Goal: Task Accomplishment & Management: Manage account settings

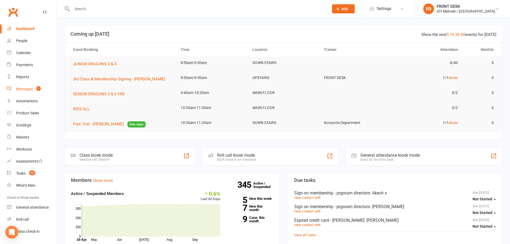
click at [35, 85] on link "Messages 1" at bounding box center [32, 89] width 50 height 12
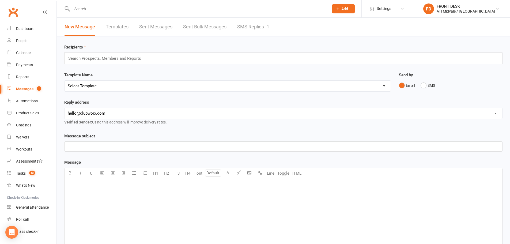
click at [259, 32] on link "SMS Replies 1" at bounding box center [253, 27] width 32 height 18
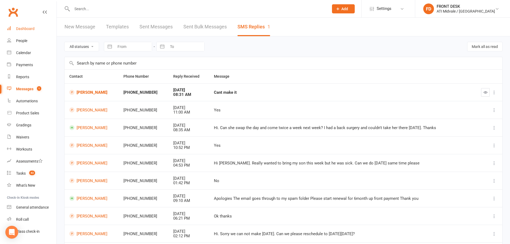
click at [27, 31] on div "Dashboard" at bounding box center [25, 29] width 18 height 4
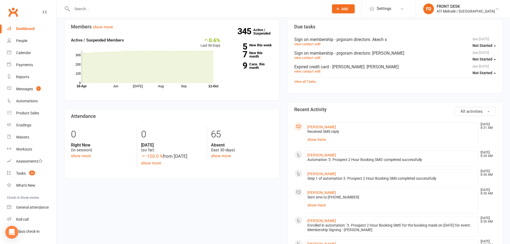
scroll to position [161, 0]
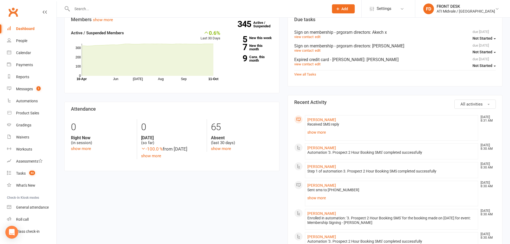
click at [133, 8] on input "text" at bounding box center [197, 9] width 255 height 8
click at [275, 134] on link "show more" at bounding box center [392, 133] width 169 height 8
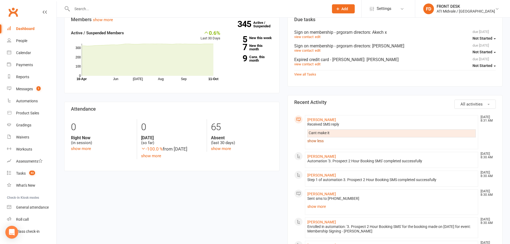
click at [275, 140] on link "show less" at bounding box center [392, 141] width 169 height 8
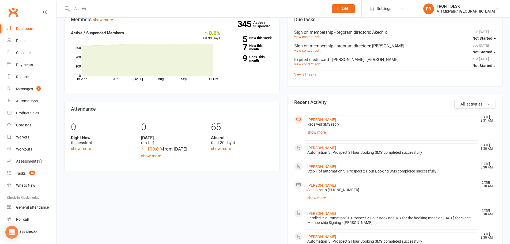
click at [117, 6] on input "text" at bounding box center [197, 9] width 255 height 8
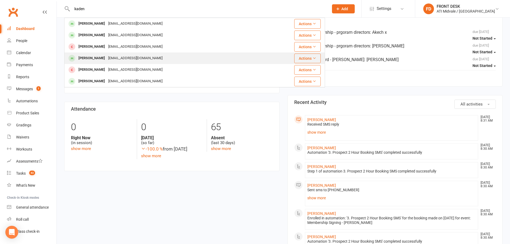
type input "kaden"
click at [103, 56] on div "[PERSON_NAME]" at bounding box center [92, 58] width 30 height 8
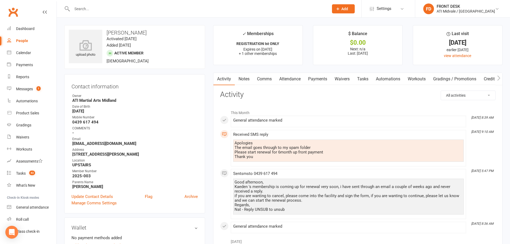
click at [275, 77] on link "Payments" at bounding box center [318, 79] width 27 height 12
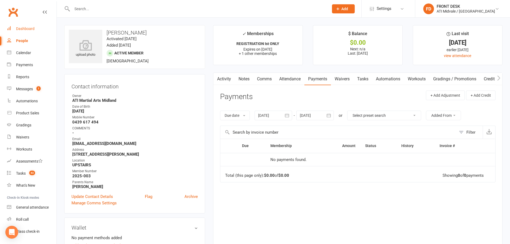
click at [25, 27] on div "Dashboard" at bounding box center [25, 29] width 18 height 4
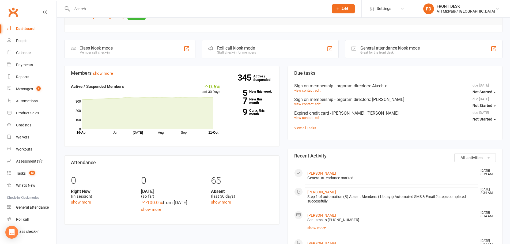
scroll to position [134, 0]
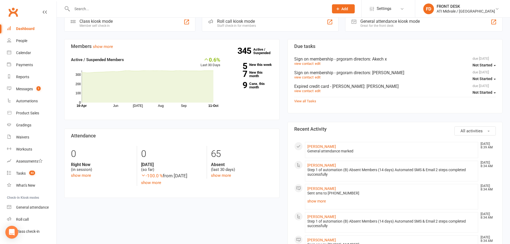
click at [104, 4] on div at bounding box center [194, 8] width 261 height 17
click at [102, 6] on input "text" at bounding box center [197, 9] width 255 height 8
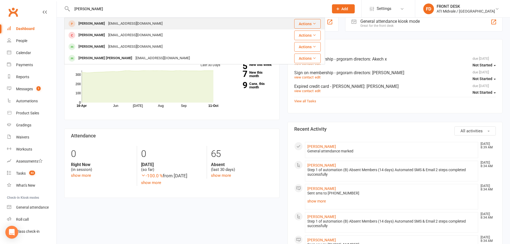
type input "adam"
click at [110, 22] on div "hodoelmi@gmail.com" at bounding box center [136, 24] width 58 height 8
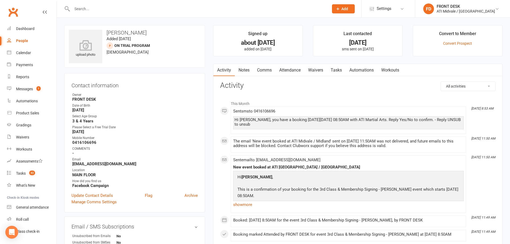
click at [275, 69] on link "Attendance" at bounding box center [290, 70] width 29 height 12
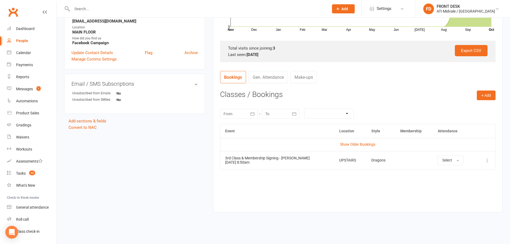
scroll to position [145, 0]
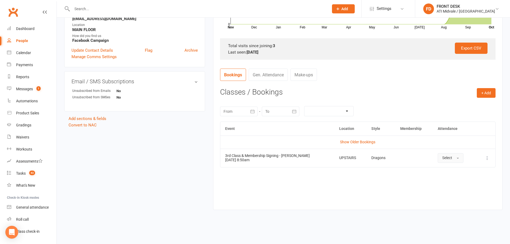
click at [275, 162] on button "Select" at bounding box center [451, 158] width 26 height 10
click at [275, 170] on span "Attended" at bounding box center [451, 170] width 16 height 5
click at [275, 142] on link "Show Older Bookings" at bounding box center [357, 142] width 35 height 4
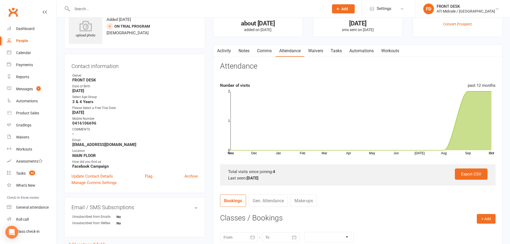
scroll to position [0, 0]
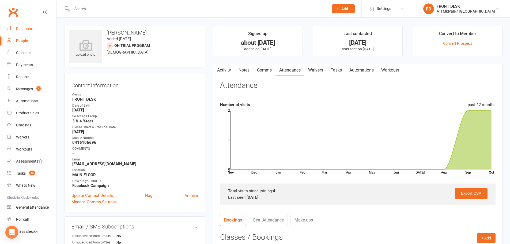
click at [20, 27] on div "Dashboard" at bounding box center [25, 29] width 18 height 4
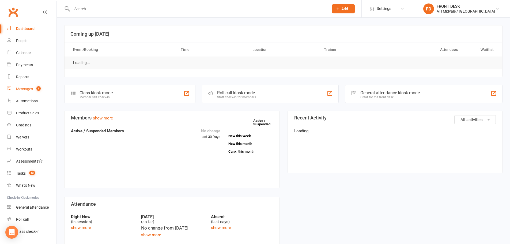
click at [31, 92] on link "Messages 1" at bounding box center [32, 89] width 50 height 12
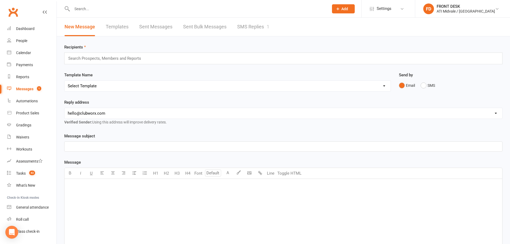
click at [239, 26] on link "SMS Replies 1" at bounding box center [253, 27] width 32 height 18
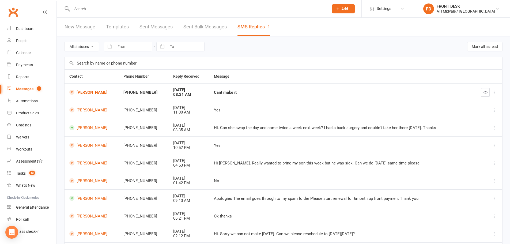
click at [85, 10] on input "text" at bounding box center [197, 9] width 255 height 8
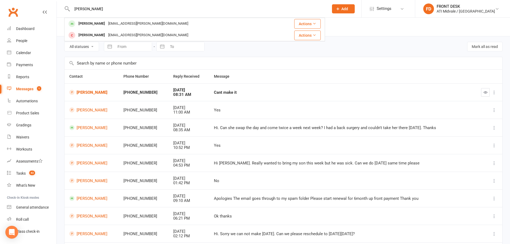
type input "bubb"
click at [89, 25] on div "Lauren Bubb" at bounding box center [92, 24] width 30 height 8
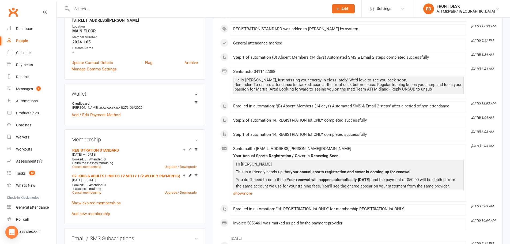
scroll to position [161, 0]
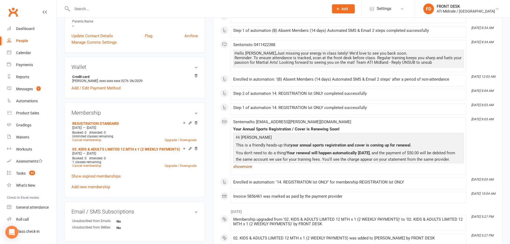
click at [251, 166] on link "show more" at bounding box center [348, 167] width 231 height 8
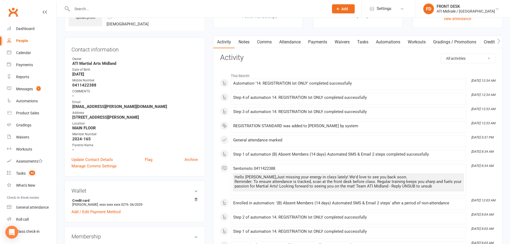
scroll to position [0, 0]
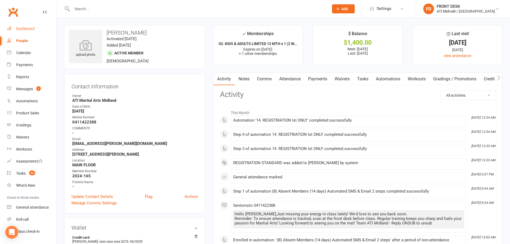
click at [14, 26] on link "Dashboard" at bounding box center [32, 29] width 50 height 12
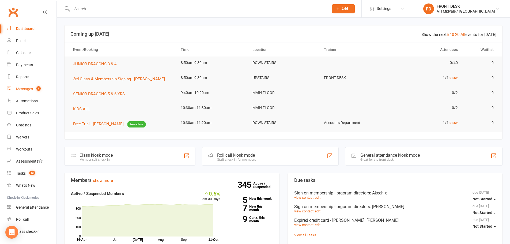
click at [22, 91] on link "Messages 1" at bounding box center [32, 89] width 50 height 12
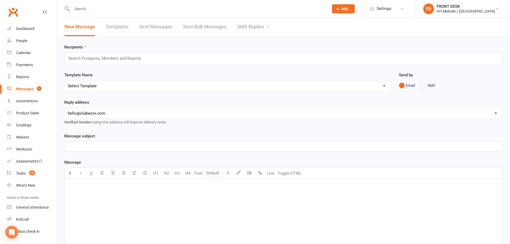
click at [262, 26] on link "SMS Replies 1" at bounding box center [253, 27] width 32 height 18
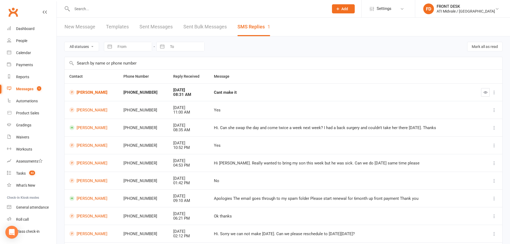
click at [136, 9] on input "text" at bounding box center [197, 9] width 255 height 8
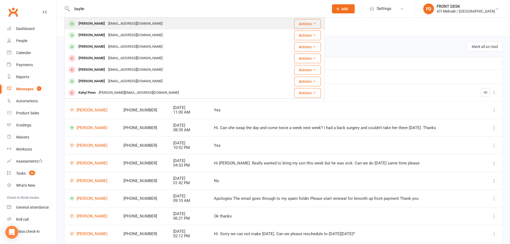
type input "baylie"
click at [125, 21] on div "shayne.spencer69@gmail.com" at bounding box center [136, 24] width 58 height 8
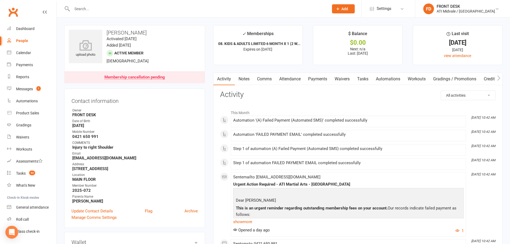
click at [275, 76] on link "Payments" at bounding box center [318, 79] width 27 height 12
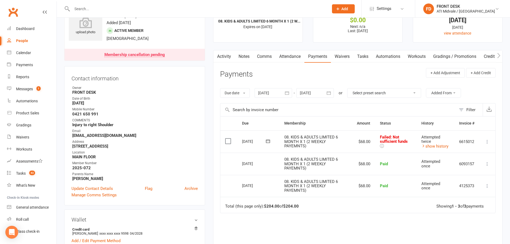
scroll to position [54, 0]
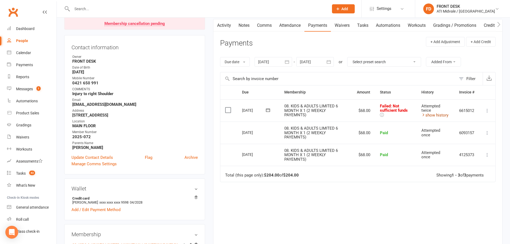
click at [275, 117] on link "show history" at bounding box center [435, 115] width 27 height 5
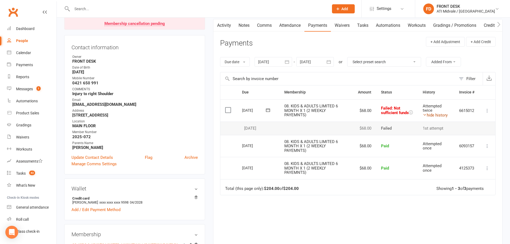
click at [275, 115] on link "hide history" at bounding box center [435, 115] width 25 height 5
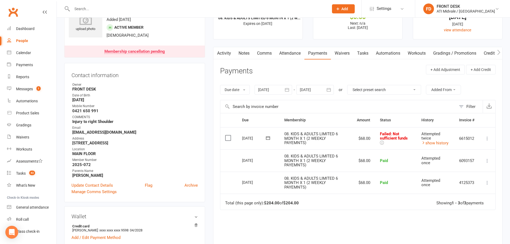
scroll to position [0, 0]
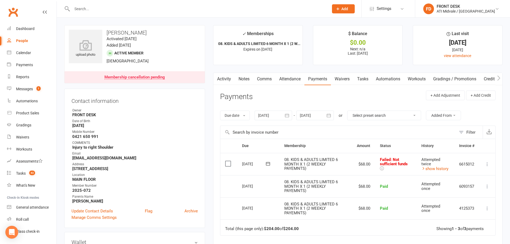
click at [218, 75] on icon "button" at bounding box center [216, 78] width 3 height 6
click at [231, 77] on link "Activity" at bounding box center [224, 79] width 21 height 12
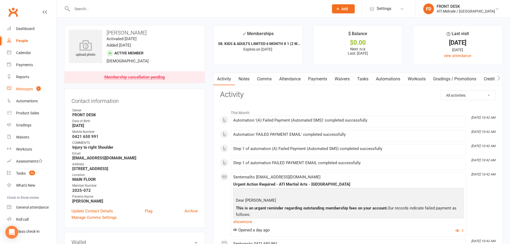
click at [27, 89] on div "Messages" at bounding box center [24, 89] width 17 height 4
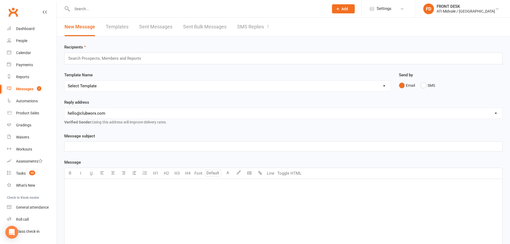
click at [246, 25] on link "SMS Replies 1" at bounding box center [253, 27] width 32 height 18
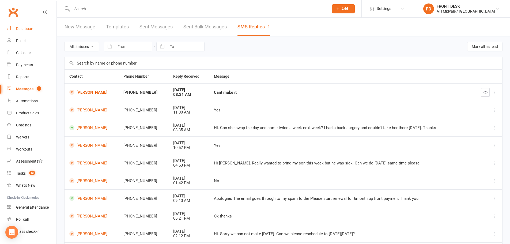
click at [28, 30] on div "Dashboard" at bounding box center [25, 29] width 18 height 4
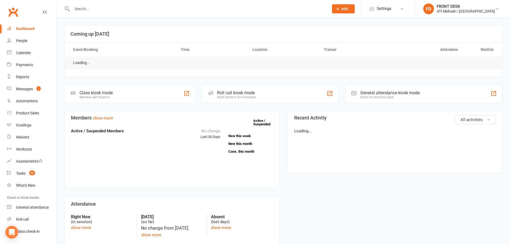
click at [86, 9] on input "text" at bounding box center [197, 9] width 255 height 8
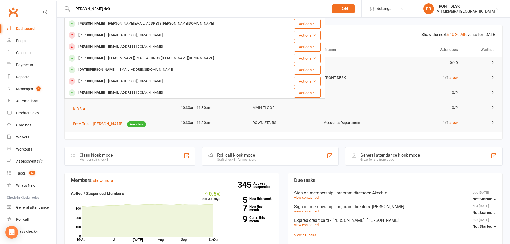
type input "joseph de0"
drag, startPoint x: 109, startPoint y: 137, endPoint x: 224, endPoint y: 48, distance: 145.5
click at [229, 47] on div "Joseph Cooper coopereddie18@gmail.com" at bounding box center [173, 46] width 217 height 11
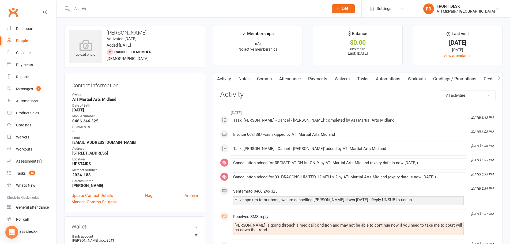
click at [275, 77] on link "Payments" at bounding box center [318, 79] width 27 height 12
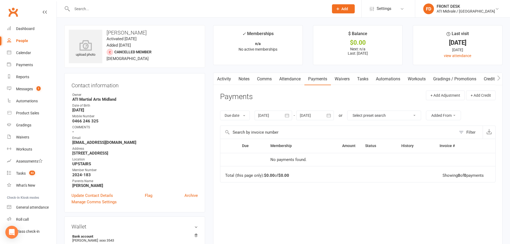
click at [271, 115] on div at bounding box center [274, 116] width 38 height 10
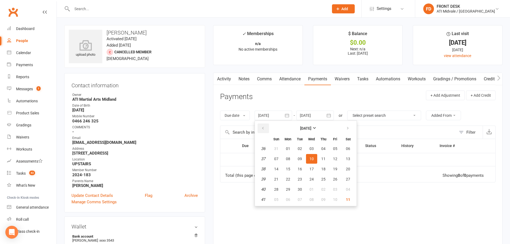
click at [264, 128] on icon "button" at bounding box center [263, 128] width 4 height 4
click at [275, 158] on button "08" at bounding box center [276, 159] width 11 height 10
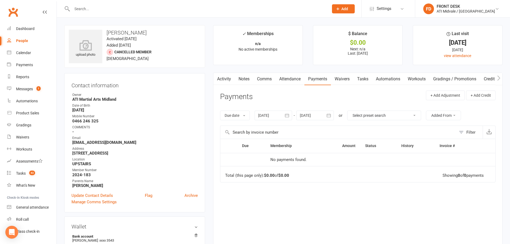
click at [275, 117] on div at bounding box center [274, 116] width 38 height 10
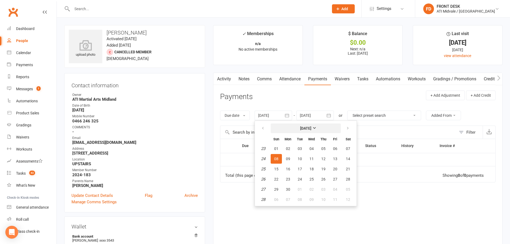
click at [275, 128] on button "June 2025" at bounding box center [306, 129] width 70 height 10
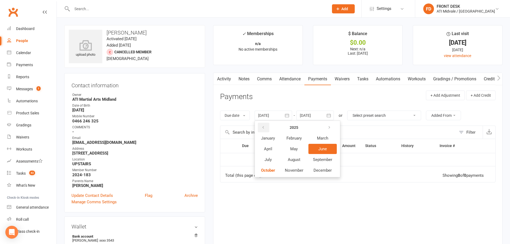
click at [262, 130] on button "button" at bounding box center [264, 128] width 12 height 10
click at [275, 162] on span "August" at bounding box center [294, 159] width 13 height 5
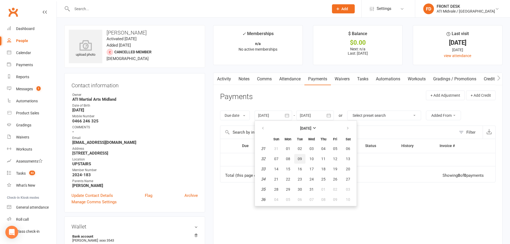
click at [275, 156] on button "09" at bounding box center [299, 159] width 11 height 10
type input "09 Aug 2022"
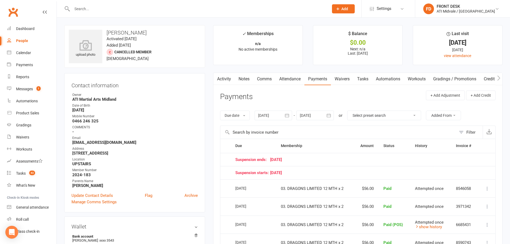
click at [226, 79] on link "Activity" at bounding box center [224, 79] width 21 height 12
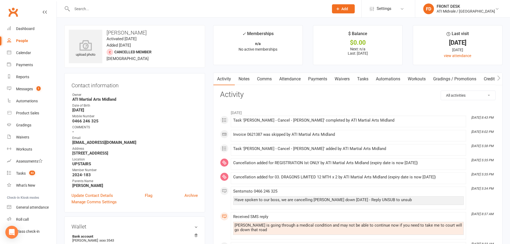
click at [126, 9] on input "text" at bounding box center [197, 9] width 255 height 8
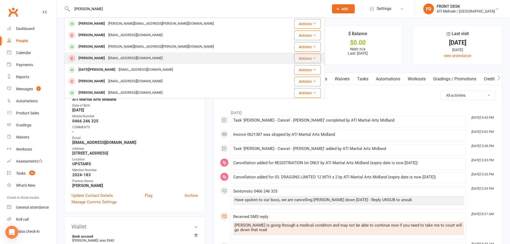
type input "joseph d"
click at [115, 57] on div "Makinrachel@gmail.com" at bounding box center [136, 58] width 58 height 8
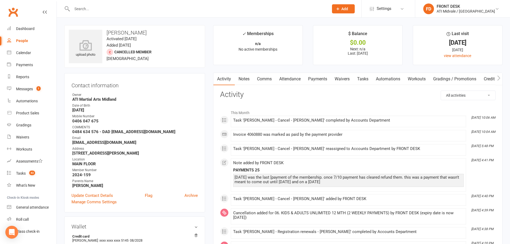
click at [275, 78] on link "Payments" at bounding box center [318, 79] width 27 height 12
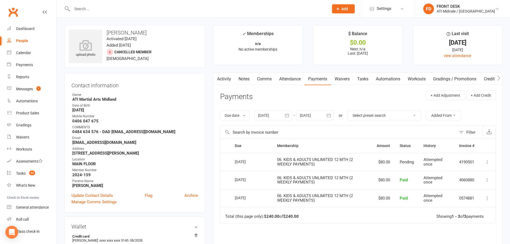
click at [89, 12] on input "text" at bounding box center [197, 9] width 255 height 8
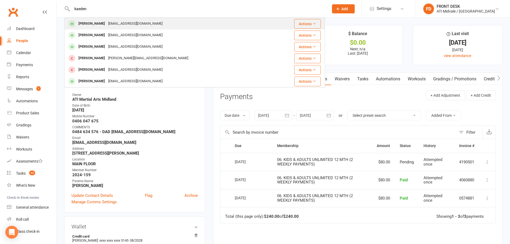
type input "kaeden"
click at [90, 21] on div "Kaeden Carson" at bounding box center [92, 24] width 30 height 8
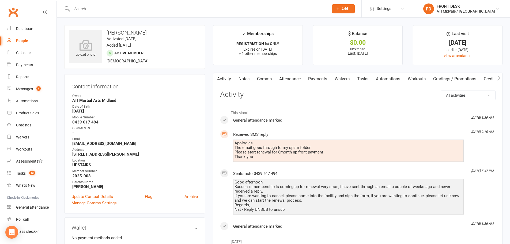
click at [275, 80] on link "Tasks" at bounding box center [363, 79] width 19 height 12
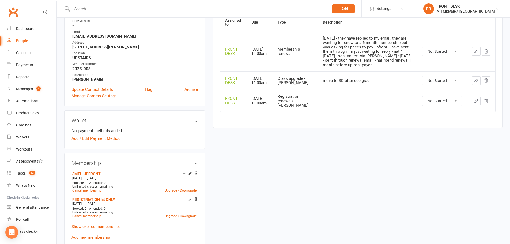
scroll to position [134, 0]
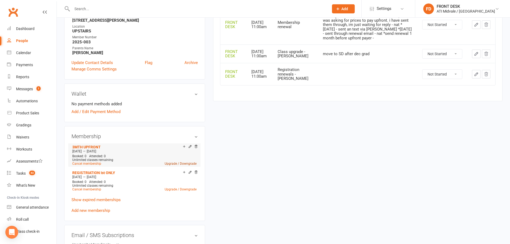
click at [179, 164] on link "Upgrade / Downgrade" at bounding box center [181, 164] width 32 height 4
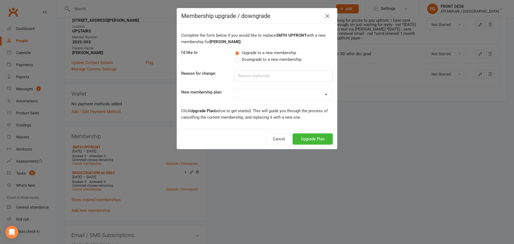
click at [260, 97] on select "01. DRAGONS LIMITED 12 MTH x 1 01. DRAGONS LIMITED 12 MTH x 1 (2 WEEKLY PAYMENT…" at bounding box center [284, 94] width 98 height 11
select select "18"
click at [235, 89] on select "01. DRAGONS LIMITED 12 MTH x 1 01. DRAGONS LIMITED 12 MTH x 1 (2 WEEKLY PAYMENT…" at bounding box center [284, 94] width 98 height 11
click at [275, 141] on button "Upgrade Plan" at bounding box center [313, 138] width 40 height 11
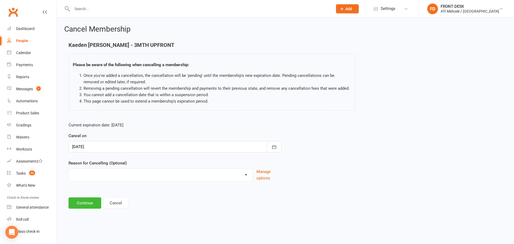
click at [154, 146] on div at bounding box center [175, 146] width 213 height 11
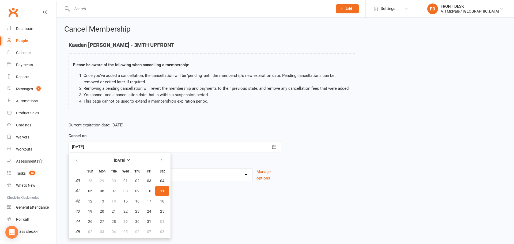
click at [161, 195] on button "11" at bounding box center [162, 191] width 14 height 10
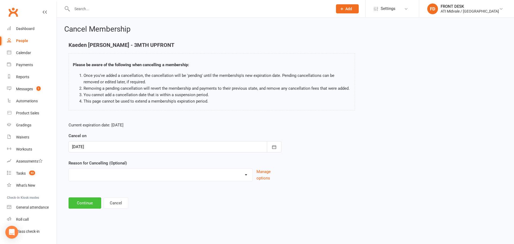
click at [94, 200] on button "Continue" at bounding box center [85, 202] width 33 height 11
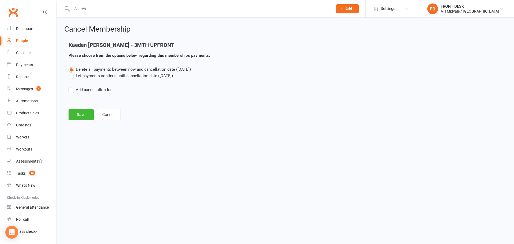
click at [128, 74] on label "Let payments continue until cancellation date (Oct 11, 2025)" at bounding box center [121, 76] width 105 height 6
click at [72, 73] on input "Let payments continue until cancellation date (Oct 11, 2025)" at bounding box center [70, 73] width 3 height 0
click at [90, 113] on button "Save" at bounding box center [81, 114] width 25 height 11
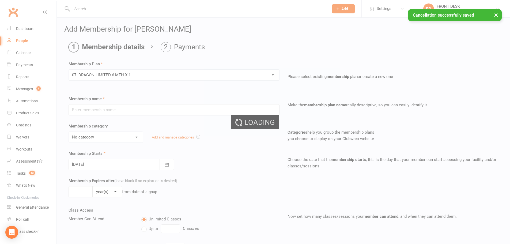
type input "07. DRAGON LIMITED 6 MTH X 1"
select select "0"
type input "6"
select select "2"
type input "1"
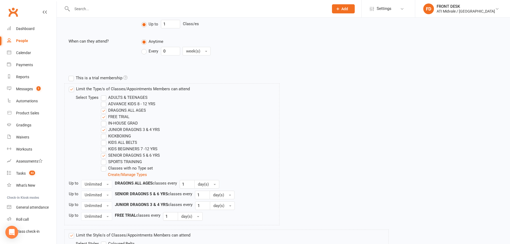
scroll to position [269, 0]
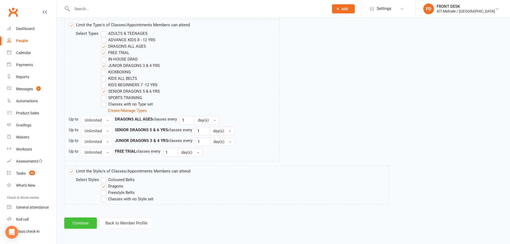
click at [80, 200] on button "Continue" at bounding box center [80, 223] width 33 height 11
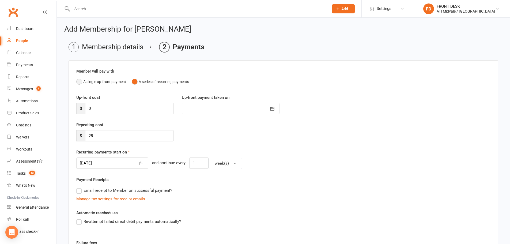
click at [92, 79] on button "A single up-front payment" at bounding box center [101, 82] width 50 height 10
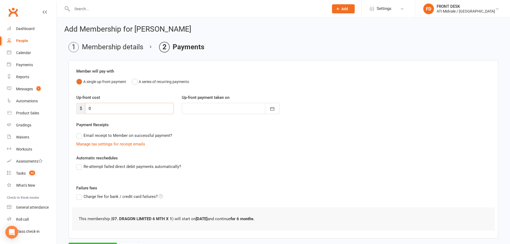
drag, startPoint x: 113, startPoint y: 108, endPoint x: 80, endPoint y: 106, distance: 33.0
click at [80, 106] on div "$ 0" at bounding box center [125, 108] width 98 height 11
type input "7"
type input "11 Oct 2025"
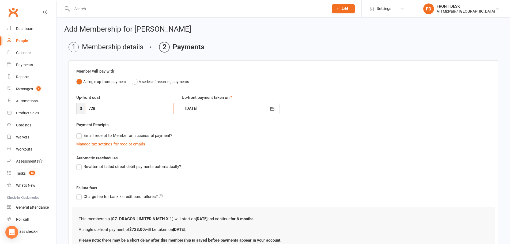
type input "728"
click at [216, 107] on div at bounding box center [231, 108] width 98 height 11
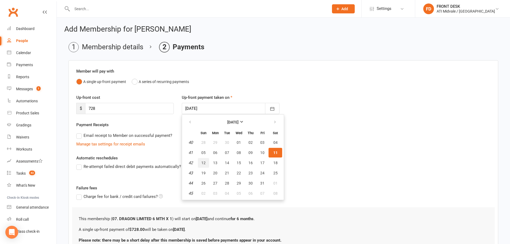
click at [207, 161] on button "12" at bounding box center [203, 163] width 11 height 10
type input "12 Oct 2025"
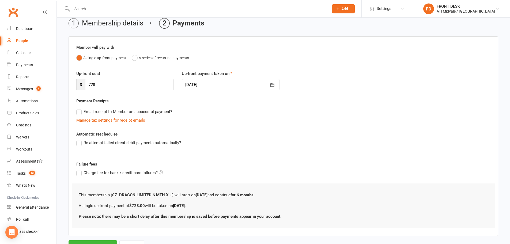
scroll to position [48, 0]
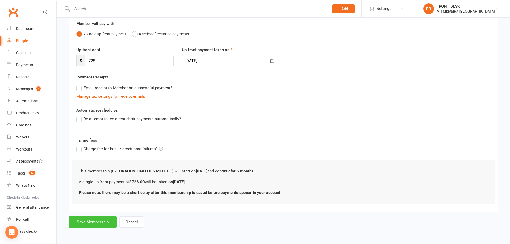
click at [90, 200] on button "Save Membership" at bounding box center [93, 222] width 48 height 11
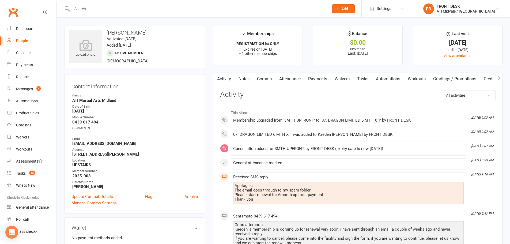
click at [237, 78] on link "Notes" at bounding box center [244, 79] width 18 height 12
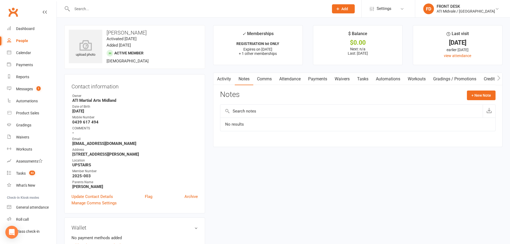
click at [275, 76] on link "Payments" at bounding box center [318, 79] width 27 height 12
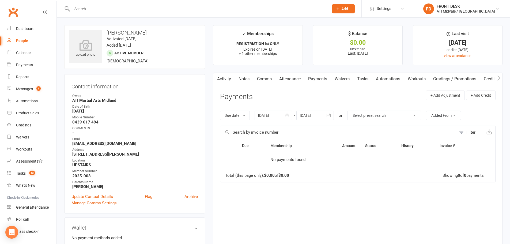
click at [275, 76] on link "Tasks" at bounding box center [363, 79] width 19 height 12
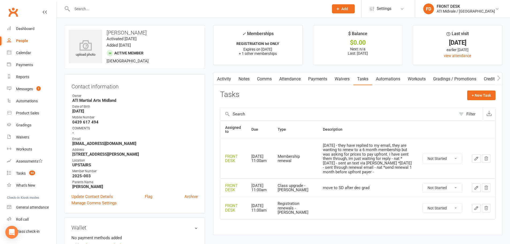
click at [275, 157] on button "button" at bounding box center [476, 158] width 9 height 9
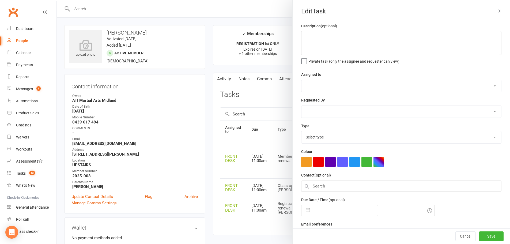
type textarea "8/10/25 - they have replied to my email, they are wanting to renew to a 6 month…"
select select "4288"
type input "15 Oct 2025"
type input "11:00am"
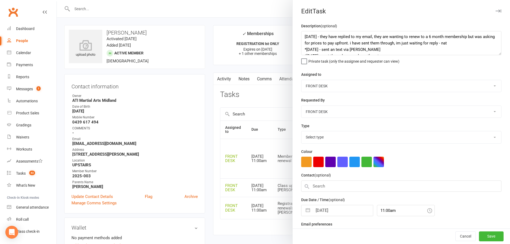
select select "21245"
drag, startPoint x: 405, startPoint y: 44, endPoint x: 295, endPoint y: 22, distance: 111.9
click at [275, 22] on div "Edit Task Description (optional) 8/10/25 - they have replied to my email, they …" at bounding box center [402, 122] width 218 height 244
type textarea "*send renewal 1 month before upfront payer -"
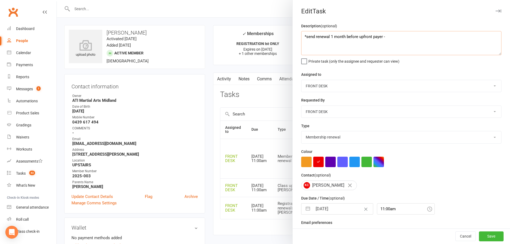
drag, startPoint x: 391, startPoint y: 40, endPoint x: 401, endPoint y: 44, distance: 10.7
click at [275, 44] on textarea "*send renewal 1 month before upfront payer -" at bounding box center [401, 43] width 200 height 24
paste textarea "IS A UP FRONT PAYER - NO AUTO RENEWAL - SEND INVOICE MONTH BEFORE"
type textarea "IS A UP FRONT PAYER - NO AUTO RENEWAL - SEND INVOICE MONTH BEFORE"
click at [275, 200] on input "15 Oct 2025" at bounding box center [343, 209] width 60 height 11
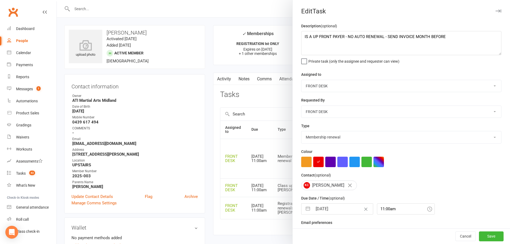
select select "8"
select select "2025"
select select "9"
select select "2025"
select select "10"
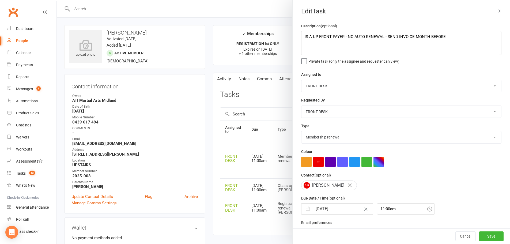
select select "2025"
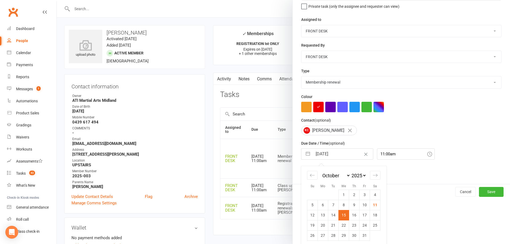
scroll to position [60, 0]
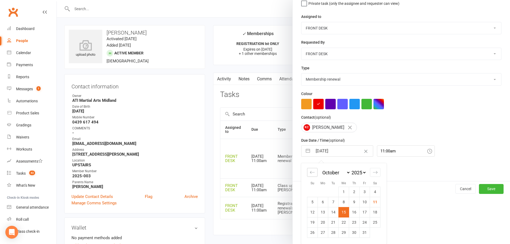
click at [275, 171] on icon "Move backward to switch to the previous month." at bounding box center [312, 172] width 5 height 5
select select "7"
select select "2025"
click at [275, 173] on select "2035 2034 2033 2032 2031 2030 2029 2028 2027 2026 2025 2024 2023 2022 2021 2020…" at bounding box center [359, 173] width 16 height 6
click at [275, 173] on select "January February March April May June July August September October November De…" at bounding box center [336, 173] width 29 height 6
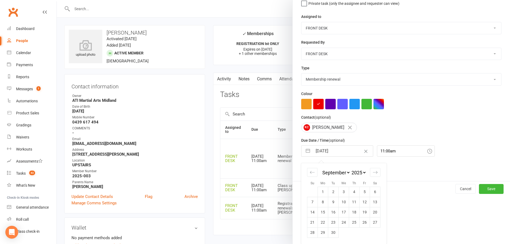
select select "1"
select select "2025"
select select "2"
select select "2025"
select select "3"
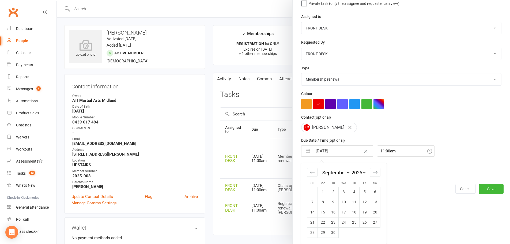
select select "2025"
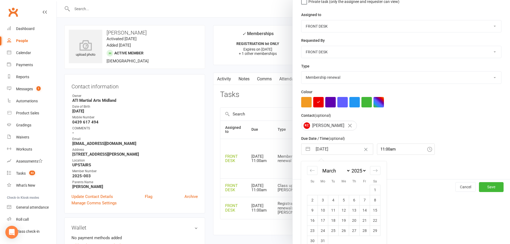
click at [275, 174] on select "2035 2034 2033 2032 2031 2030 2029 2028 2027 2026 2025 2024 2023 2022 2021 2020…" at bounding box center [359, 171] width 16 height 6
select select "1"
select select "2026"
select select "2"
select select "2026"
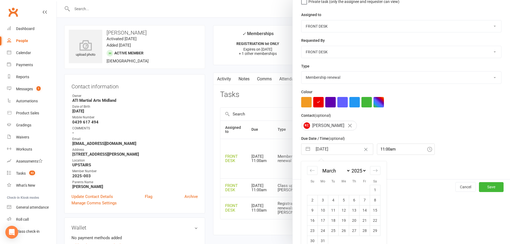
select select "3"
select select "2026"
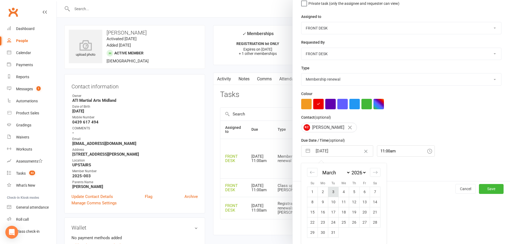
click at [275, 196] on td "3" at bounding box center [334, 192] width 10 height 10
type input "03 Mar 2026"
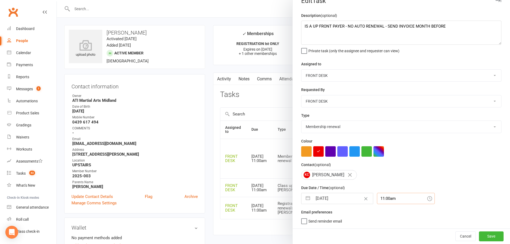
click at [275, 198] on div "11:00am" at bounding box center [406, 198] width 58 height 11
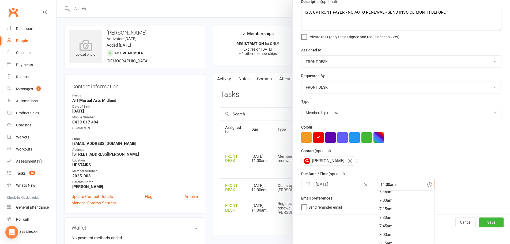
scroll to position [74, 0]
click at [275, 200] on div "2:30am" at bounding box center [406, 207] width 57 height 9
type input "2:30am"
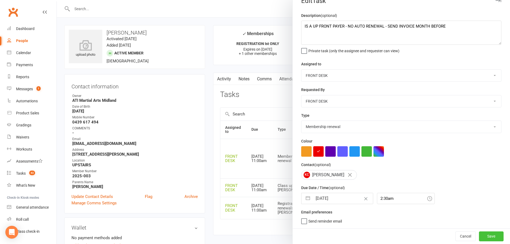
click at [275, 200] on button "Save" at bounding box center [491, 237] width 25 height 10
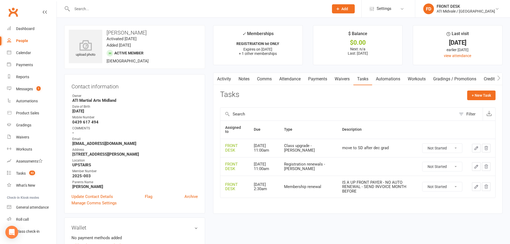
click at [275, 166] on button "button" at bounding box center [476, 166] width 9 height 9
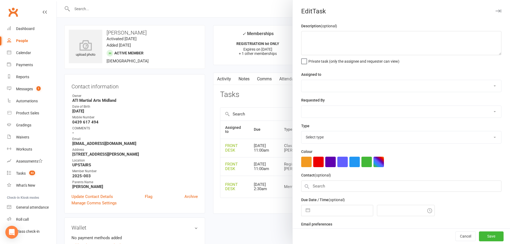
select select "4288"
type input "05 Jan 2026"
type input "11:00am"
select select "23431"
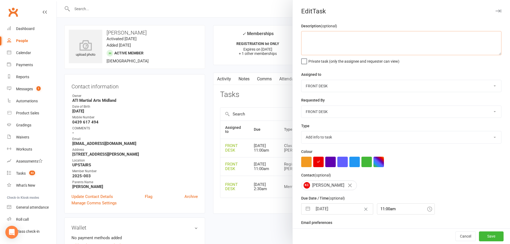
click at [275, 50] on textarea at bounding box center [401, 43] width 200 height 24
paste textarea "IS A UP FRONT PAYER - NO AUTO RENEWAL"
type textarea "IS A UP FRONT PAYER - NO AUTO RENEWAL"
click at [275, 200] on button "Save" at bounding box center [491, 237] width 25 height 10
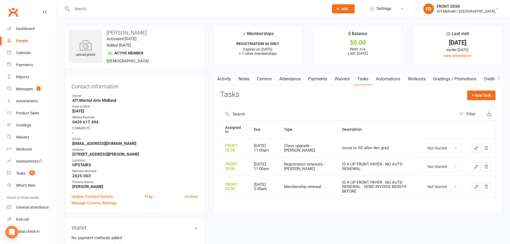
click at [275, 79] on link "Payments" at bounding box center [318, 79] width 27 height 12
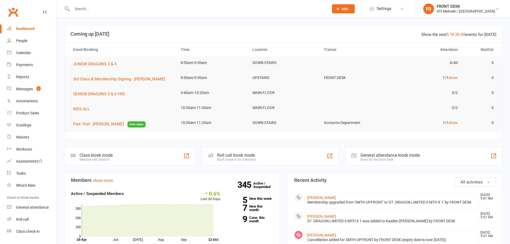
click at [103, 13] on div at bounding box center [194, 8] width 261 height 17
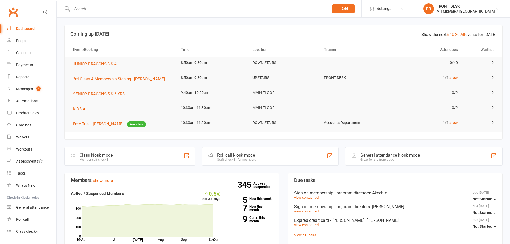
click at [103, 8] on input "text" at bounding box center [197, 9] width 255 height 8
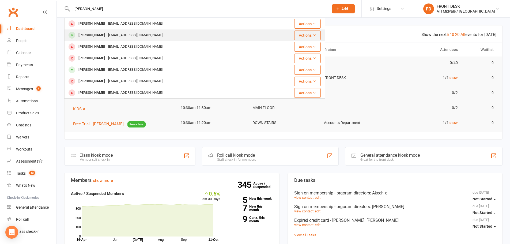
type input "brodie"
click at [122, 39] on div "[EMAIL_ADDRESS][DOMAIN_NAME]" at bounding box center [136, 35] width 58 height 8
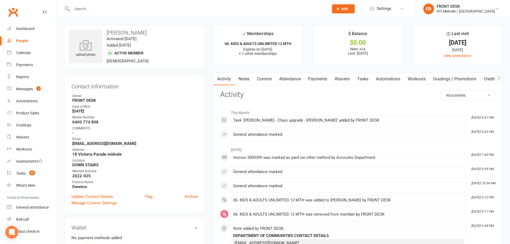
click at [368, 76] on link "Tasks" at bounding box center [363, 79] width 19 height 12
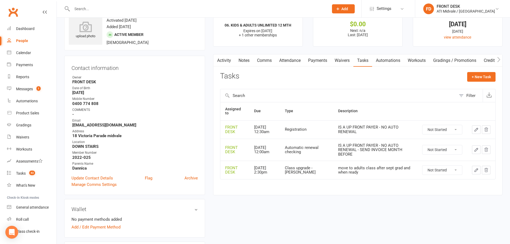
scroll to position [27, 0]
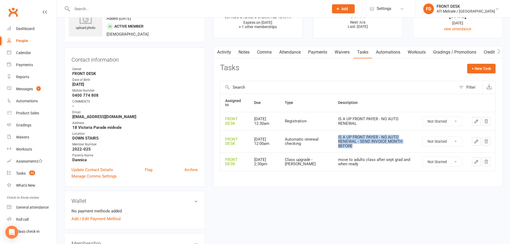
drag, startPoint x: 364, startPoint y: 148, endPoint x: 336, endPoint y: 135, distance: 31.1
click at [338, 135] on div "IS A UP FRONT PAYER - NO AUTO RENEWAL - SEND INVOICE MONTH BEFORE" at bounding box center [375, 141] width 74 height 13
copy div "IS A UP FRONT PAYER - NO AUTO RENEWAL - SEND INVOICE MONTH BEFORE"
click at [369, 118] on div "IS A UP FRONT PAYER - NO AUTO RENEWAL" at bounding box center [375, 121] width 74 height 9
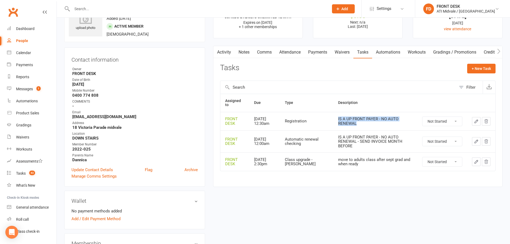
click at [369, 118] on div "IS A UP FRONT PAYER - NO AUTO RENEWAL" at bounding box center [375, 121] width 74 height 9
copy div "IS A UP FRONT PAYER - NO AUTO RENEWAL"
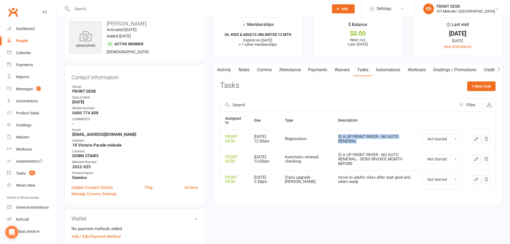
scroll to position [0, 0]
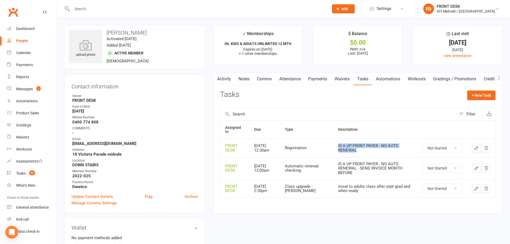
click at [363, 77] on link "Tasks" at bounding box center [363, 79] width 19 height 12
click at [235, 76] on link "Activity" at bounding box center [224, 79] width 21 height 12
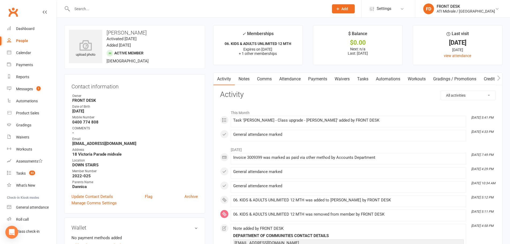
click at [250, 77] on link "Notes" at bounding box center [244, 79] width 18 height 12
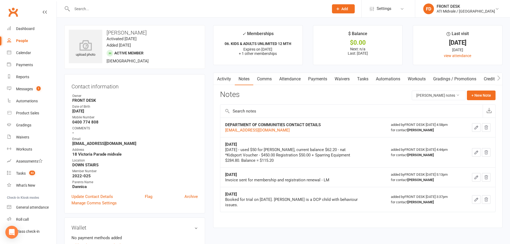
click at [211, 5] on div at bounding box center [194, 8] width 261 height 17
click at [202, 7] on input "text" at bounding box center [197, 9] width 255 height 8
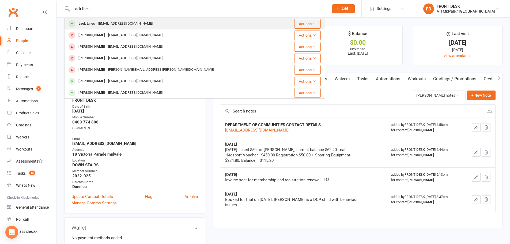
type input "jack lines"
click at [148, 22] on div "Jack Lines alycemullen@hotmail.com" at bounding box center [173, 23] width 217 height 11
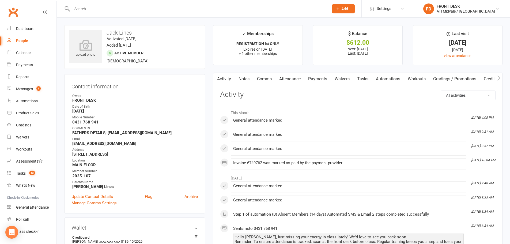
click at [319, 81] on link "Payments" at bounding box center [318, 79] width 27 height 12
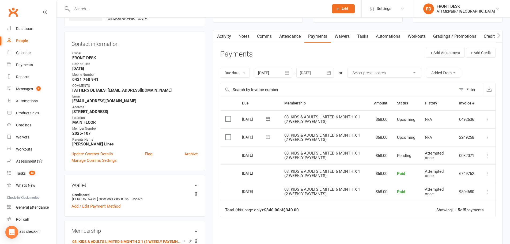
scroll to position [27, 0]
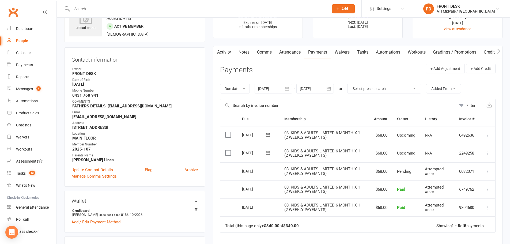
click at [125, 106] on strong "FATHERS DETAILS; [EMAIL_ADDRESS][DOMAIN_NAME]" at bounding box center [135, 106] width 126 height 5
click at [111, 108] on strong "FATHERS DETAILS; [EMAIL_ADDRESS][DOMAIN_NAME]" at bounding box center [135, 106] width 126 height 5
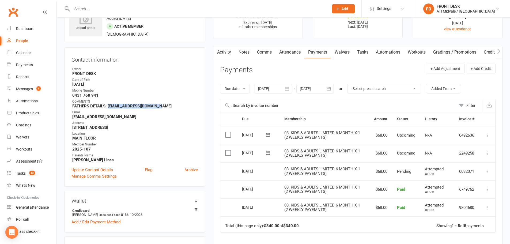
drag, startPoint x: 108, startPoint y: 106, endPoint x: 155, endPoint y: 107, distance: 47.7
click at [155, 107] on strong "FATHERS DETAILS; [EMAIL_ADDRESS][DOMAIN_NAME]" at bounding box center [135, 106] width 126 height 5
copy strong "danieljlines@hotmail.com"
click at [97, 116] on strong "[EMAIL_ADDRESS][DOMAIN_NAME]" at bounding box center [135, 116] width 126 height 5
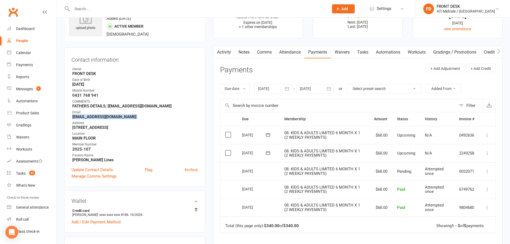
click at [97, 116] on strong "[EMAIL_ADDRESS][DOMAIN_NAME]" at bounding box center [135, 116] width 126 height 5
copy render-form-field "[EMAIL_ADDRESS][DOMAIN_NAME]"
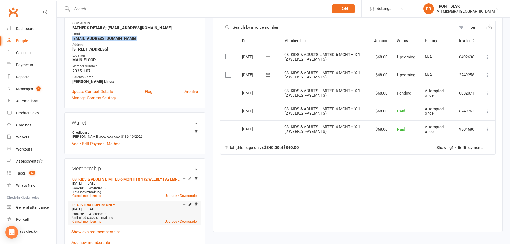
scroll to position [161, 0]
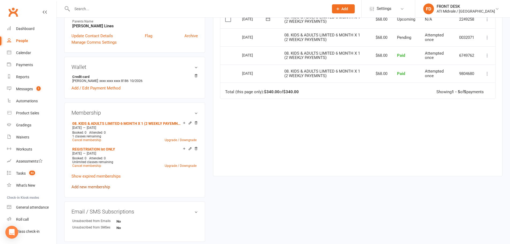
click at [94, 186] on link "Add new membership" at bounding box center [91, 187] width 39 height 5
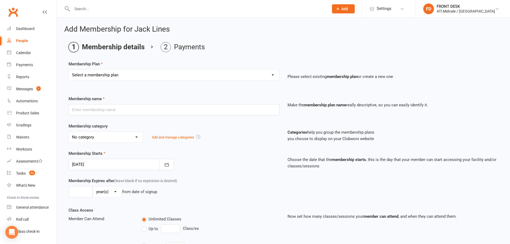
click at [171, 73] on select "Select a membership plan Create new Membership Plan 01. DRAGONS LIMITED 12 MTH …" at bounding box center [174, 75] width 211 height 11
select select "26"
click at [69, 70] on select "Select a membership plan Create new Membership Plan 01. DRAGONS LIMITED 12 MTH …" at bounding box center [174, 75] width 211 height 11
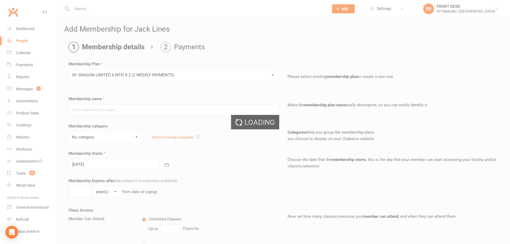
type input "09. DRAGON LIMITED 6 MTH X 2 (2 WEEKLY PAYMENTS)"
select select "1"
type input "6"
select select "2"
type input "2"
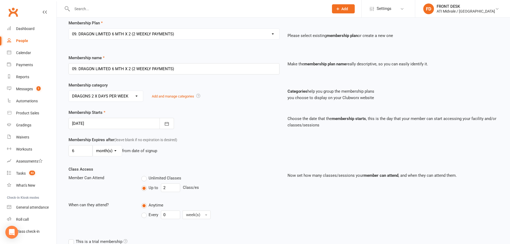
scroll to position [54, 0]
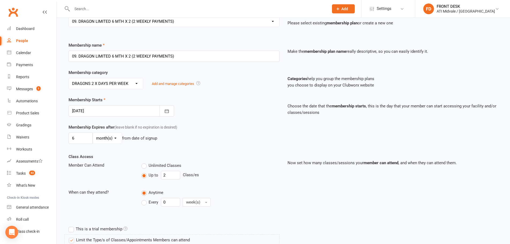
click at [91, 109] on div at bounding box center [122, 110] width 106 height 11
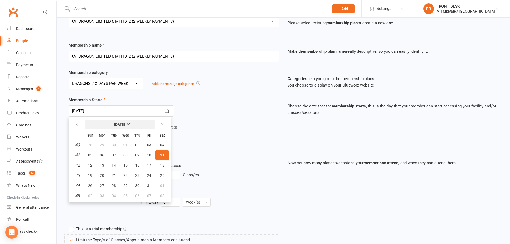
click at [118, 127] on button "October 2025" at bounding box center [120, 125] width 70 height 10
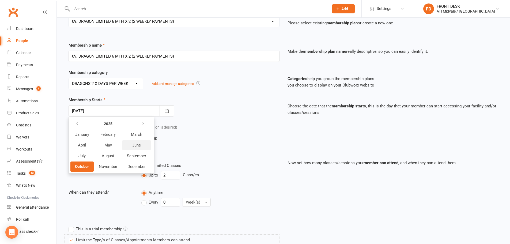
click at [141, 148] on button "June" at bounding box center [136, 145] width 28 height 10
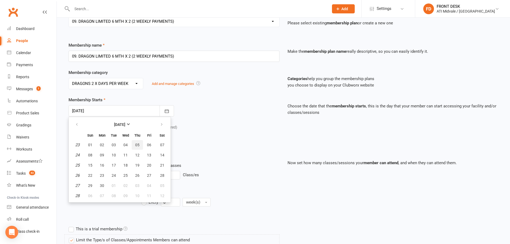
click at [138, 147] on button "05" at bounding box center [137, 145] width 11 height 10
type input "05 Jun 2025"
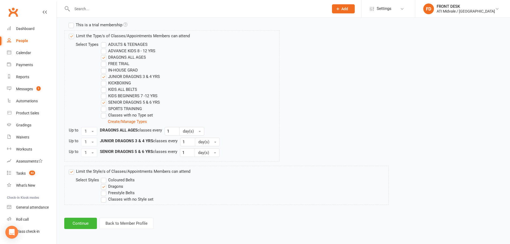
scroll to position [258, 0]
click at [87, 222] on button "Continue" at bounding box center [80, 223] width 33 height 11
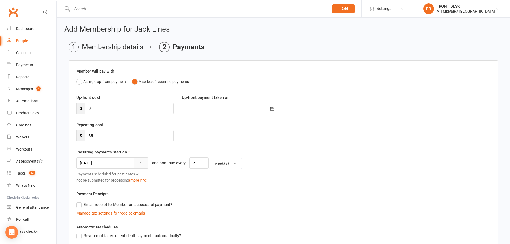
scroll to position [27, 0]
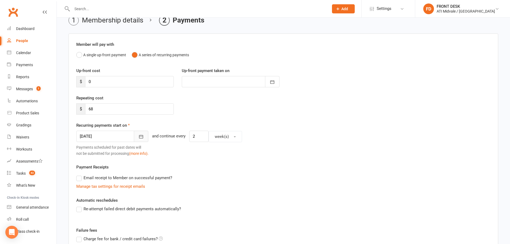
click at [138, 140] on button "button" at bounding box center [141, 136] width 14 height 11
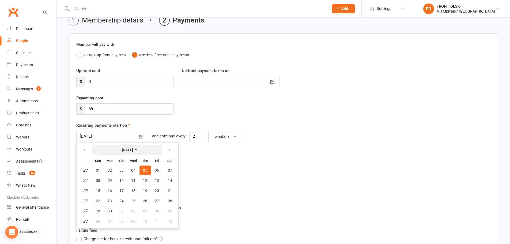
click at [133, 152] on strong "June 2025" at bounding box center [127, 150] width 11 height 4
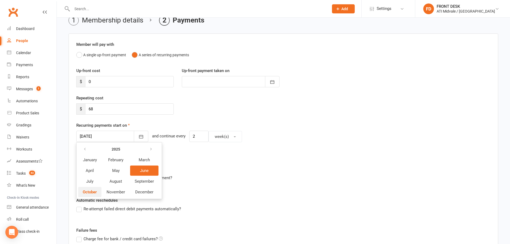
click at [87, 190] on span "October" at bounding box center [90, 192] width 14 height 5
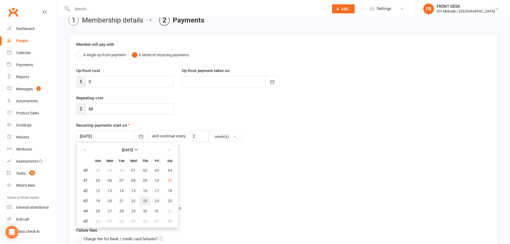
click at [142, 200] on button "23" at bounding box center [145, 201] width 11 height 10
type input "[DATE]"
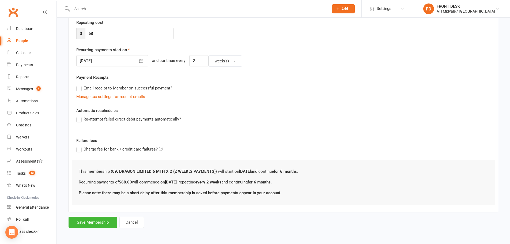
scroll to position [103, 0]
click at [107, 220] on button "Save Membership" at bounding box center [93, 222] width 48 height 11
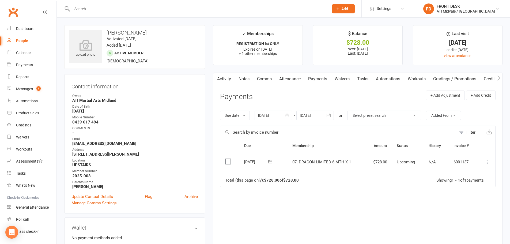
click at [229, 161] on label at bounding box center [228, 161] width 7 height 5
click at [229, 159] on input "checkbox" at bounding box center [226, 159] width 3 height 0
click at [490, 232] on button "Change status" at bounding box center [482, 231] width 42 height 11
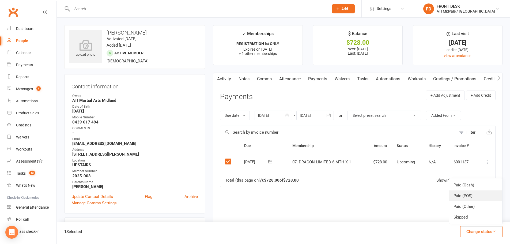
click at [481, 195] on link "Paid (POS)" at bounding box center [476, 196] width 53 height 11
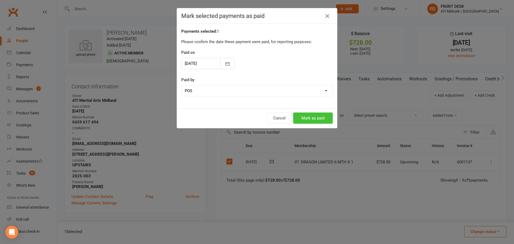
click at [313, 117] on button "Mark as paid" at bounding box center [313, 118] width 40 height 11
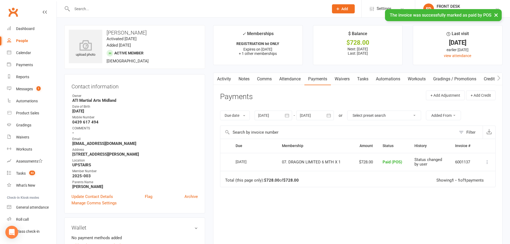
click at [227, 77] on link "Activity" at bounding box center [224, 79] width 21 height 12
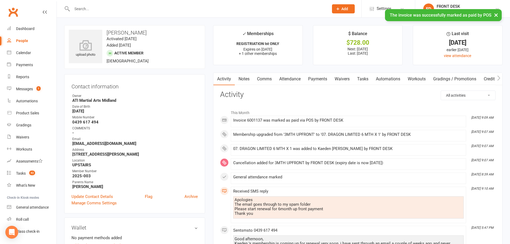
click at [243, 81] on link "Notes" at bounding box center [244, 79] width 18 height 12
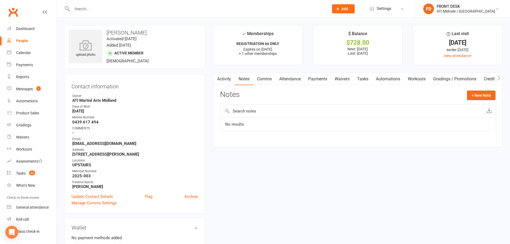
click at [225, 78] on link "Activity" at bounding box center [224, 79] width 21 height 12
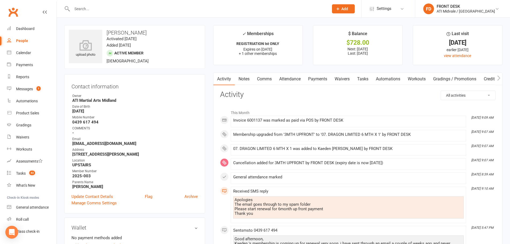
click at [315, 76] on link "Payments" at bounding box center [318, 79] width 27 height 12
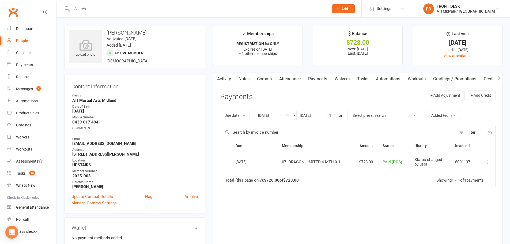
click at [285, 115] on button "button" at bounding box center [288, 116] width 10 height 10
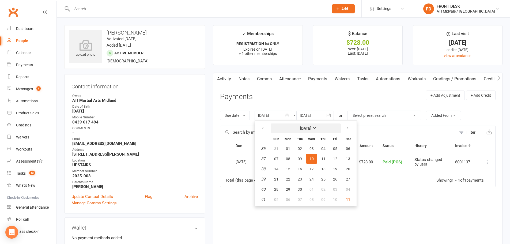
click at [306, 131] on button "[DATE]" at bounding box center [306, 129] width 70 height 10
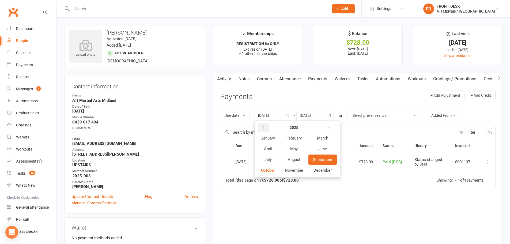
click at [263, 130] on icon "button" at bounding box center [264, 127] width 4 height 4
click at [293, 162] on span "August" at bounding box center [294, 159] width 13 height 5
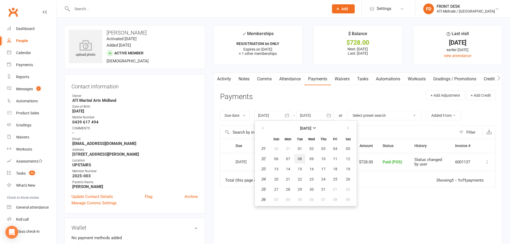
click at [304, 159] on button "08" at bounding box center [299, 159] width 11 height 10
type input "08 Aug 2023"
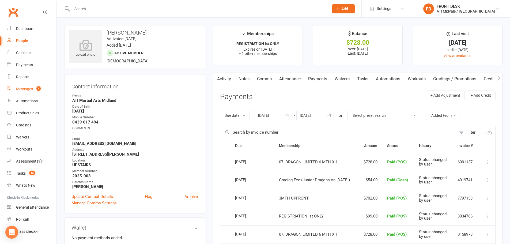
click at [21, 88] on div "Messages" at bounding box center [24, 89] width 17 height 4
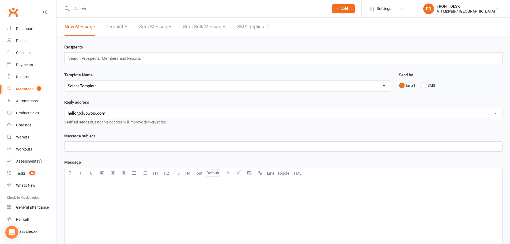
click at [243, 28] on link "SMS Replies 1" at bounding box center [253, 27] width 32 height 18
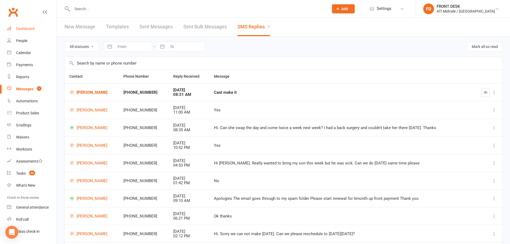
click at [25, 30] on div "Dashboard" at bounding box center [25, 29] width 18 height 4
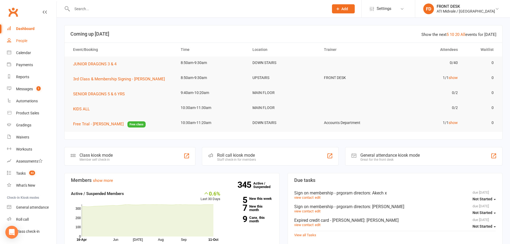
click at [25, 42] on div "People" at bounding box center [21, 41] width 11 height 4
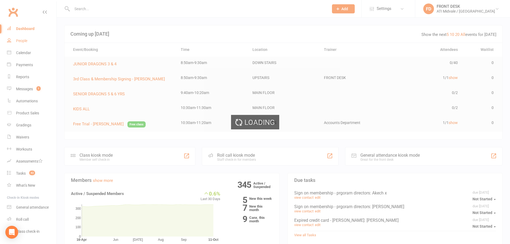
select select "100"
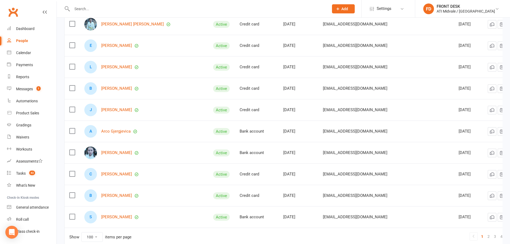
scroll to position [2041, 0]
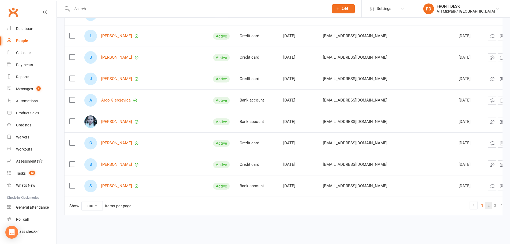
click at [486, 204] on link "2" at bounding box center [489, 206] width 6 height 8
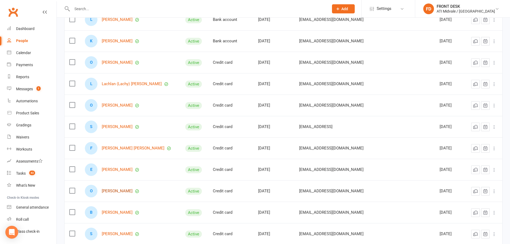
scroll to position [1451, 0]
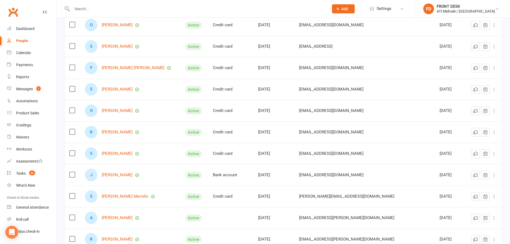
click at [113, 10] on input "text" at bounding box center [197, 9] width 255 height 8
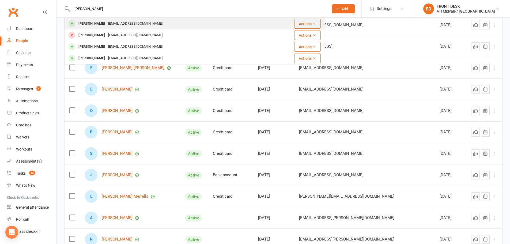
type input "lila"
click at [125, 29] on div "Lila Birrell Chichi123smile@hotmail.com" at bounding box center [165, 23] width 200 height 11
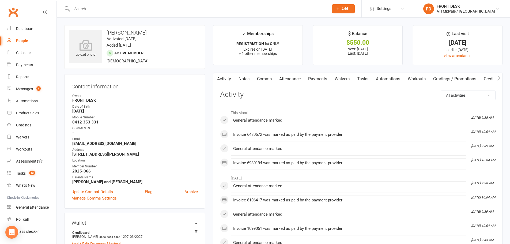
click at [321, 80] on link "Payments" at bounding box center [318, 79] width 27 height 12
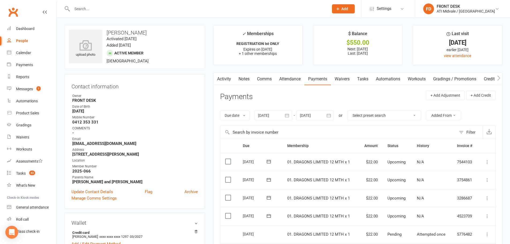
scroll to position [54, 0]
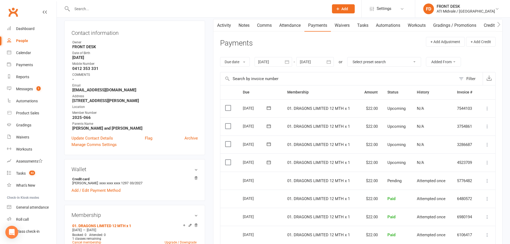
click at [309, 200] on span "01. DRAGONS LIMITED 12 MTH x 1" at bounding box center [319, 198] width 63 height 5
click at [353, 165] on td "01. DRAGONS LIMITED 12 MTH x 1" at bounding box center [321, 163] width 76 height 18
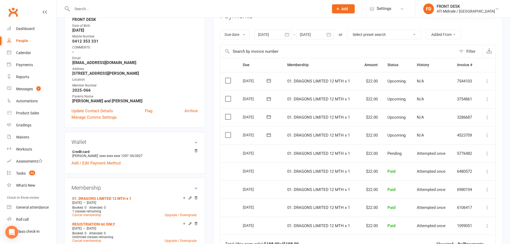
scroll to position [80, 0]
click at [103, 162] on link "Add / Edit Payment Method" at bounding box center [96, 164] width 49 height 6
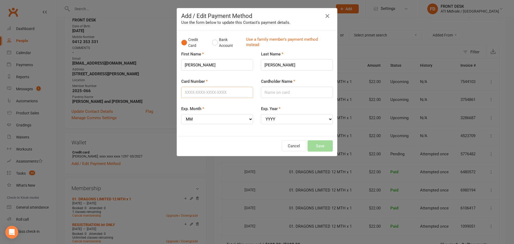
click at [199, 92] on input "Card Number" at bounding box center [217, 92] width 72 height 11
type input "0"
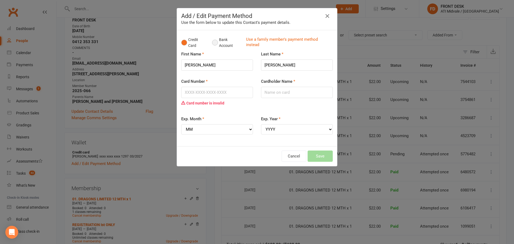
click at [219, 42] on button "Bank Account" at bounding box center [227, 43] width 30 height 16
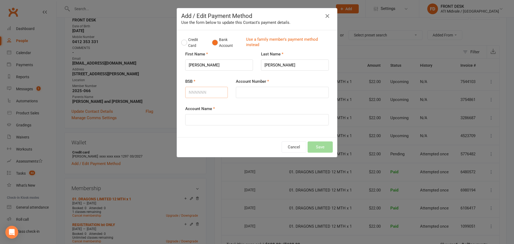
click at [212, 94] on input "BSB" at bounding box center [206, 92] width 43 height 11
type input "086918"
click at [264, 94] on input "Account Number" at bounding box center [282, 92] width 93 height 11
type input "949256061"
click at [256, 120] on input "Account Name" at bounding box center [257, 119] width 144 height 11
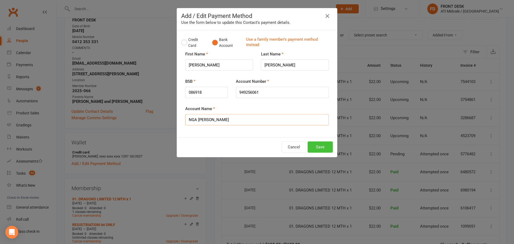
type input "NGA CHI CHEUNG"
click at [320, 147] on button "Save" at bounding box center [320, 146] width 25 height 11
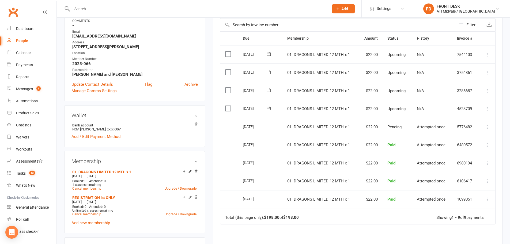
scroll to position [107, 0]
click at [192, 171] on icon at bounding box center [190, 172] width 4 height 4
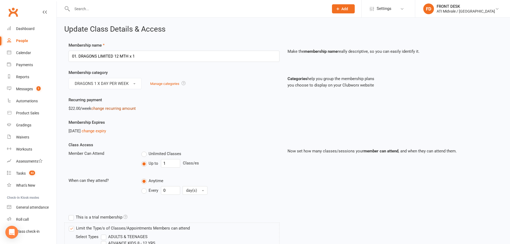
click at [110, 110] on link "change recurring amount" at bounding box center [113, 108] width 44 height 5
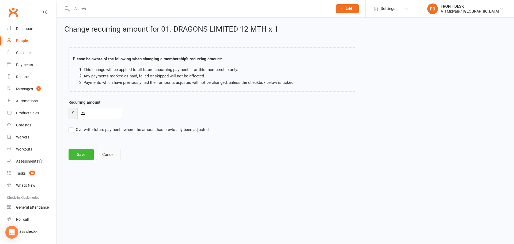
click at [106, 154] on button "Cancel" at bounding box center [108, 154] width 25 height 11
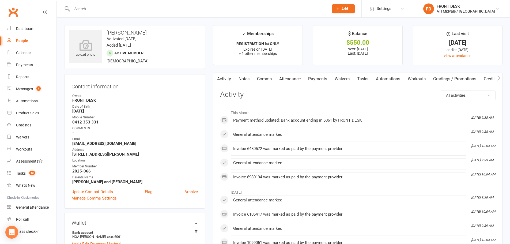
click at [324, 78] on link "Payments" at bounding box center [318, 79] width 27 height 12
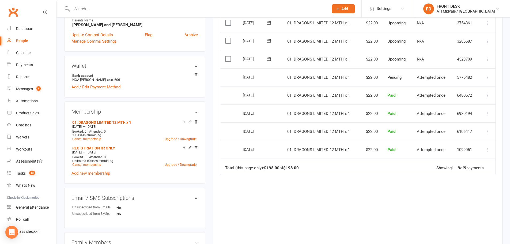
scroll to position [161, 0]
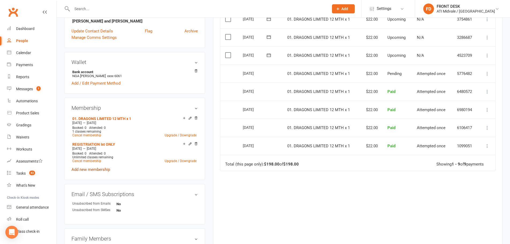
click at [89, 168] on link "Add new membership" at bounding box center [91, 169] width 39 height 5
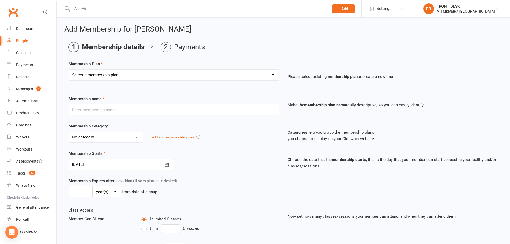
click at [178, 76] on select "Select a membership plan Create new Membership Plan 01. DRAGONS LIMITED 12 MTH …" at bounding box center [174, 75] width 211 height 11
select select "2"
click at [69, 70] on select "Select a membership plan Create new Membership Plan 01. DRAGONS LIMITED 12 MTH …" at bounding box center [174, 75] width 211 height 11
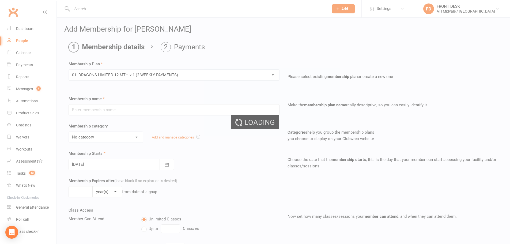
type input "01. DRAGONS LIMITED 12 MTH x 1 (2 WEEKLY PAYMENTS)"
select select "0"
type input "12"
select select "2"
type input "1"
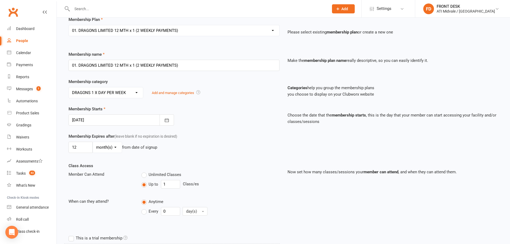
scroll to position [54, 0]
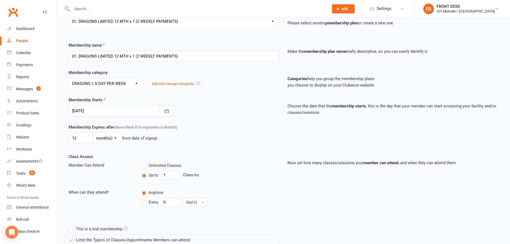
click at [102, 112] on div at bounding box center [122, 110] width 106 height 11
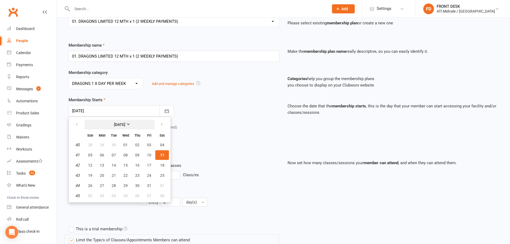
click at [117, 125] on strong "October 2025" at bounding box center [119, 124] width 11 height 4
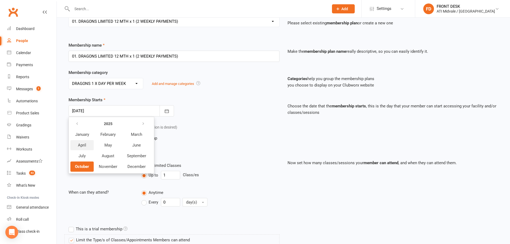
click at [85, 144] on span "April" at bounding box center [82, 145] width 8 height 5
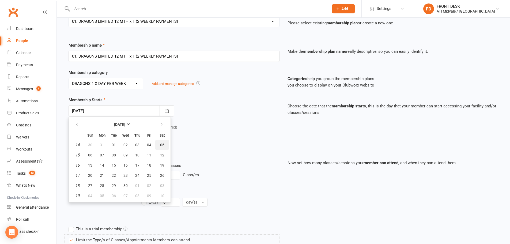
click at [163, 147] on span "05" at bounding box center [162, 145] width 4 height 4
type input "05 Apr 2025"
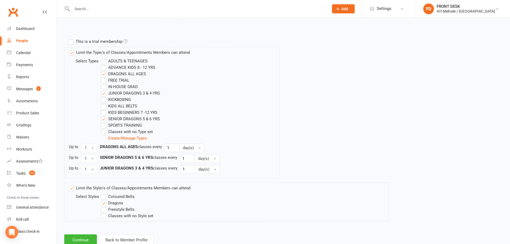
scroll to position [258, 0]
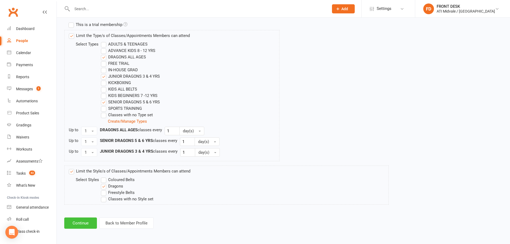
click at [81, 221] on button "Continue" at bounding box center [80, 223] width 33 height 11
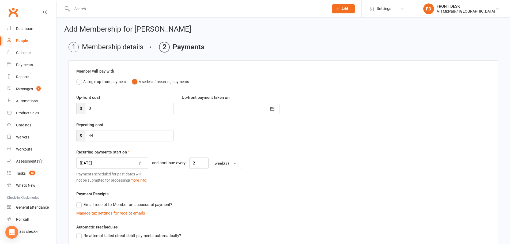
click at [117, 165] on div at bounding box center [112, 163] width 72 height 11
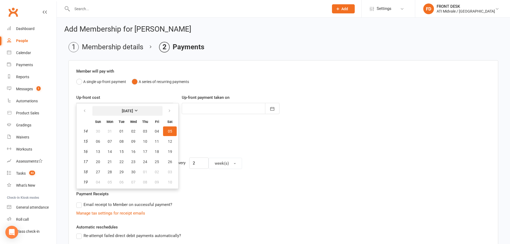
click at [133, 109] on strong "April 2025" at bounding box center [127, 111] width 11 height 4
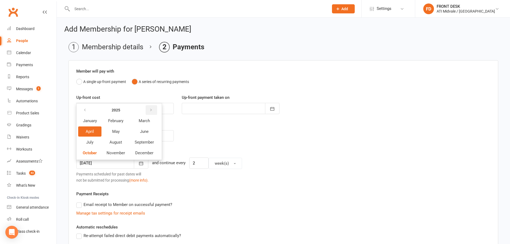
click at [152, 111] on icon "button" at bounding box center [151, 110] width 4 height 4
click at [86, 110] on icon "button" at bounding box center [85, 110] width 4 height 4
click at [87, 156] on button "October" at bounding box center [89, 153] width 23 height 10
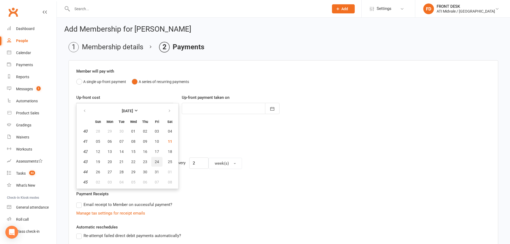
click at [156, 163] on span "24" at bounding box center [157, 162] width 4 height 4
type input "24 Oct 2025"
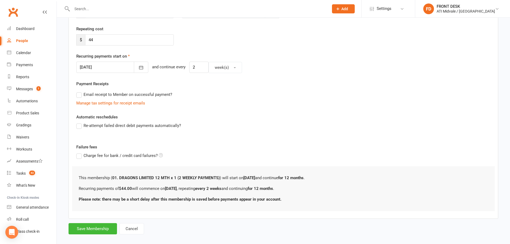
scroll to position [103, 0]
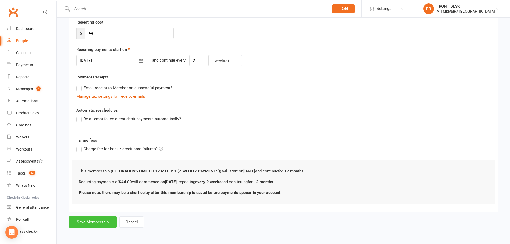
click at [99, 221] on button "Save Membership" at bounding box center [93, 222] width 48 height 11
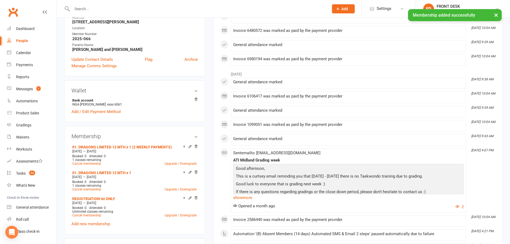
scroll to position [134, 0]
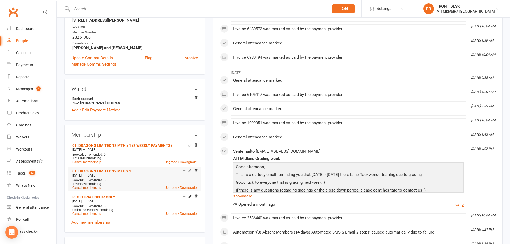
click at [77, 186] on link "Cancel membership" at bounding box center [86, 188] width 29 height 4
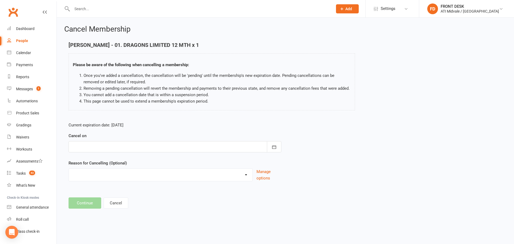
click at [172, 151] on div at bounding box center [175, 146] width 213 height 11
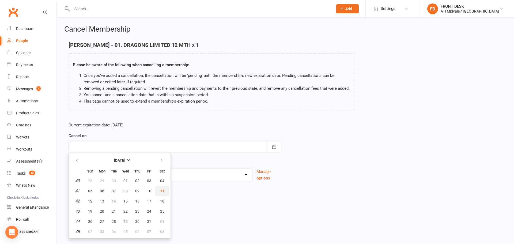
click at [162, 192] on span "11" at bounding box center [162, 191] width 4 height 4
type input "11 Oct 2025"
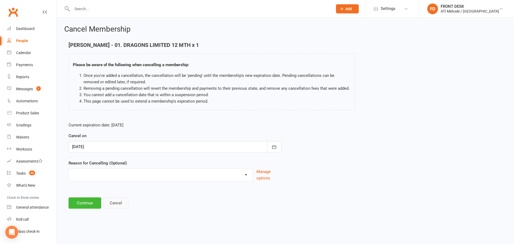
click at [107, 204] on button "Cancel" at bounding box center [116, 202] width 25 height 11
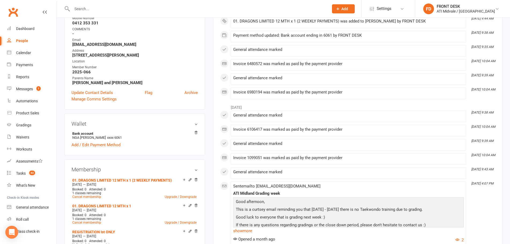
scroll to position [107, 0]
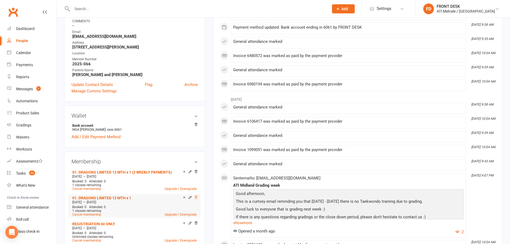
click at [195, 198] on icon at bounding box center [196, 198] width 4 height 4
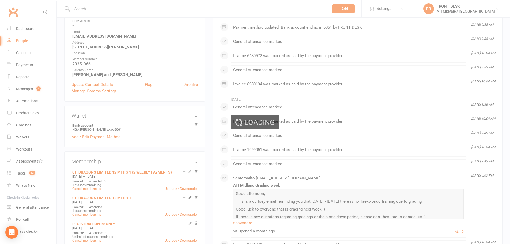
scroll to position [0, 0]
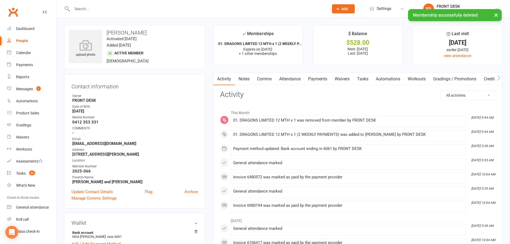
click at [251, 78] on link "Notes" at bounding box center [244, 79] width 18 height 12
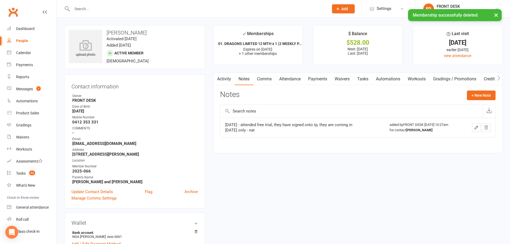
click at [322, 80] on link "Payments" at bounding box center [318, 79] width 27 height 12
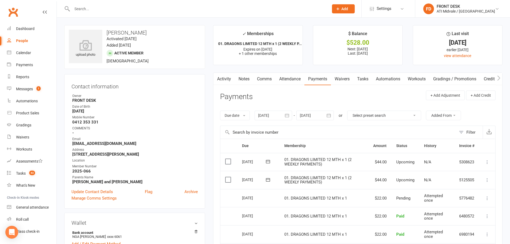
click at [248, 80] on link "Notes" at bounding box center [244, 79] width 18 height 12
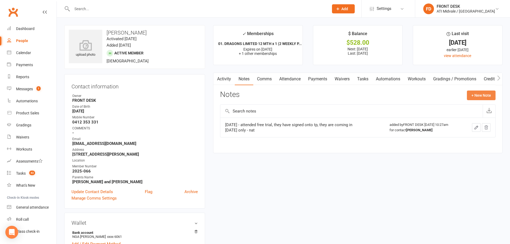
click at [473, 95] on button "+ New Note" at bounding box center [481, 96] width 29 height 10
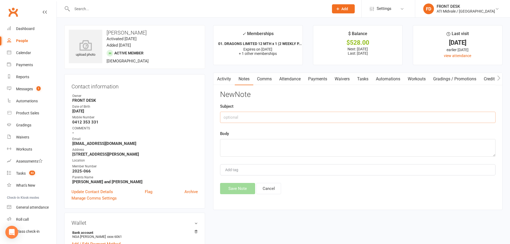
click at [299, 117] on input "text" at bounding box center [358, 117] width 276 height 11
type input "p"
type input "Payments 25"
click at [287, 151] on textarea at bounding box center [358, 148] width 276 height 18
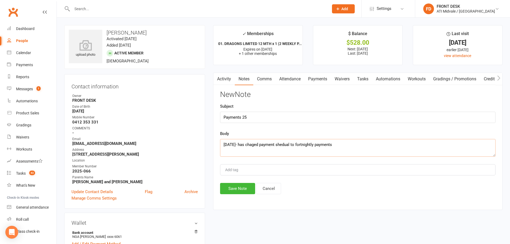
drag, startPoint x: 288, startPoint y: 143, endPoint x: 297, endPoint y: 153, distance: 13.3
click at [297, 154] on textarea "11/10/25- has chaged payment shedual to fortnightly payments" at bounding box center [358, 148] width 276 height 18
click at [288, 145] on textarea "11/10/25- has chaged payment shedual to fortnightly payments" at bounding box center [358, 148] width 276 height 18
click at [353, 147] on textarea "11/10/25- has changed payment schedule to fortnightly payments" at bounding box center [358, 148] width 276 height 18
type textarea "11/10/25- has changed payment schedule to fortnightly payments - nat"
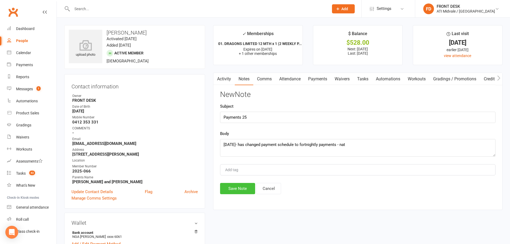
click at [254, 188] on button "Save Note" at bounding box center [237, 188] width 35 height 11
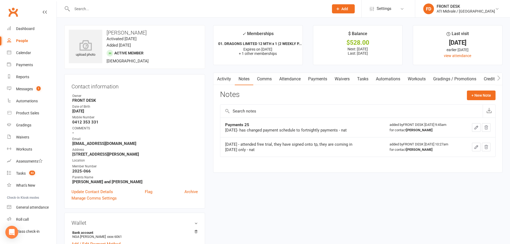
click at [21, 37] on link "People" at bounding box center [32, 41] width 50 height 12
select select "100"
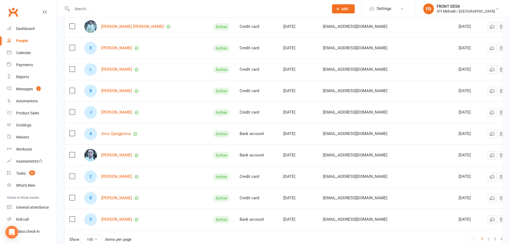
scroll to position [2041, 0]
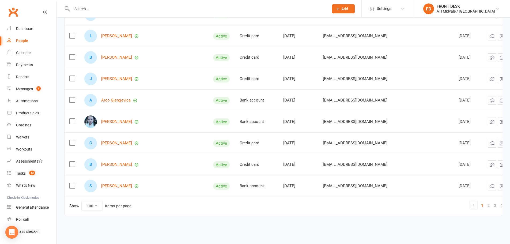
click at [486, 204] on link "2" at bounding box center [489, 206] width 6 height 8
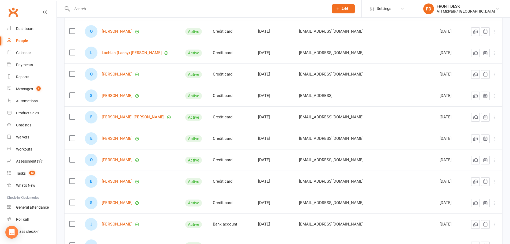
scroll to position [1398, 0]
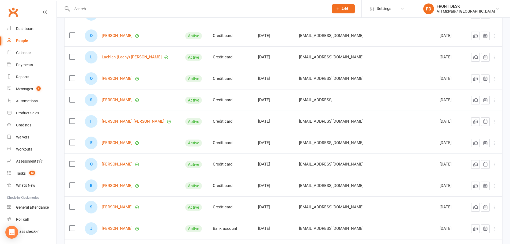
click at [142, 12] on input "text" at bounding box center [197, 9] width 255 height 8
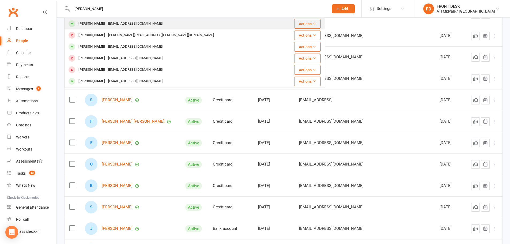
type input "layne"
click at [133, 19] on div "Layne Gulbransen gcpiercy@gmail.com" at bounding box center [173, 23] width 217 height 11
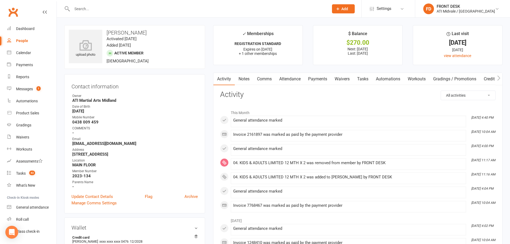
click at [245, 77] on link "Notes" at bounding box center [244, 79] width 18 height 12
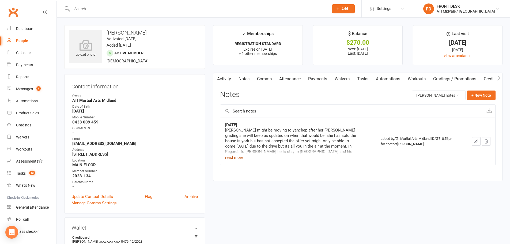
click at [241, 158] on button "read more" at bounding box center [234, 157] width 18 height 6
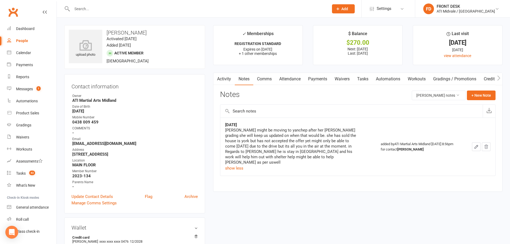
click at [133, 9] on input "text" at bounding box center [197, 9] width 255 height 8
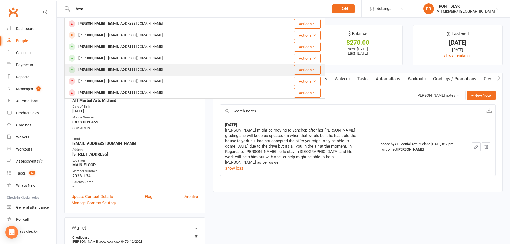
type input "theor"
click at [120, 69] on div "jayteehaitch@gmail.com" at bounding box center [136, 70] width 58 height 8
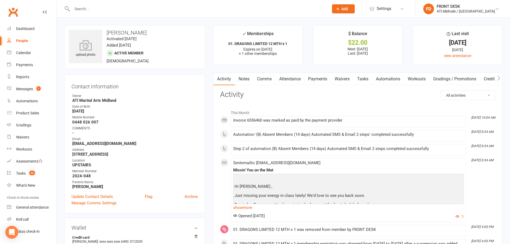
click at [236, 75] on link "Notes" at bounding box center [244, 79] width 18 height 12
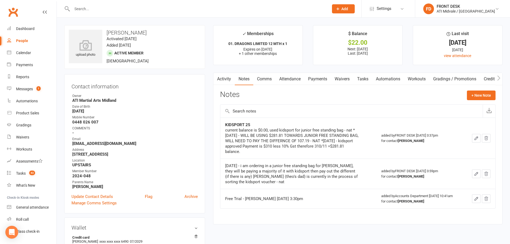
click at [103, 7] on input "text" at bounding box center [197, 9] width 255 height 8
type input "gab"
click at [107, 23] on div "dallascooper28@hotmail.com" at bounding box center [136, 24] width 58 height 8
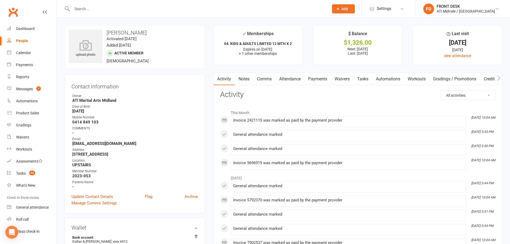
click at [115, 144] on strong "dallascooper28@hotmail.com" at bounding box center [135, 143] width 126 height 5
copy render-form-field "dallascooper28@hotmail.com"
click at [368, 78] on link "Tasks" at bounding box center [363, 79] width 19 height 12
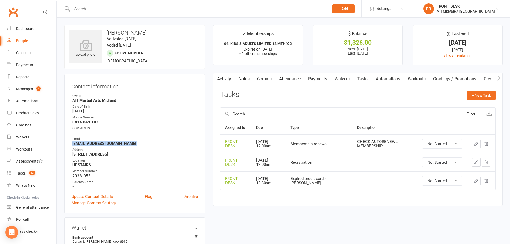
click at [477, 144] on icon "button" at bounding box center [476, 143] width 5 height 5
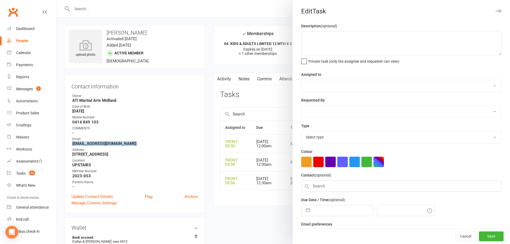
type textarea "CHECK AUTORENEWL MEMBERSHIP"
select select "4288"
type input "15 Jul 2026"
type input "12:00am"
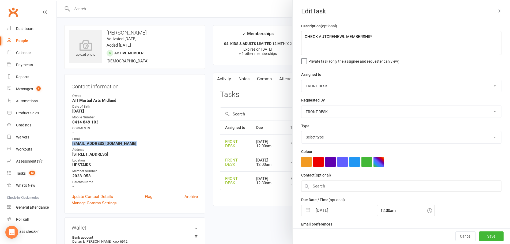
select select "21245"
drag, startPoint x: 389, startPoint y: 39, endPoint x: 298, endPoint y: 48, distance: 91.8
click at [298, 48] on div "Description (optional) CHECK AUTORENEWL MEMBERSHIP Private task (only the assig…" at bounding box center [402, 131] width 218 height 216
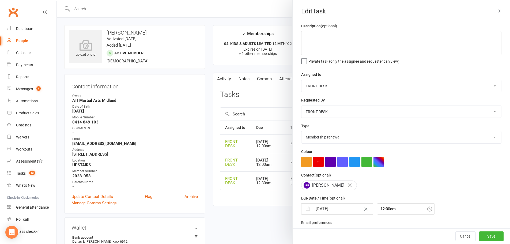
click at [325, 210] on input "15 Jul 2026" at bounding box center [343, 209] width 60 height 11
select select "5"
select select "2026"
select select "6"
select select "2026"
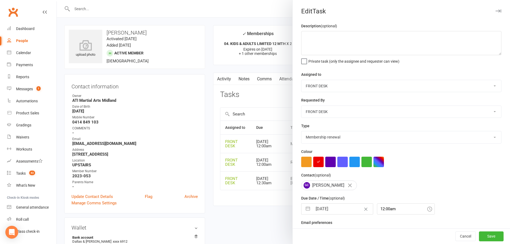
select select "7"
select select "2026"
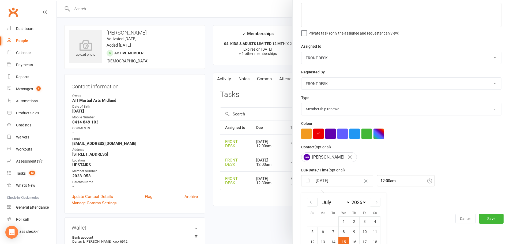
scroll to position [60, 0]
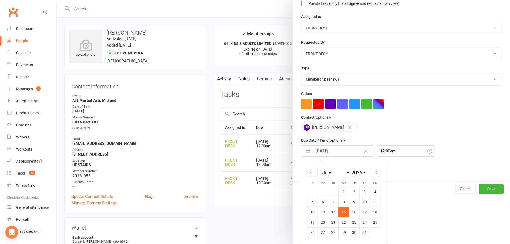
click at [323, 173] on select "January February March April May June July August September October November De…" at bounding box center [336, 173] width 29 height 6
select select "8"
select select "2026"
select select "9"
select select "2026"
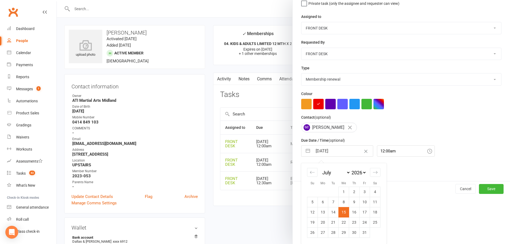
select select "10"
select select "2026"
click at [351, 170] on select "2035 2034 2033 2032 2031 2030 2029 2028 2027 2026 2025 2024 2023 2022 2021 2020…" at bounding box center [359, 173] width 16 height 6
select select "8"
select select "2025"
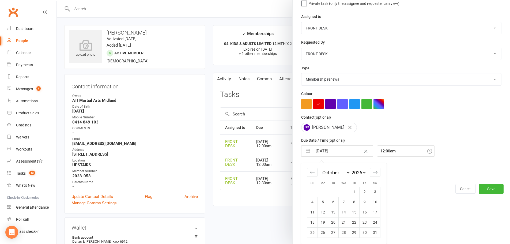
select select "9"
select select "2025"
select select "10"
select select "2025"
click at [375, 214] on td "18" at bounding box center [375, 212] width 10 height 10
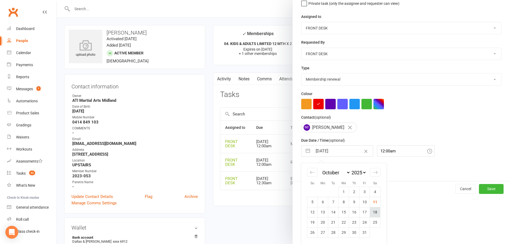
type input "18 Oct 2025"
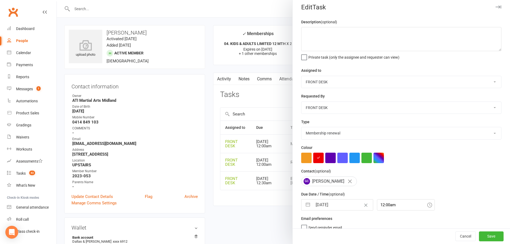
scroll to position [0, 0]
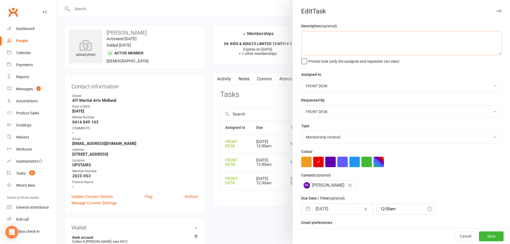
click at [314, 50] on textarea at bounding box center [401, 43] width 200 height 24
type textarea "11/10/25 - sent out auto renewal email ( membership was meant to be renewed in …"
click at [482, 237] on button "Save" at bounding box center [491, 237] width 25 height 10
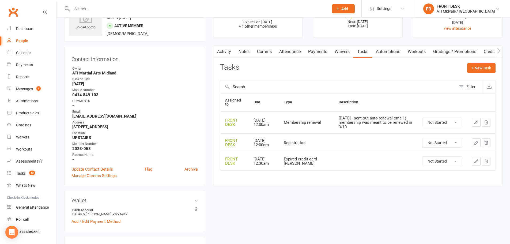
scroll to position [27, 0]
click at [477, 124] on icon "button" at bounding box center [476, 122] width 3 height 3
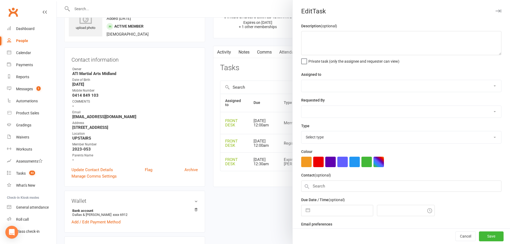
type textarea "11/10/25 - sent out auto renewal email ( membership was meant to be renewed in …"
select select "4288"
type input "18 Oct 2025"
type input "12:00am"
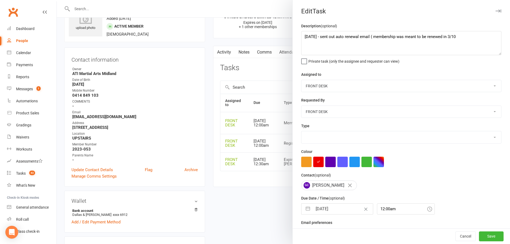
select select "21245"
click at [477, 41] on textarea "11/10/25 - sent out auto renewal email ( membership was meant to be renewed in …" at bounding box center [401, 43] width 200 height 24
type textarea "11/10/25 - sent out auto renewal email ( membership was meant to be renewed in …"
click at [481, 238] on button "Save" at bounding box center [491, 237] width 25 height 10
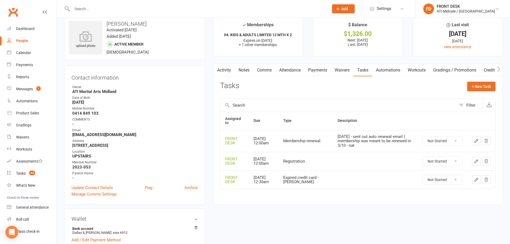
scroll to position [0, 0]
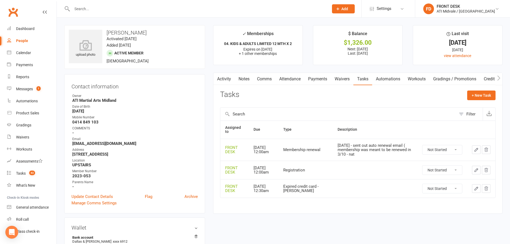
click at [353, 146] on div "11/10/25 - sent out auto renewal email ( membership was meant to be renewed in …" at bounding box center [375, 149] width 75 height 13
copy div "11/10/25 - sent out auto renewal email ( membership was meant to be renewed in …"
click at [124, 5] on input "text" at bounding box center [197, 9] width 255 height 8
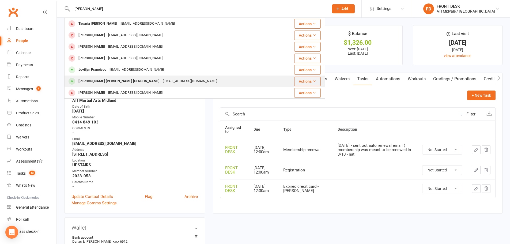
type input "maria"
click at [110, 77] on div "Maria Camila Cordoba Hernandez josecordoba1200@gmail.com" at bounding box center [173, 81] width 217 height 11
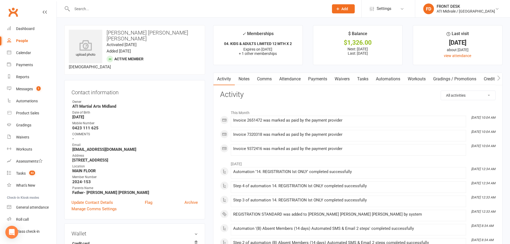
click at [367, 79] on link "Tasks" at bounding box center [363, 79] width 19 height 12
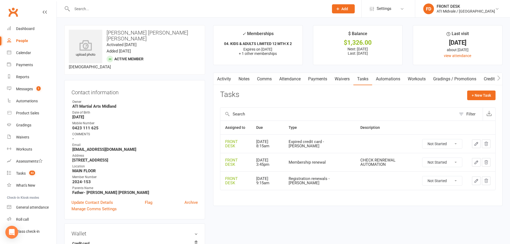
click at [102, 147] on strong "josecordoba1200@gmail.com" at bounding box center [135, 149] width 126 height 5
copy render-form-field "josecordoba1200@gmail.com"
click at [132, 9] on input "text" at bounding box center [197, 9] width 255 height 8
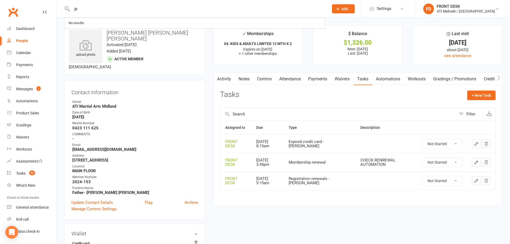
type input "j"
click at [84, 12] on input "text" at bounding box center [197, 9] width 255 height 8
click at [477, 162] on icon "button" at bounding box center [476, 162] width 5 height 5
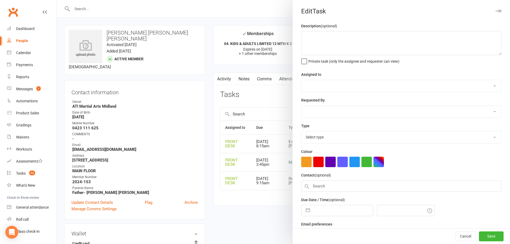
type textarea "CHECK RENREWAL AUTOMATION"
select select "4288"
select select "47058"
type input "16 Jul 2026"
type input "3:45pm"
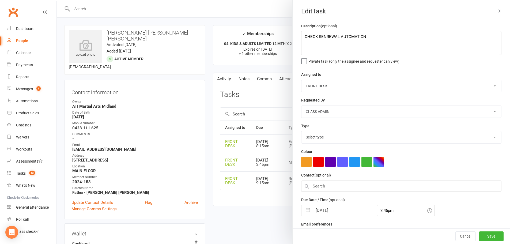
select select "21245"
drag, startPoint x: 379, startPoint y: 35, endPoint x: 292, endPoint y: 32, distance: 86.9
click at [293, 32] on div "Description (optional) CHECK RENREWAL AUTOMATION Private task (only the assigne…" at bounding box center [402, 131] width 218 height 216
paste textarea "11/10/25 - sent out auto renewal email ( membership was meant to be renewed in …"
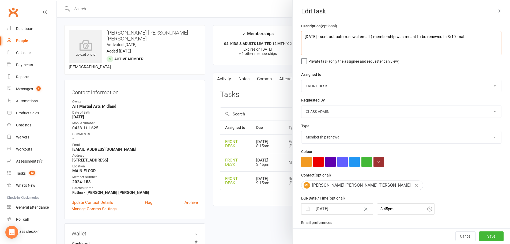
click at [453, 37] on textarea "11/10/25 - sent out auto renewal email ( membership was meant to be renewed in …" at bounding box center [401, 43] width 200 height 24
type textarea "11/10/25 - sent out auto renewal email ( membership was meant to be renewed in …"
select select "5"
select select "2026"
select select "6"
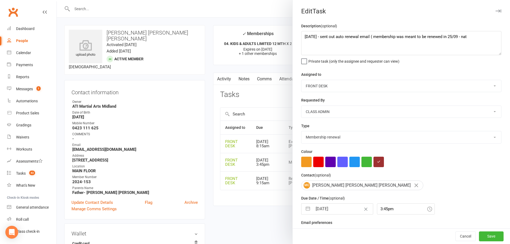
select select "2026"
select select "7"
select select "2026"
click at [337, 212] on input "16 Jul 2026" at bounding box center [343, 209] width 60 height 11
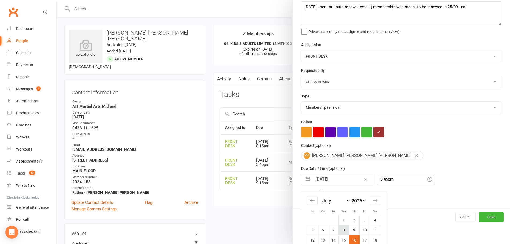
scroll to position [60, 0]
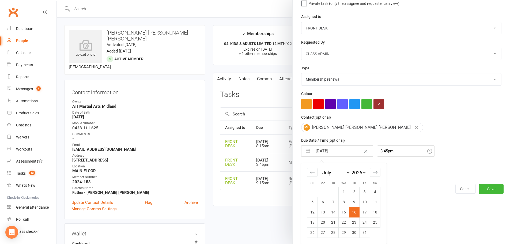
click at [322, 174] on select "January February March April May June July August September October November De…" at bounding box center [336, 173] width 29 height 6
select select "8"
select select "2026"
select select "9"
select select "2026"
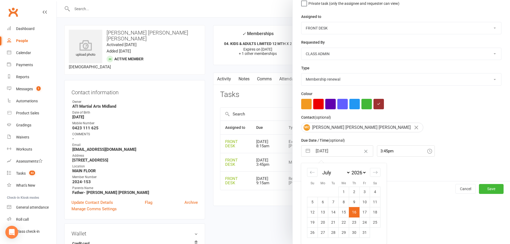
select select "10"
select select "2026"
click at [352, 172] on select "2035 2034 2033 2032 2031 2030 2029 2028 2027 2026 2025 2024 2023 2022 2021 2020…" at bounding box center [359, 173] width 16 height 6
select select "8"
select select "2025"
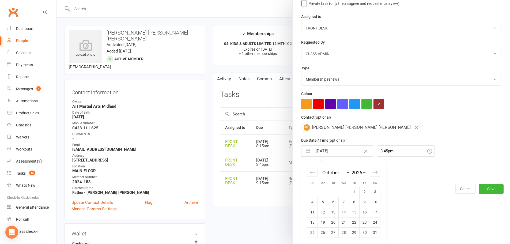
select select "9"
select select "2025"
select select "10"
select select "2025"
click at [375, 214] on td "18" at bounding box center [375, 212] width 10 height 10
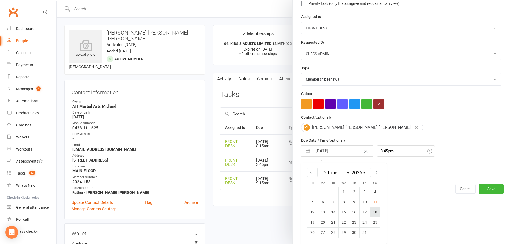
type input "18 Oct 2025"
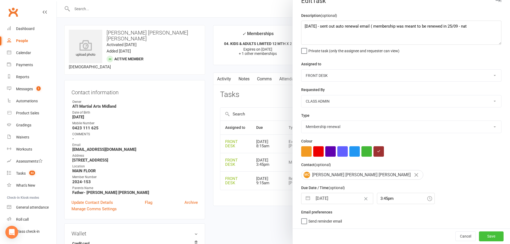
click at [489, 237] on button "Save" at bounding box center [491, 237] width 25 height 10
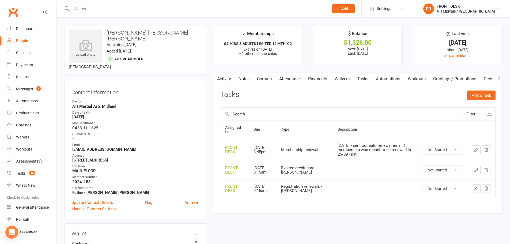
click at [91, 12] on input "text" at bounding box center [197, 9] width 255 height 8
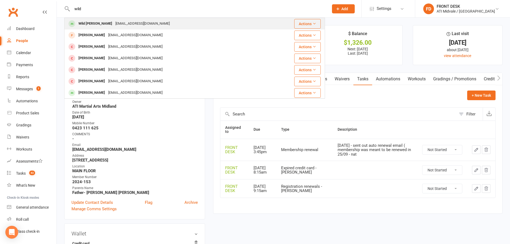
type input "wild"
click at [96, 25] on div "Wild Crofford" at bounding box center [95, 24] width 37 height 8
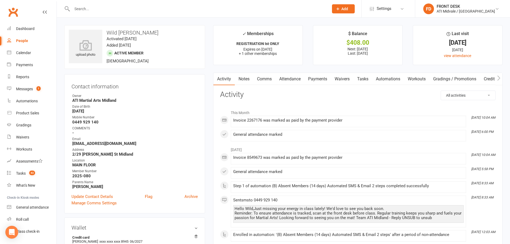
click at [109, 142] on strong "rkfdebellis@gmail.com" at bounding box center [135, 143] width 126 height 5
copy render-form-field "rkfdebellis@gmail.com"
click at [363, 79] on link "Tasks" at bounding box center [363, 79] width 19 height 12
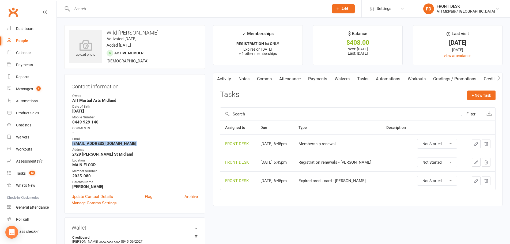
click at [478, 144] on icon "button" at bounding box center [476, 143] width 5 height 5
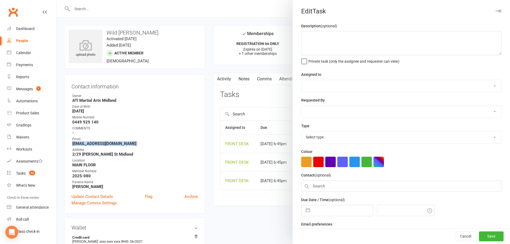
select select "4288"
type input "01 Jan 2026"
type input "6:45pm"
select select "21245"
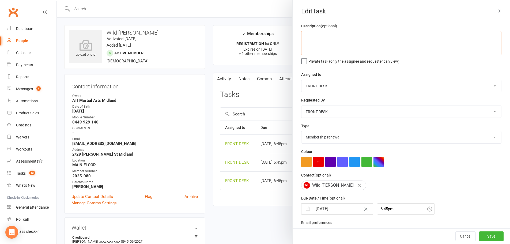
click at [347, 48] on textarea at bounding box center [401, 43] width 200 height 24
paste textarea "11/10/25 - sent out auto renewal email ( membership was meant to be renewed in …"
click at [453, 37] on textarea "11/10/25 - sent out auto renewal email ( membership was meant to be renewed in …" at bounding box center [401, 43] width 200 height 24
type textarea "11/10/25 - sent out auto renewal email ( membership was meant to be renewed in …"
click at [345, 211] on input "01 Jan 2026" at bounding box center [343, 209] width 60 height 11
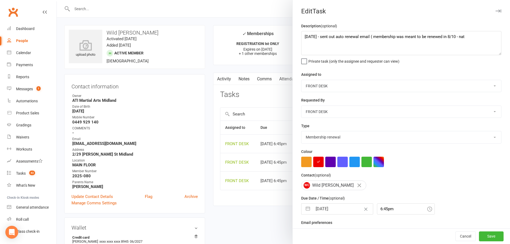
select select "11"
select select "2025"
select select "2026"
select select "1"
select select "2026"
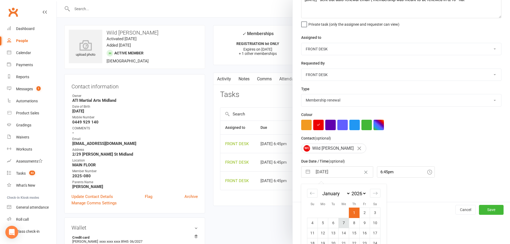
scroll to position [60, 0]
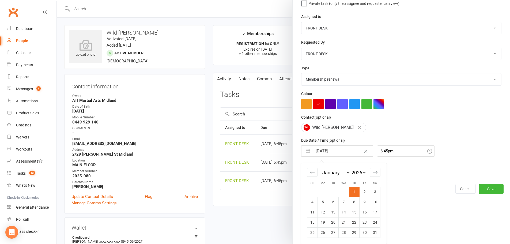
click at [354, 170] on select "2035 2034 2033 2032 2031 2030 2029 2028 2027 2026 2025 2024 2023 2022 2021 2020…" at bounding box center [359, 173] width 16 height 6
select select "11"
select select "2024"
select select "2025"
select select "1"
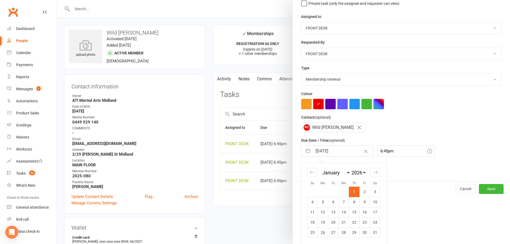
select select "2025"
click at [327, 174] on select "January February March April May June July August September October November De…" at bounding box center [336, 173] width 29 height 6
select select "8"
select select "2025"
select select "9"
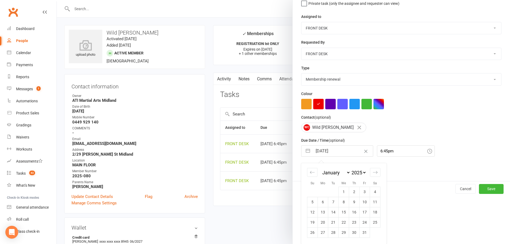
select select "2025"
select select "10"
select select "2025"
click at [374, 214] on td "18" at bounding box center [375, 212] width 10 height 10
type input "18 Oct 2025"
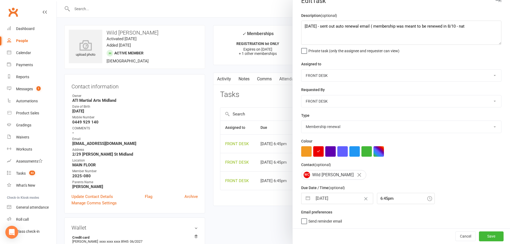
scroll to position [13, 0]
click at [486, 233] on button "Save" at bounding box center [491, 237] width 25 height 10
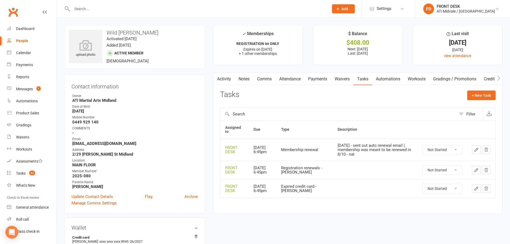
click at [97, 11] on input "text" at bounding box center [197, 9] width 255 height 8
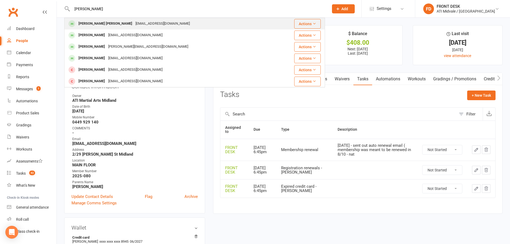
type input "finnigan"
click at [94, 26] on div "Finnigan Masiello" at bounding box center [105, 24] width 57 height 8
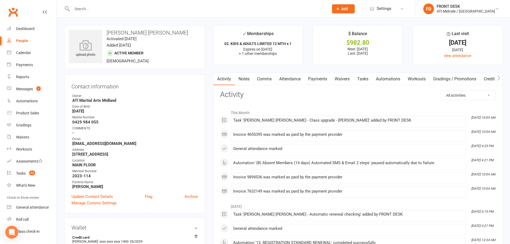
click at [371, 82] on link "Tasks" at bounding box center [363, 79] width 19 height 12
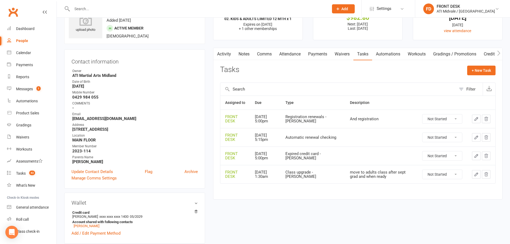
scroll to position [54, 0]
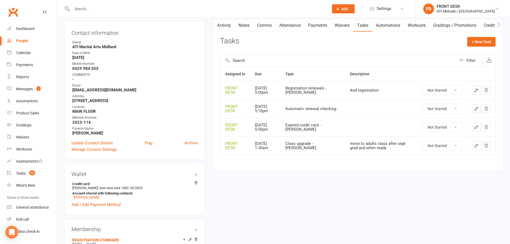
click at [91, 88] on strong "Skyepinfold@gmail.com" at bounding box center [135, 90] width 126 height 5
copy render-form-field "Skyepinfold@gmail.com"
click at [476, 110] on icon "button" at bounding box center [476, 108] width 3 height 3
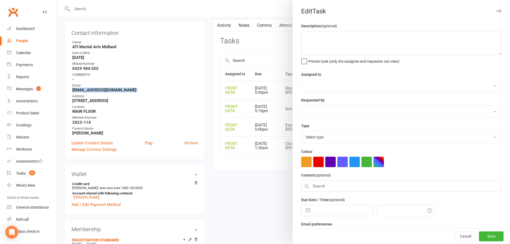
select select "4288"
type input "30 Sep 2026"
type input "5:15pm"
select select "35159"
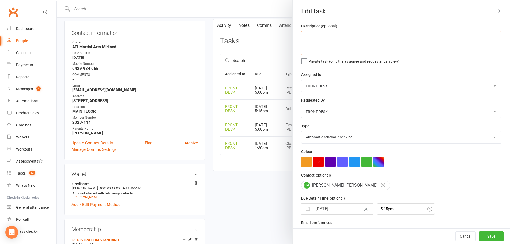
click at [323, 41] on textarea at bounding box center [401, 43] width 200 height 24
paste textarea "11/10/25 - sent out auto renewal email ( membership was meant to be renewed in …"
type textarea "11/10/25 - sent out auto renewal email ( membership was meant to be renewed in …"
click at [328, 211] on input "30 Sep 2026" at bounding box center [343, 209] width 60 height 11
select select "7"
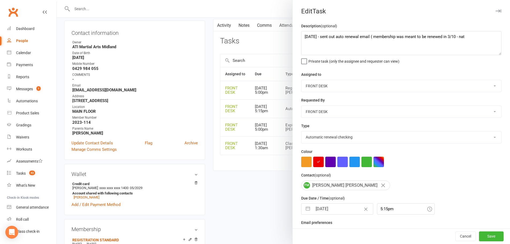
select select "2026"
select select "8"
select select "2026"
select select "9"
select select "2026"
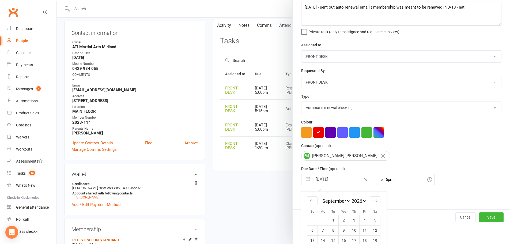
scroll to position [60, 0]
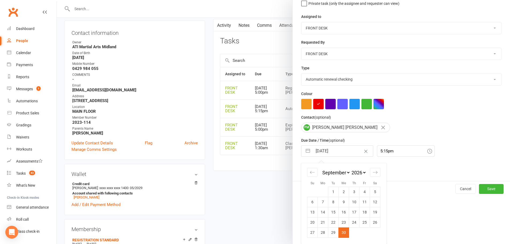
click at [357, 172] on select "2035 2034 2033 2032 2031 2030 2029 2028 2027 2026 2025 2024 2023 2022 2021 2020…" at bounding box center [359, 173] width 16 height 6
select select "7"
select select "2025"
select select "8"
select select "2025"
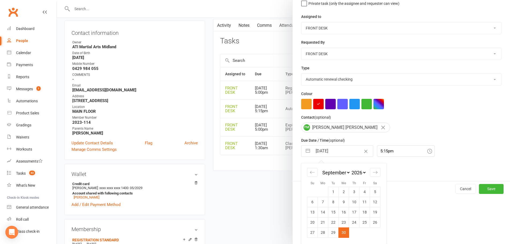
select select "9"
select select "2025"
click at [340, 173] on select "January February March April May June July August September October November De…" at bounding box center [336, 173] width 29 height 6
select select "8"
select select "10"
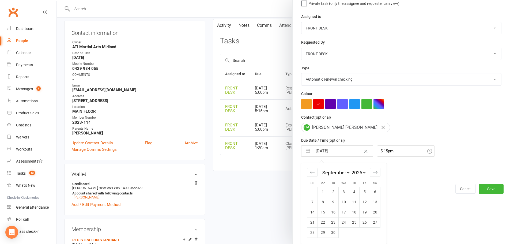
select select "2025"
click at [372, 215] on td "18" at bounding box center [375, 212] width 10 height 10
type input "18 Oct 2025"
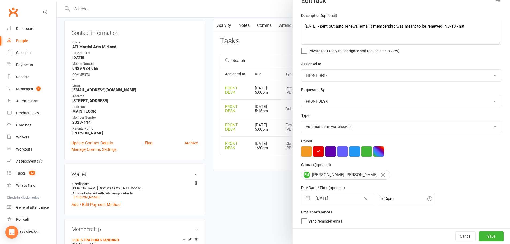
click at [486, 231] on div "Cancel Save" at bounding box center [402, 236] width 218 height 15
click at [389, 199] on div "5:15pm" at bounding box center [406, 198] width 58 height 11
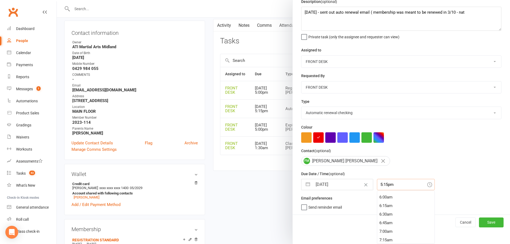
scroll to position [101, 0]
click at [386, 192] on div "2:45am" at bounding box center [406, 188] width 57 height 9
type input "2:45am"
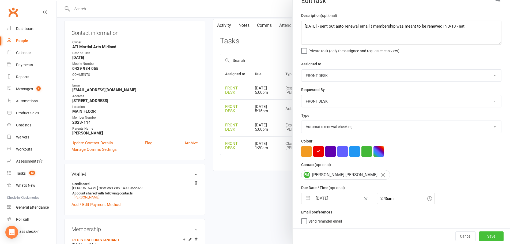
click at [484, 235] on button "Save" at bounding box center [491, 237] width 25 height 10
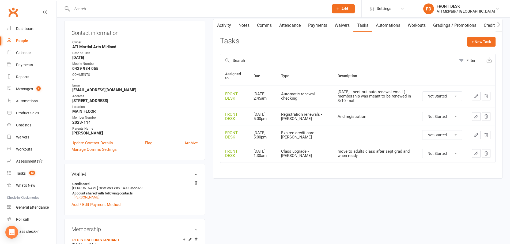
scroll to position [0, 0]
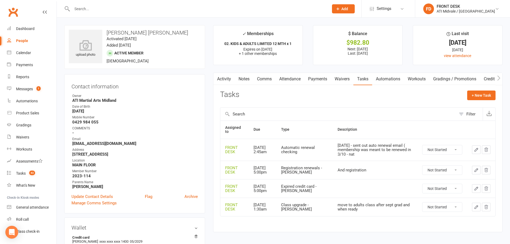
click at [91, 8] on input "text" at bounding box center [197, 9] width 255 height 8
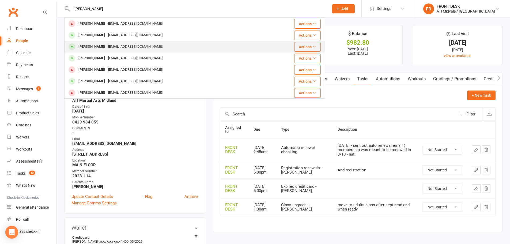
type input "olivia"
click at [95, 49] on div "Olivia McGough" at bounding box center [92, 47] width 30 height 8
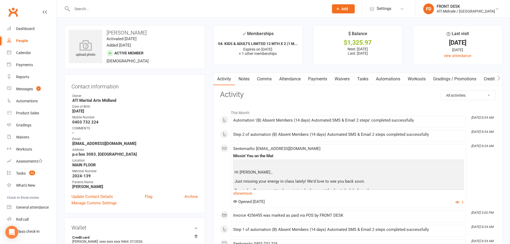
click at [84, 141] on strong "gomenjo@yahoo.com" at bounding box center [135, 143] width 126 height 5
copy render-form-field "gomenjo@yahoo.com"
click at [365, 78] on link "Tasks" at bounding box center [363, 79] width 19 height 12
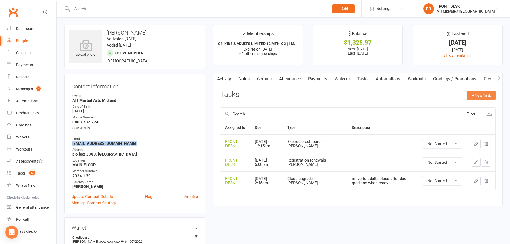
click at [483, 95] on button "+ New Task" at bounding box center [482, 96] width 28 height 10
select select "4288"
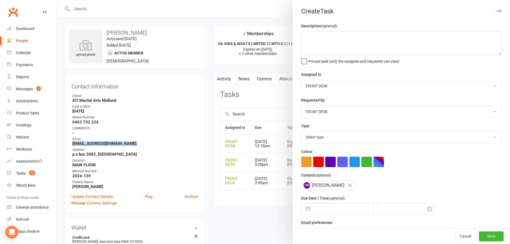
click at [323, 141] on select "Select type Add info to task Automatic renewal checking Booked in for 1st trial…" at bounding box center [402, 137] width 200 height 12
click at [302, 132] on select "Select type Add info to task Automatic renewal checking Booked in for 1st trial…" at bounding box center [402, 137] width 200 height 12
click at [322, 134] on select "Add info to task Automatic renewal checking Booked in for 1st trial program cla…" at bounding box center [402, 137] width 200 height 12
select select "21245"
click at [302, 132] on select "Add info to task Automatic renewal checking Booked in for 1st trial program cla…" at bounding box center [402, 137] width 200 height 12
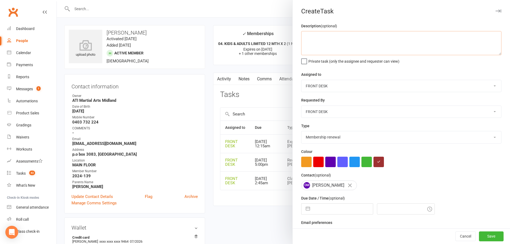
click at [341, 55] on textarea at bounding box center [401, 43] width 200 height 24
paste textarea "11/10/25 - sent out auto renewal email ( membership was meant to be renewed in …"
click at [451, 36] on textarea "11/10/25 - sent out auto renewal email ( membership was meant to be renewed in …" at bounding box center [401, 43] width 200 height 24
type textarea "11/10/25 - sent out auto renewal email ( membership was meant to be renewed in …"
click at [316, 212] on input "text" at bounding box center [343, 209] width 60 height 11
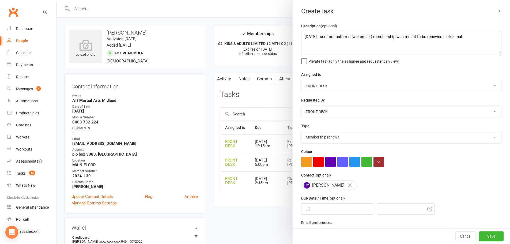
select select "8"
select select "2025"
select select "9"
select select "2025"
select select "10"
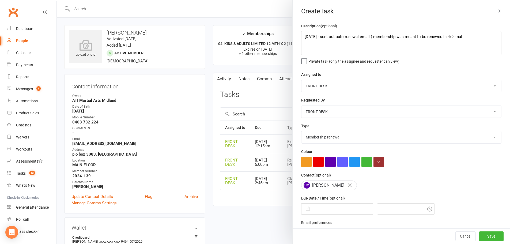
select select "2025"
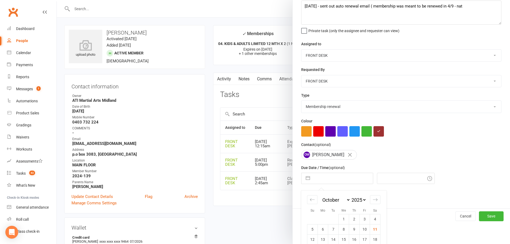
scroll to position [60, 0]
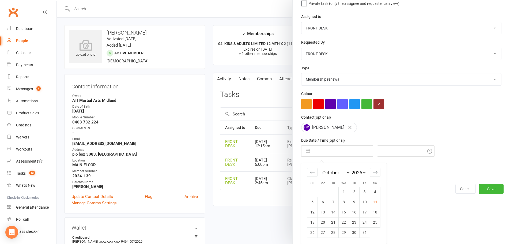
click at [361, 171] on select "2035 2034 2033 2032 2031 2030 2029 2028 2027 2026 2025 2024 2023 2022 2021 2020…" at bounding box center [359, 173] width 16 height 6
click at [370, 214] on td "18" at bounding box center [375, 212] width 10 height 10
type input "18 Oct 2025"
type input "10:45am"
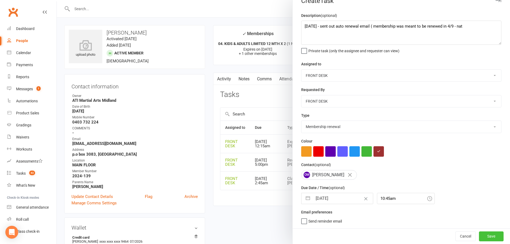
click at [479, 236] on button "Save" at bounding box center [491, 237] width 25 height 10
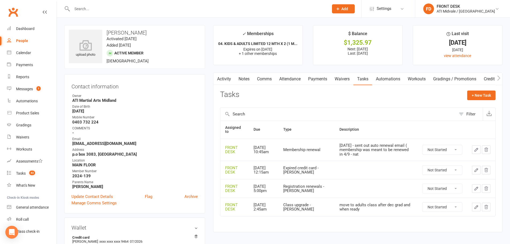
click at [119, 11] on input "text" at bounding box center [197, 9] width 255 height 8
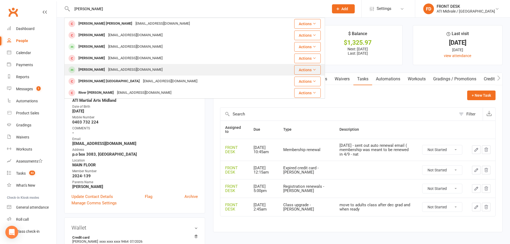
type input "cooper"
click at [96, 68] on div "Gabriel Cooper" at bounding box center [92, 70] width 30 height 8
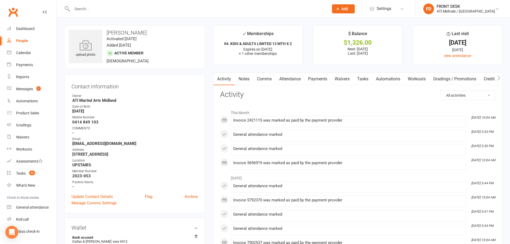
click at [309, 75] on link "Payments" at bounding box center [318, 79] width 27 height 12
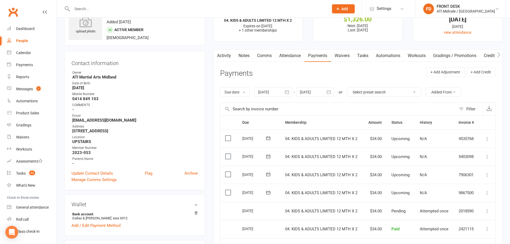
scroll to position [54, 0]
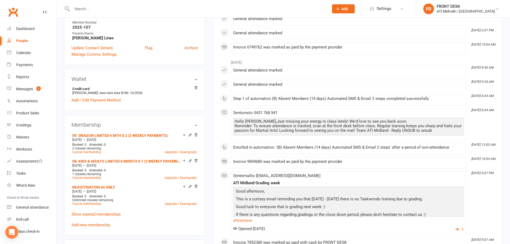
scroll to position [161, 0]
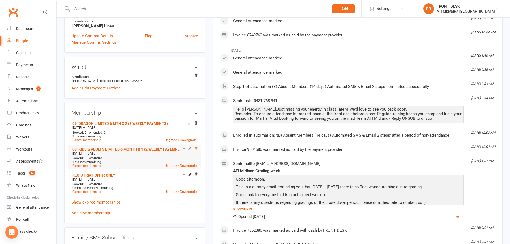
click at [195, 148] on icon at bounding box center [196, 149] width 4 height 4
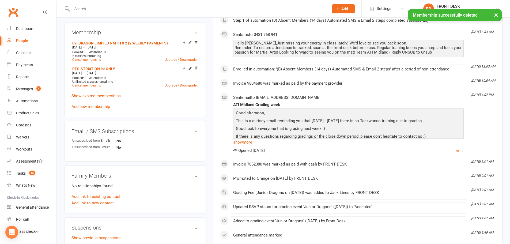
scroll to position [268, 0]
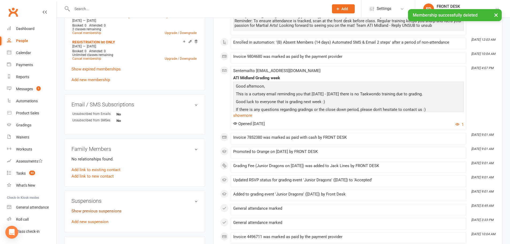
click at [93, 211] on link "Show previous suspensions" at bounding box center [97, 211] width 50 height 5
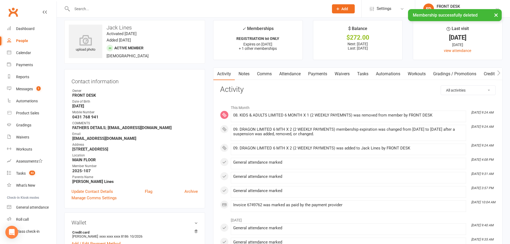
scroll to position [0, 0]
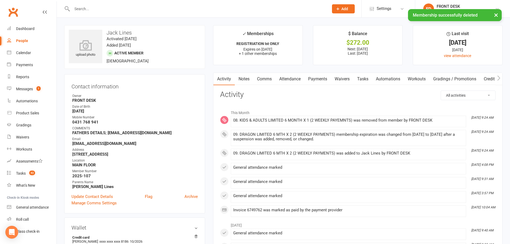
click at [316, 73] on link "Payments" at bounding box center [318, 79] width 27 height 12
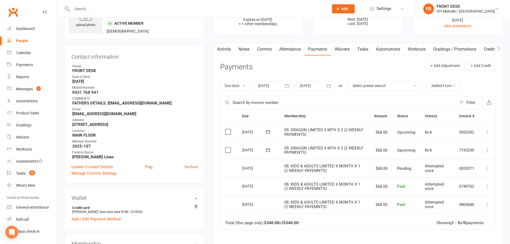
scroll to position [27, 0]
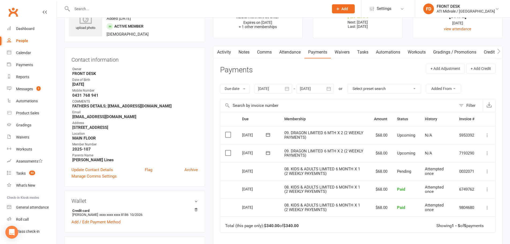
click at [311, 84] on div at bounding box center [316, 89] width 38 height 10
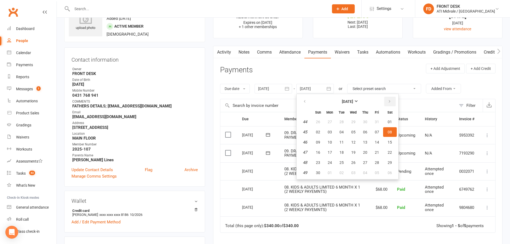
click at [391, 101] on icon "button" at bounding box center [390, 101] width 4 height 4
click at [368, 146] on button "15" at bounding box center [365, 142] width 11 height 10
type input "[DATE]"
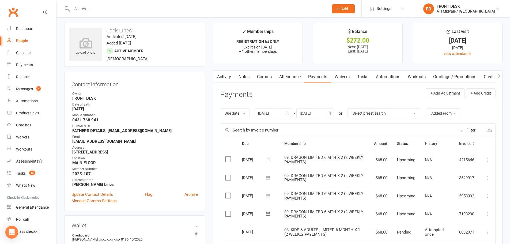
scroll to position [0, 0]
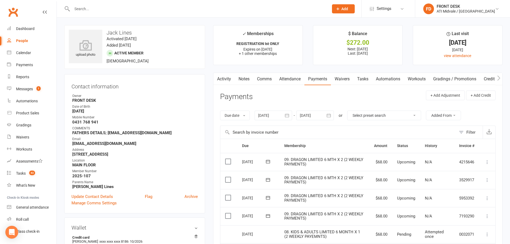
click at [229, 79] on link "Activity" at bounding box center [224, 79] width 21 height 12
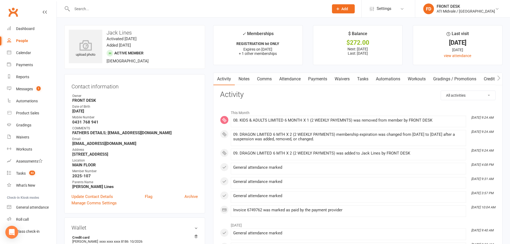
click at [368, 79] on link "Tasks" at bounding box center [363, 79] width 19 height 12
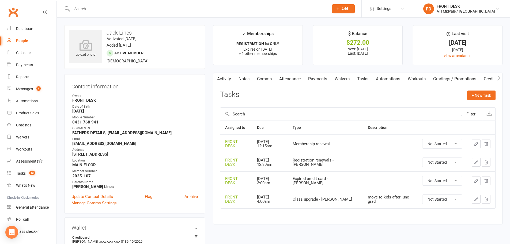
click at [474, 142] on button "button" at bounding box center [476, 144] width 9 height 9
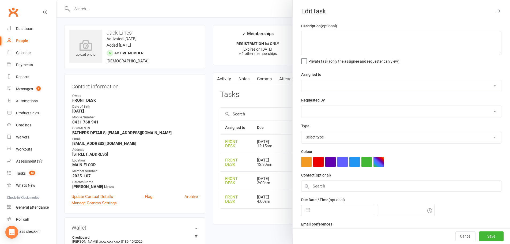
select select "4288"
type input "01 Dec 2025"
type input "12:15am"
select select "21245"
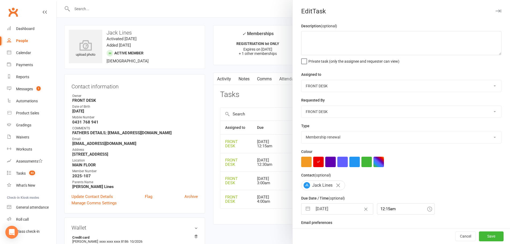
select select "10"
select select "2025"
select select "11"
select select "2025"
select select "2026"
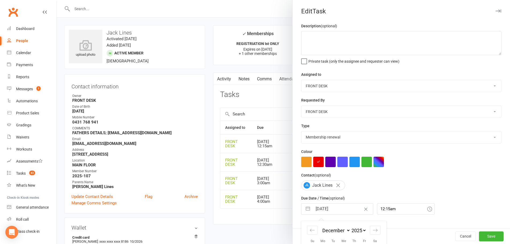
click at [327, 211] on input "01 Dec 2025" at bounding box center [343, 209] width 60 height 11
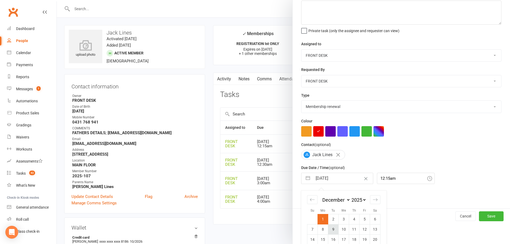
scroll to position [60, 0]
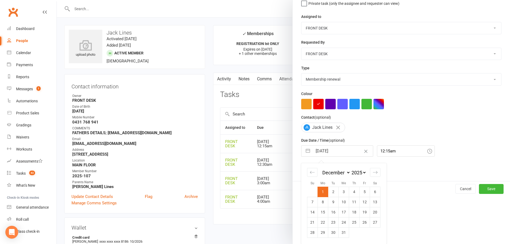
click at [337, 172] on select "January February March April May June July August September October November De…" at bounding box center [336, 173] width 29 height 6
select select "11"
select select "2024"
select select "2025"
select select "1"
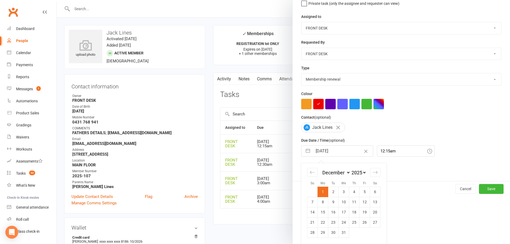
select select "2025"
click at [344, 189] on td "1" at bounding box center [344, 192] width 10 height 10
type input "01 Jan 2025"
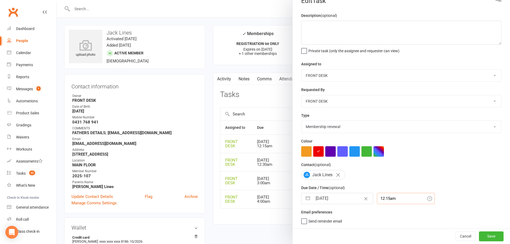
click at [387, 197] on div "12:15am" at bounding box center [406, 198] width 58 height 11
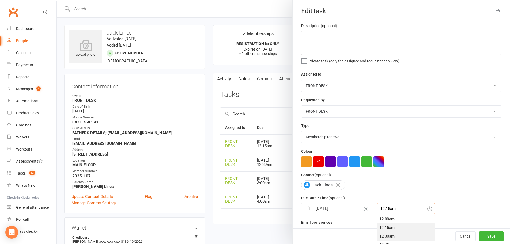
scroll to position [0, 0]
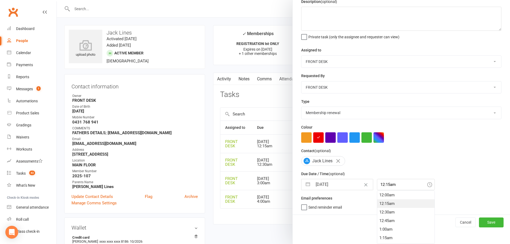
click at [348, 117] on select "Add info to task Automatic renewal checking Booked in for 1st trial program cla…" at bounding box center [402, 113] width 200 height 12
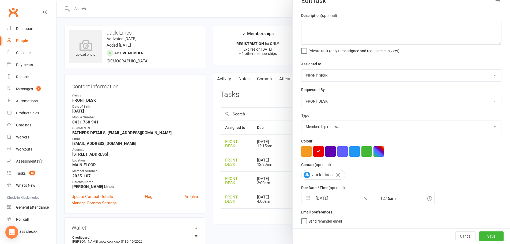
select select "35159"
click at [302, 121] on select "Add info to task Automatic renewal checking Booked in for 1st trial program cla…" at bounding box center [402, 127] width 200 height 12
click at [490, 236] on button "Save" at bounding box center [491, 237] width 25 height 10
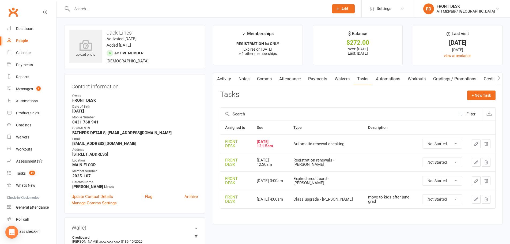
click at [474, 142] on button "button" at bounding box center [476, 144] width 9 height 9
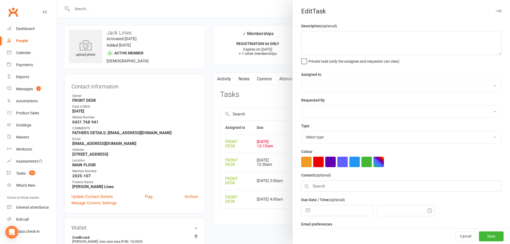
select select "4288"
type input "01 Jan 2025"
type input "12:15am"
select select "35159"
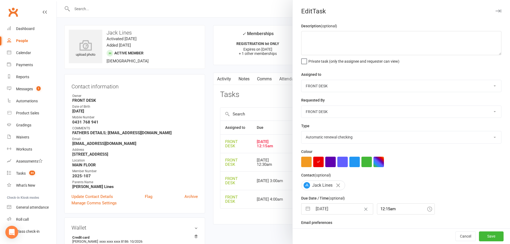
select select "11"
select select "2024"
select select "2025"
select select "1"
select select "2025"
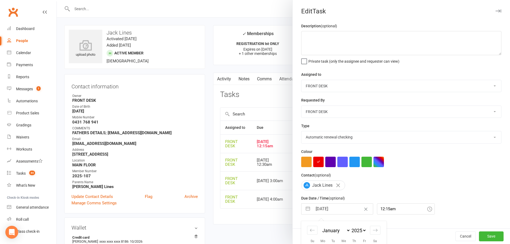
click at [336, 211] on input "01 Jan 2025" at bounding box center [343, 209] width 60 height 11
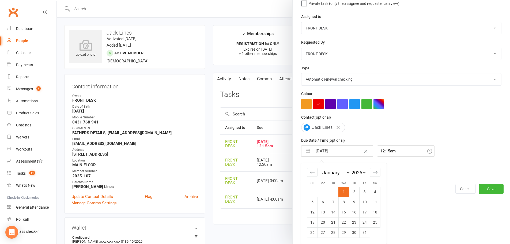
scroll to position [60, 0]
click at [353, 170] on select "2035 2034 2033 2032 2031 2030 2029 2028 2027 2026 2025 2024 2023 2022 2021 2020…" at bounding box center [359, 173] width 16 height 6
select select "11"
select select "2025"
select select "2026"
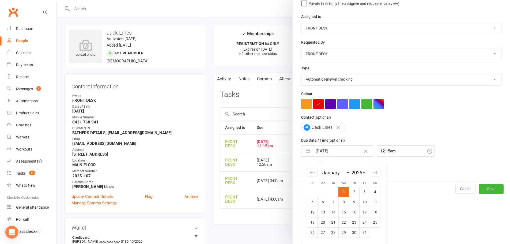
select select "1"
select select "2026"
click at [320, 203] on td "5" at bounding box center [323, 202] width 10 height 10
type input "05 Jan 2026"
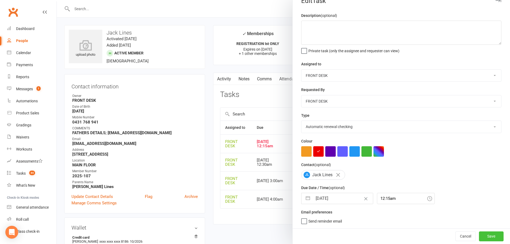
click at [486, 237] on button "Save" at bounding box center [491, 237] width 25 height 10
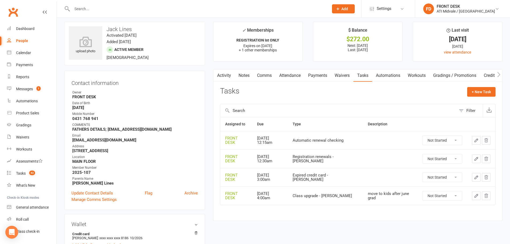
scroll to position [0, 0]
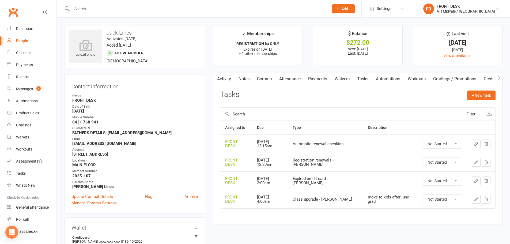
drag, startPoint x: 318, startPoint y: 79, endPoint x: 317, endPoint y: 83, distance: 3.5
click at [318, 79] on link "Payments" at bounding box center [318, 79] width 27 height 12
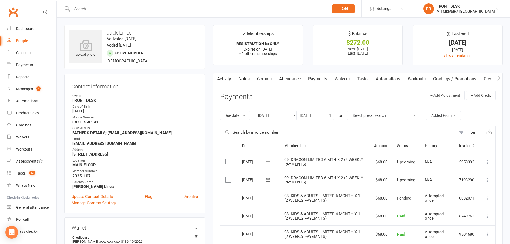
click at [247, 81] on link "Notes" at bounding box center [244, 79] width 18 height 12
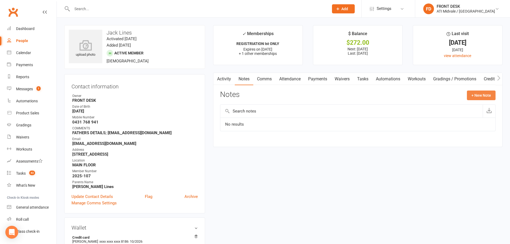
click at [472, 93] on button "+ New Note" at bounding box center [481, 96] width 29 height 10
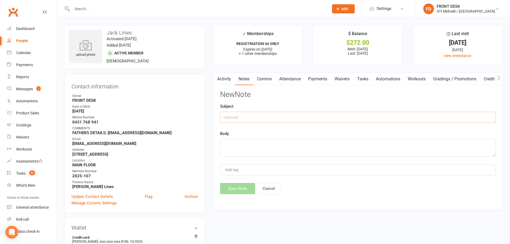
click at [394, 116] on input "text" at bounding box center [358, 117] width 276 height 11
type input "PAYMENTS/MEMBERSHIP 25"
click at [355, 147] on textarea at bounding box center [358, 148] width 276 height 18
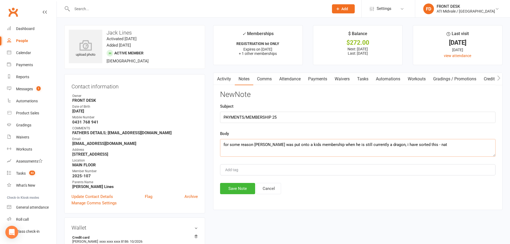
type textarea "for some reason [PERSON_NAME] was put onto a kids membership when he is still c…"
click at [231, 182] on div "New Note Subject PAYMENTS/MEMBERSHIP 25 Body for some reason [PERSON_NAME] was …" at bounding box center [358, 143] width 276 height 104
click at [230, 189] on button "Save Note" at bounding box center [237, 188] width 35 height 11
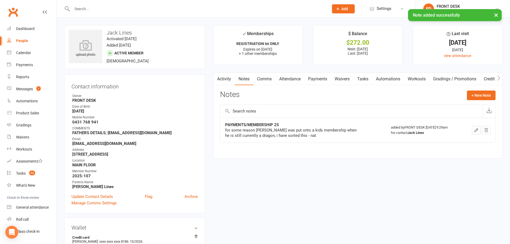
click at [360, 79] on link "Tasks" at bounding box center [363, 79] width 19 height 12
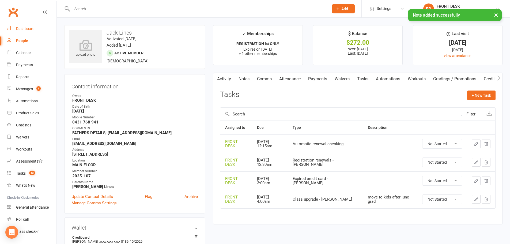
click at [28, 32] on link "Dashboard" at bounding box center [32, 29] width 50 height 12
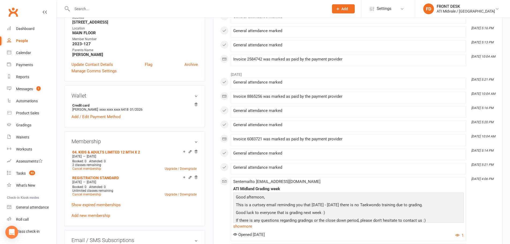
scroll to position [161, 0]
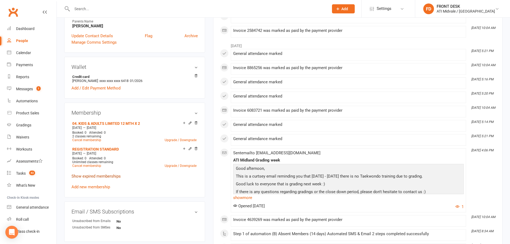
click at [81, 177] on link "Show expired memberships" at bounding box center [96, 176] width 49 height 5
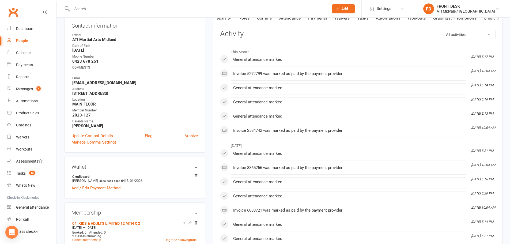
scroll to position [0, 0]
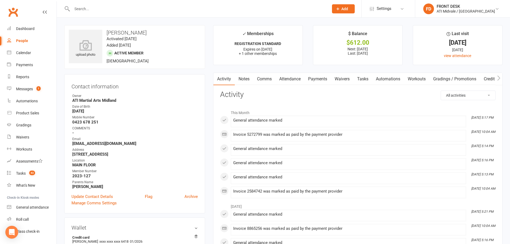
click at [364, 79] on link "Tasks" at bounding box center [363, 79] width 19 height 12
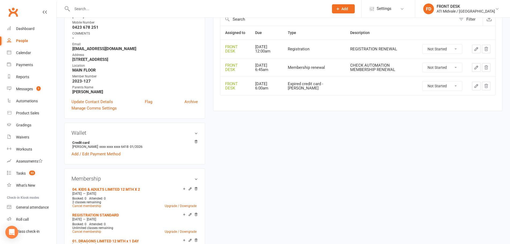
scroll to position [54, 0]
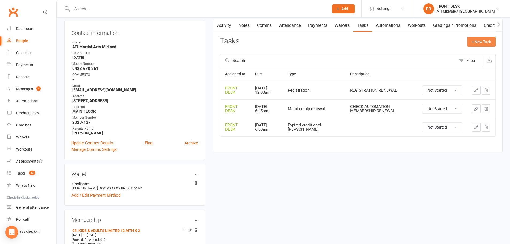
click at [484, 41] on button "+ New Task" at bounding box center [482, 42] width 28 height 10
select select "4288"
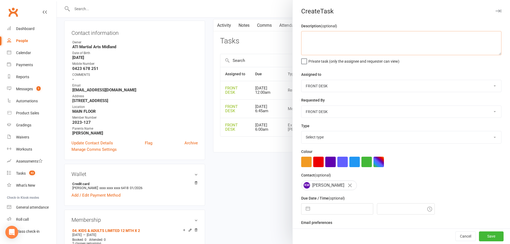
click at [319, 40] on textarea at bounding box center [401, 43] width 200 height 24
type textarea "move to adults class after june grad and when ready"
click at [329, 210] on input "text" at bounding box center [343, 209] width 60 height 11
select select "8"
select select "2025"
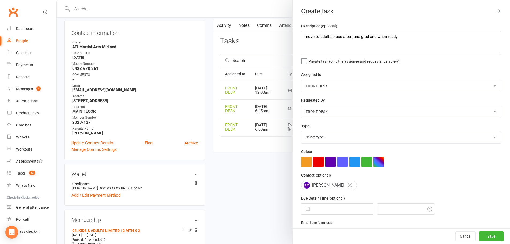
select select "9"
select select "2025"
select select "10"
select select "2025"
drag, startPoint x: 354, startPoint y: 137, endPoint x: 355, endPoint y: 133, distance: 4.1
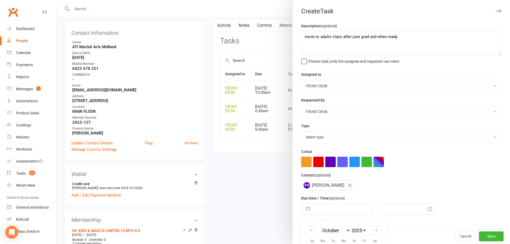
click at [354, 137] on select "Select type Add info to task Automatic renewal checking Booked in for 1st trial…" at bounding box center [402, 137] width 200 height 12
select select "22036"
click at [302, 132] on select "Select type Add info to task Automatic renewal checking Booked in for 1st trial…" at bounding box center [402, 137] width 200 height 12
click at [325, 210] on input "text" at bounding box center [343, 209] width 60 height 11
select select "8"
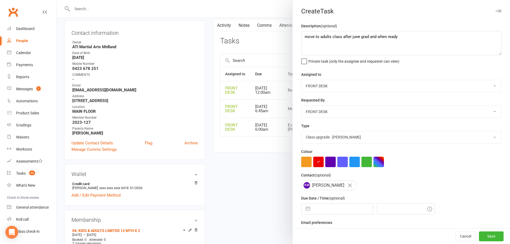
select select "2025"
select select "9"
select select "2025"
select select "10"
select select "2025"
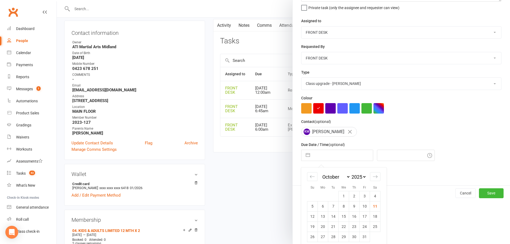
scroll to position [0, 0]
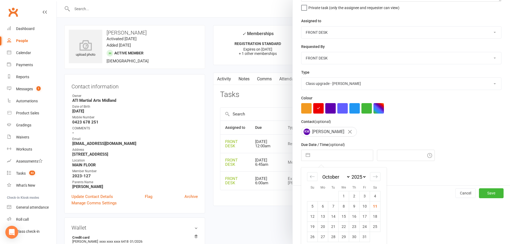
click at [323, 179] on select "January February March April May June July August September October November De…" at bounding box center [336, 177] width 29 height 6
select select "4"
select select "2025"
select select "5"
select select "2025"
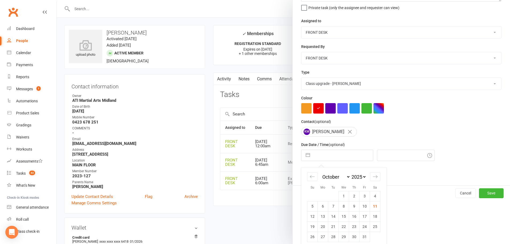
select select "6"
select select "2025"
drag, startPoint x: 357, startPoint y: 180, endPoint x: 351, endPoint y: 180, distance: 6.2
click at [357, 180] on select "2035 2034 2033 2032 2031 2030 2029 2028 2027 2026 2025 2024 2023 2022 2021 2020…" at bounding box center [359, 177] width 16 height 6
select select "4"
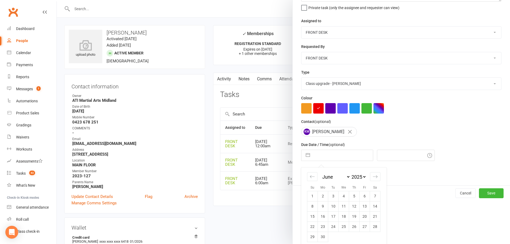
select select "2030"
select select "5"
select select "2030"
select select "6"
select select "2030"
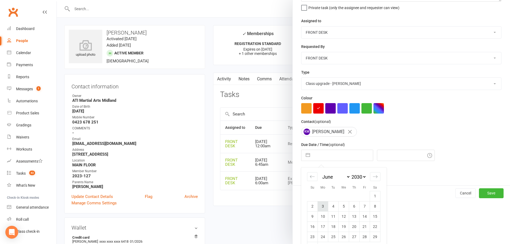
click at [319, 207] on td "3" at bounding box center [323, 206] width 10 height 10
type input "03 Jun 2030"
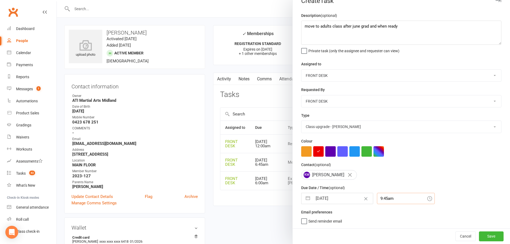
click at [400, 196] on div "9:45am" at bounding box center [406, 198] width 58 height 11
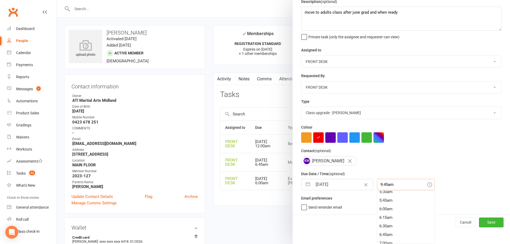
scroll to position [58, 0]
click at [395, 221] on div "2:30am" at bounding box center [406, 223] width 57 height 9
type input "2:30am"
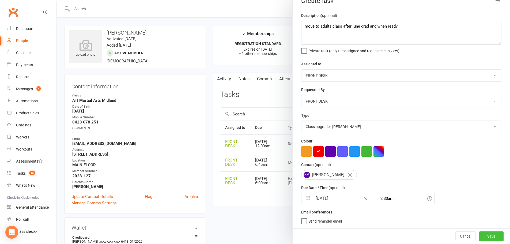
click at [487, 235] on button "Save" at bounding box center [491, 237] width 25 height 10
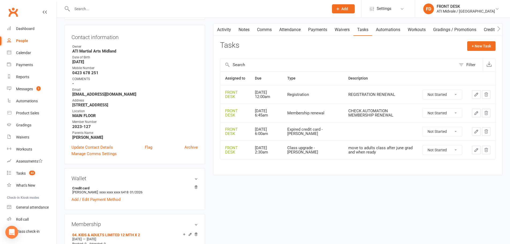
scroll to position [0, 0]
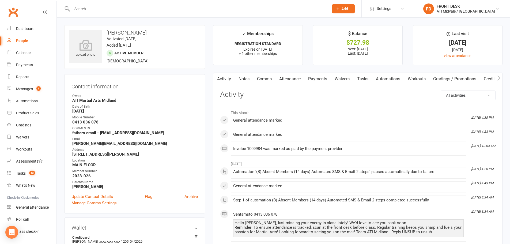
click at [367, 80] on link "Tasks" at bounding box center [363, 79] width 19 height 12
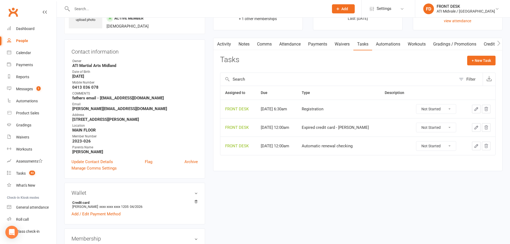
scroll to position [27, 0]
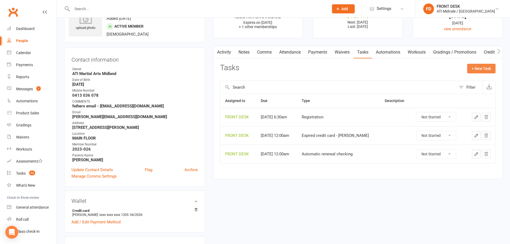
click at [482, 69] on button "+ New Task" at bounding box center [482, 69] width 28 height 10
select select "4288"
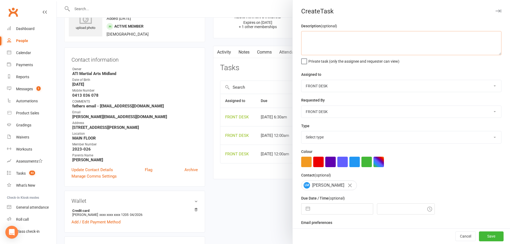
click at [406, 36] on textarea at bounding box center [401, 43] width 200 height 24
type textarea "move to adults class after dec grad and when ready"
click at [341, 213] on input "text" at bounding box center [343, 209] width 60 height 11
select select "8"
select select "2025"
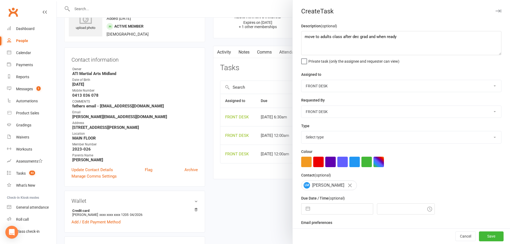
select select "9"
select select "2025"
select select "10"
select select "2025"
click at [338, 143] on select "Select type Add info to task Automatic renewal checking Booked in for 1st trial…" at bounding box center [402, 137] width 200 height 12
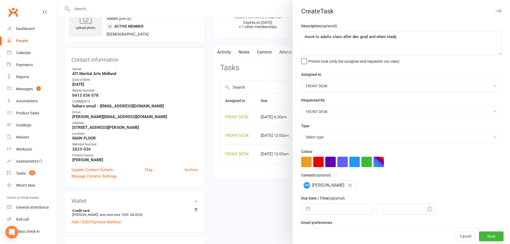
select select "22036"
click at [302, 132] on select "Select type Add info to task Automatic renewal checking Booked in for 1st trial…" at bounding box center [402, 137] width 200 height 12
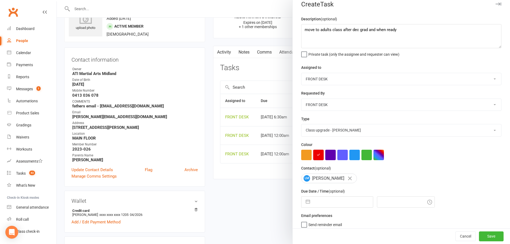
scroll to position [13, 0]
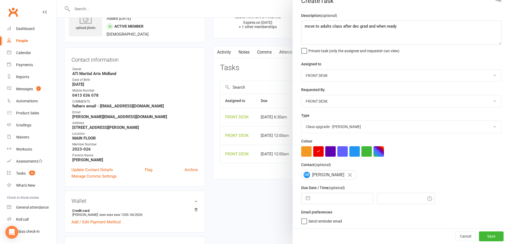
click at [315, 200] on input "text" at bounding box center [343, 198] width 60 height 11
select select "8"
select select "2025"
select select "9"
select select "2025"
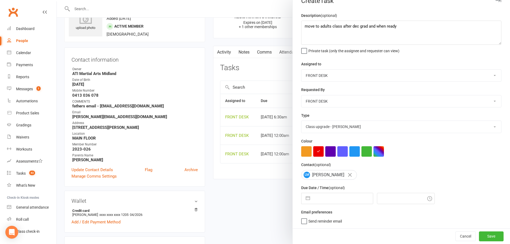
select select "10"
select select "2025"
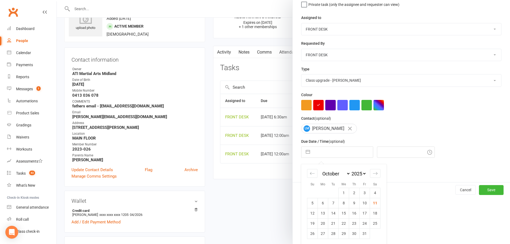
scroll to position [60, 0]
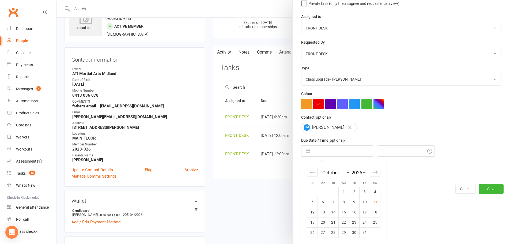
click at [324, 172] on select "January February March April May June July August September October November De…" at bounding box center [336, 173] width 29 height 6
select select "11"
select select "2025"
select select "2026"
click at [353, 172] on select "2035 2034 2033 2032 2031 2030 2029 2028 2027 2026 2025 2024 2023 2022 2021 2020…" at bounding box center [359, 173] width 16 height 6
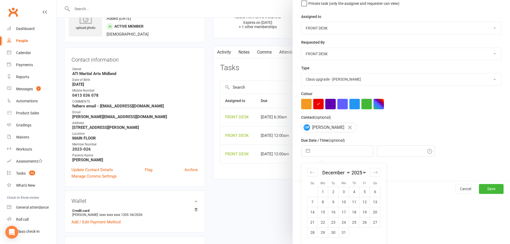
select select "10"
select select "2030"
select select "11"
select select "2030"
select select "2031"
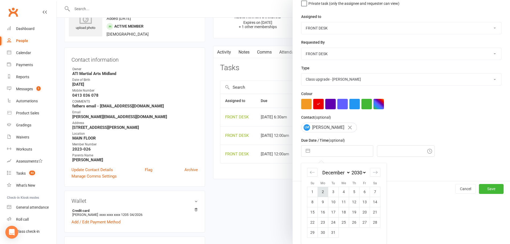
click at [319, 191] on td "2" at bounding box center [323, 192] width 10 height 10
type input "[DATE]"
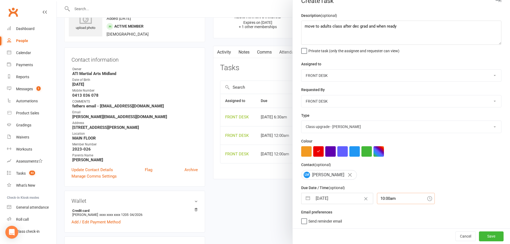
click at [400, 196] on div "10:00am" at bounding box center [406, 198] width 58 height 11
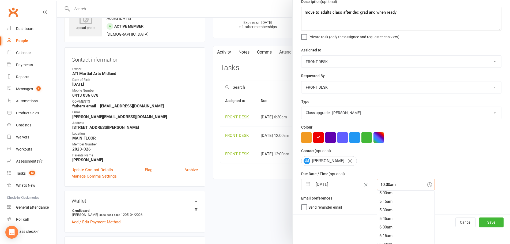
scroll to position [13, 0]
click at [392, 212] on div "1:00am" at bounding box center [406, 216] width 57 height 9
type input "1:00am"
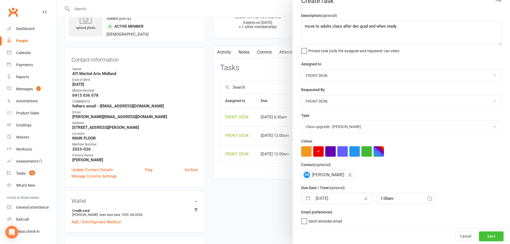
click at [489, 237] on button "Save" at bounding box center [491, 237] width 25 height 10
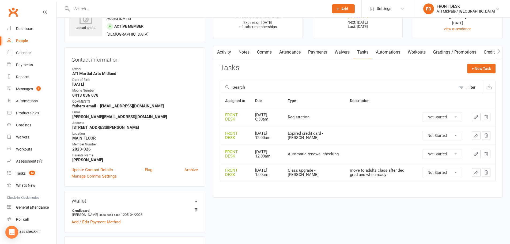
click at [318, 52] on link "Payments" at bounding box center [318, 52] width 27 height 12
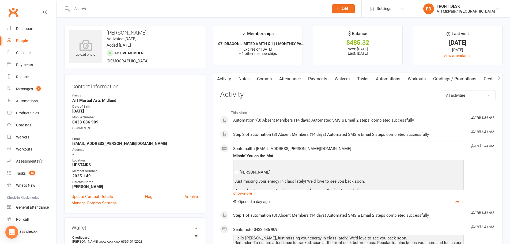
click at [361, 81] on link "Tasks" at bounding box center [363, 79] width 19 height 12
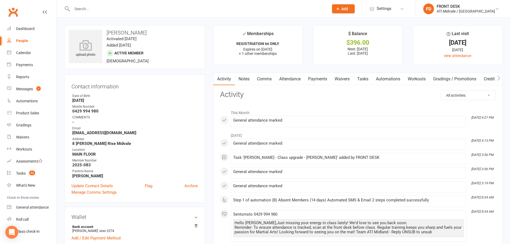
click at [371, 79] on link "Tasks" at bounding box center [363, 79] width 19 height 12
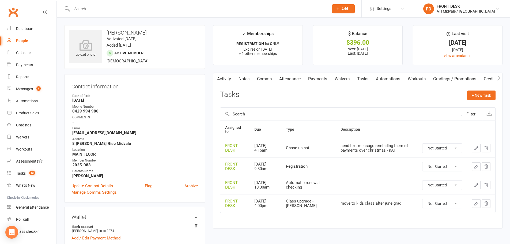
click at [235, 76] on link "Activity" at bounding box center [224, 79] width 21 height 12
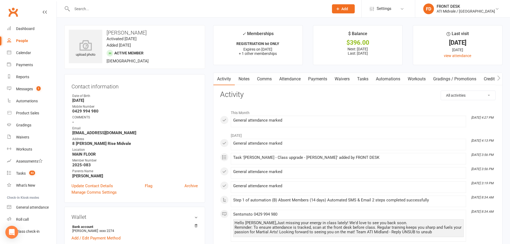
click at [239, 75] on link "Notes" at bounding box center [244, 79] width 18 height 12
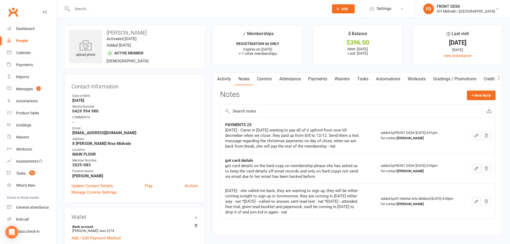
click at [319, 81] on link "Payments" at bounding box center [318, 79] width 27 height 12
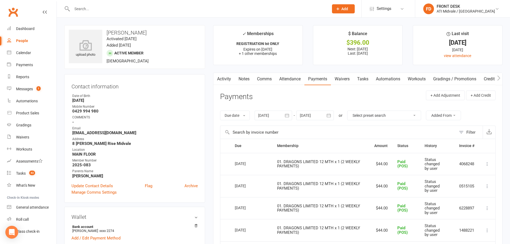
click at [317, 114] on div at bounding box center [316, 116] width 38 height 10
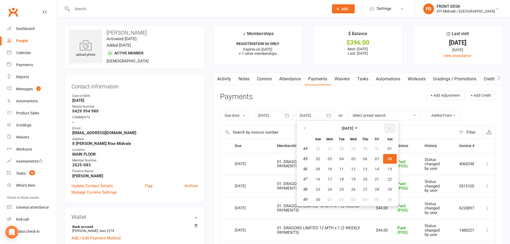
click at [390, 132] on button "button" at bounding box center [391, 129] width 12 height 10
click at [356, 180] on span "25" at bounding box center [354, 179] width 4 height 4
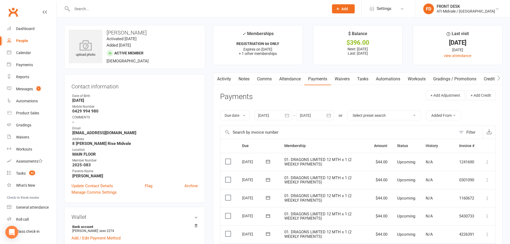
click at [241, 78] on link "Notes" at bounding box center [244, 79] width 18 height 12
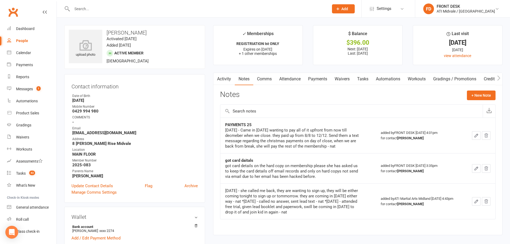
click at [316, 80] on link "Payments" at bounding box center [318, 79] width 27 height 12
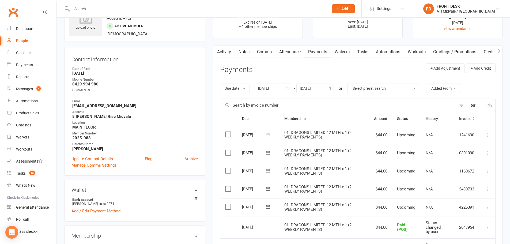
scroll to position [27, 0]
click at [306, 85] on div at bounding box center [316, 89] width 38 height 10
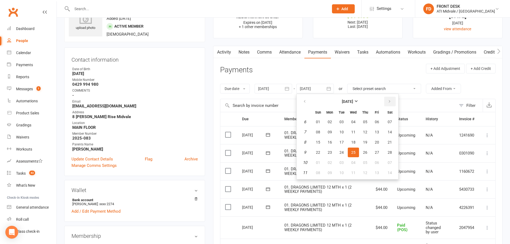
click at [389, 104] on button "button" at bounding box center [391, 102] width 12 height 10
click at [363, 146] on button "18" at bounding box center [365, 142] width 11 height 10
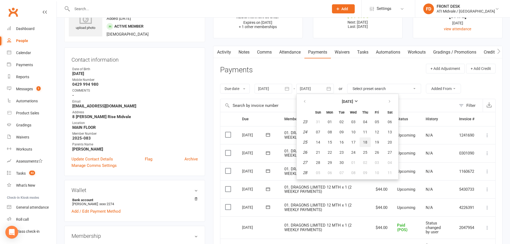
type input "18 Jun 2026"
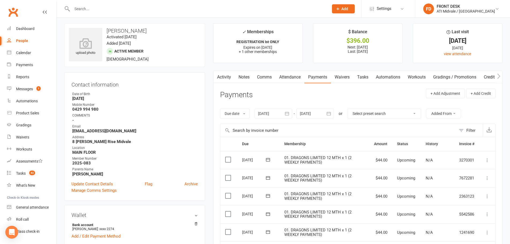
scroll to position [0, 0]
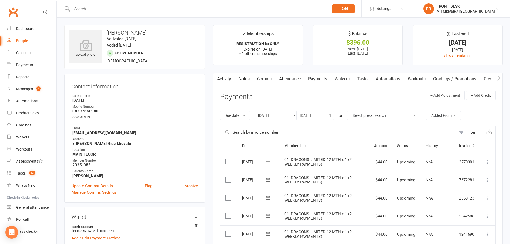
click at [368, 80] on link "Tasks" at bounding box center [363, 79] width 19 height 12
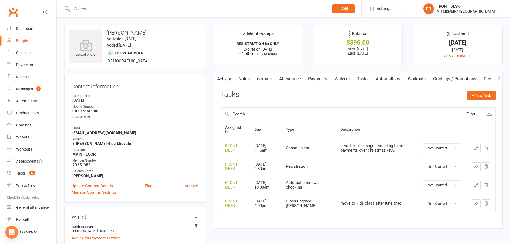
click at [478, 147] on icon "button" at bounding box center [476, 148] width 5 height 5
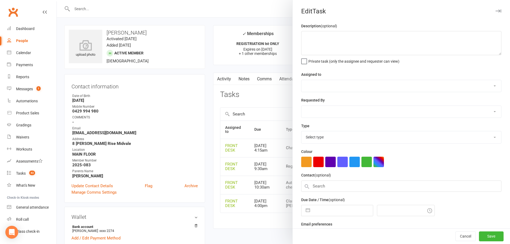
type textarea "send text message reminding them of payments over christmas - nAT"
select select "4288"
type input "19 Dec 2025"
type input "4:15am"
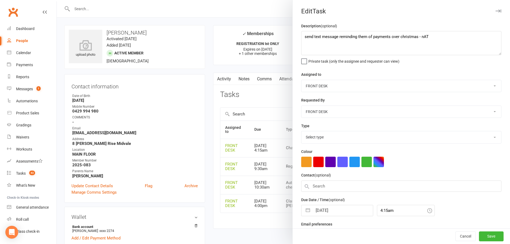
select select "28217"
click at [303, 37] on textarea "send text message reminding them of payments over christmas - nAT" at bounding box center [401, 43] width 200 height 24
click at [417, 39] on textarea "send text message reminding them of payments over christmas - nAT" at bounding box center [401, 43] width 200 height 24
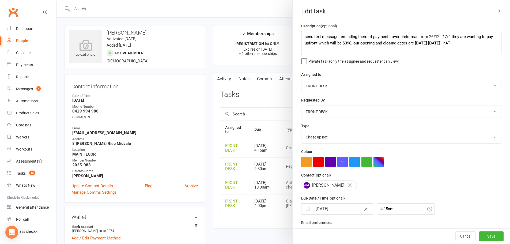
type textarea "send text message reminding them of payments over christmas from 26/12 - 17/4 t…"
click at [315, 211] on input "19 Dec 2025" at bounding box center [343, 209] width 60 height 11
select select "10"
select select "2025"
select select "11"
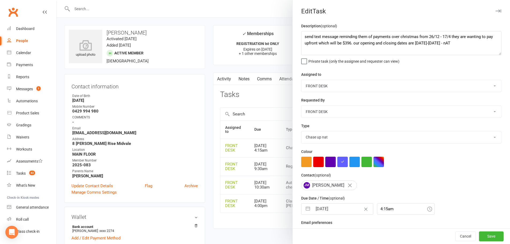
select select "2025"
select select "2026"
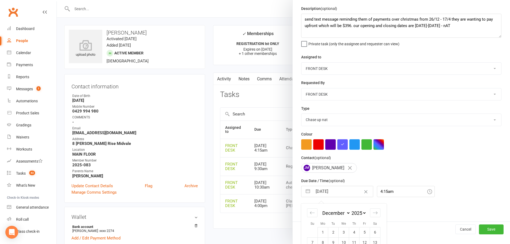
scroll to position [54, 0]
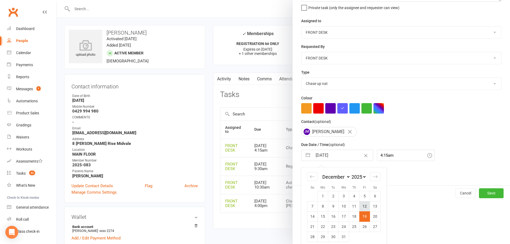
click at [364, 208] on td "12" at bounding box center [365, 206] width 10 height 10
type input "12 Dec 2025"
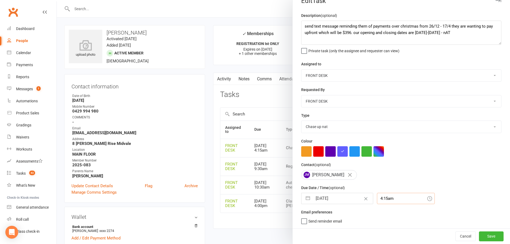
scroll to position [26, 0]
click at [378, 201] on div "4:15am" at bounding box center [406, 198] width 58 height 11
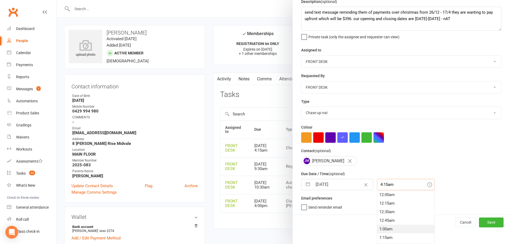
scroll to position [0, 0]
click at [389, 211] on div "12:30am" at bounding box center [406, 212] width 57 height 9
type input "12:30am"
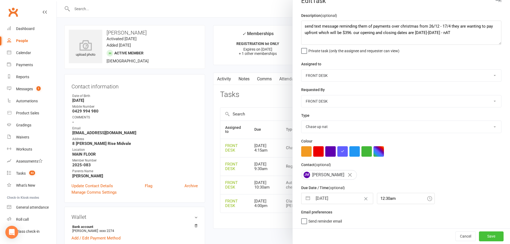
click at [482, 236] on button "Save" at bounding box center [491, 237] width 25 height 10
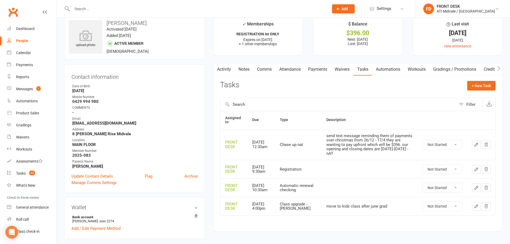
scroll to position [0, 0]
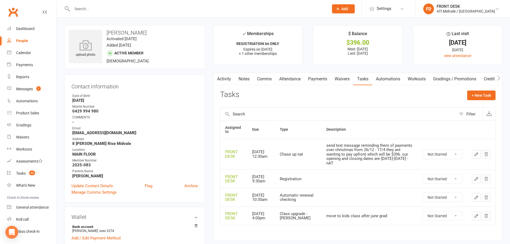
click at [323, 79] on link "Payments" at bounding box center [318, 79] width 27 height 12
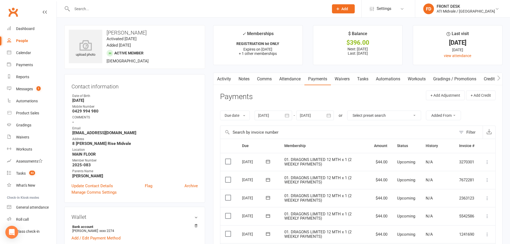
click at [364, 77] on link "Tasks" at bounding box center [363, 79] width 19 height 12
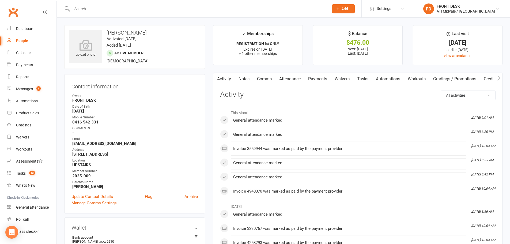
click at [361, 77] on link "Tasks" at bounding box center [363, 79] width 19 height 12
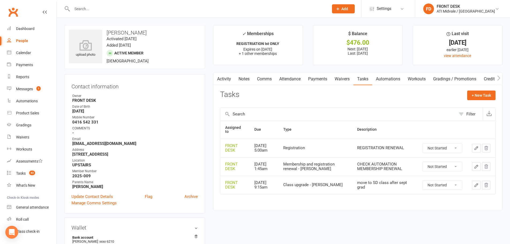
click at [313, 77] on link "Payments" at bounding box center [318, 79] width 27 height 12
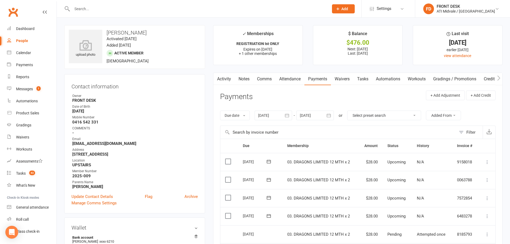
click at [359, 80] on link "Tasks" at bounding box center [363, 79] width 19 height 12
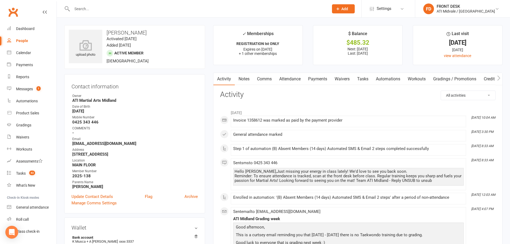
click at [366, 77] on link "Tasks" at bounding box center [363, 79] width 19 height 12
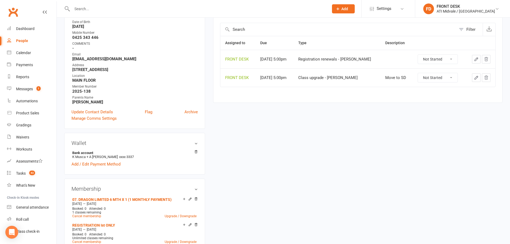
scroll to position [54, 0]
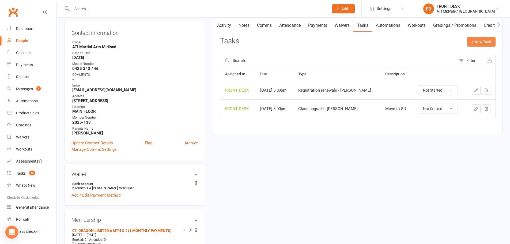
click at [478, 41] on button "+ New Task" at bounding box center [482, 42] width 28 height 10
select select "4288"
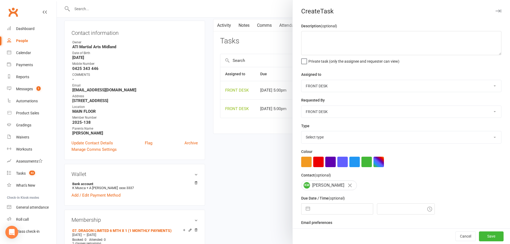
drag, startPoint x: 317, startPoint y: 142, endPoint x: 317, endPoint y: 137, distance: 4.6
click at [317, 142] on select "Select type Add info to task Automatic renewal checking Booked in for 1st trial…" at bounding box center [402, 137] width 200 height 12
select select "35159"
click at [302, 132] on select "Select type Add info to task Automatic renewal checking Booked in for 1st trial…" at bounding box center [402, 137] width 200 height 12
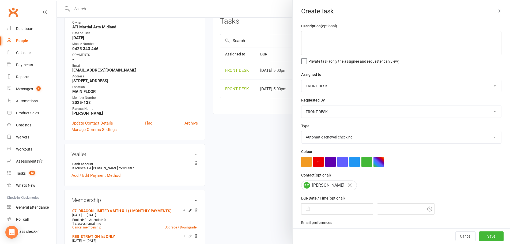
scroll to position [107, 0]
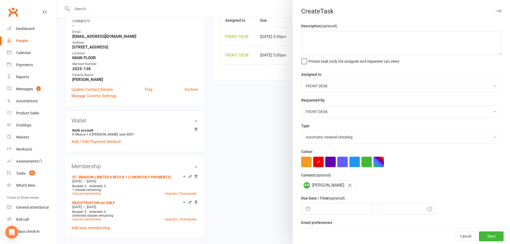
click at [338, 212] on input "text" at bounding box center [343, 209] width 60 height 11
select select "8"
select select "2025"
select select "9"
select select "2025"
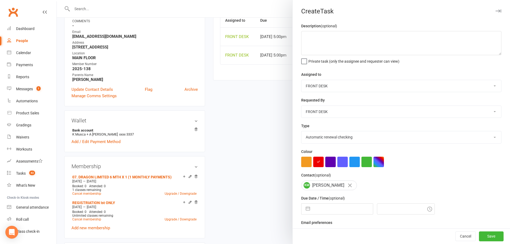
select select "10"
select select "2025"
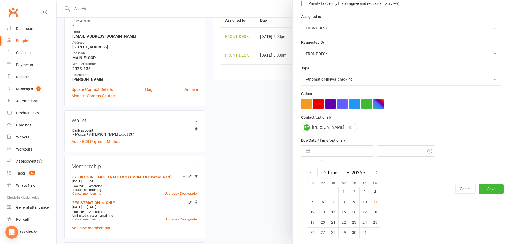
click at [332, 173] on select "January February March April May June July August September October November De…" at bounding box center [336, 173] width 29 height 6
select select "11"
select select "2024"
select select "2025"
select select "1"
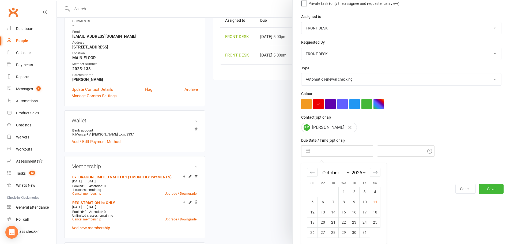
select select "2025"
click at [322, 221] on td "20" at bounding box center [323, 222] width 10 height 10
type input "[DATE]"
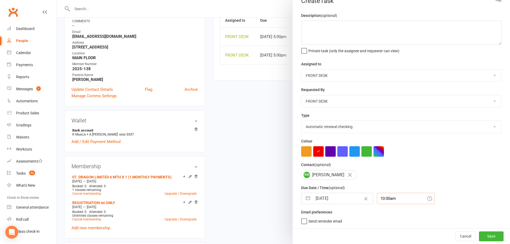
click at [392, 200] on div "10:00am" at bounding box center [406, 198] width 58 height 11
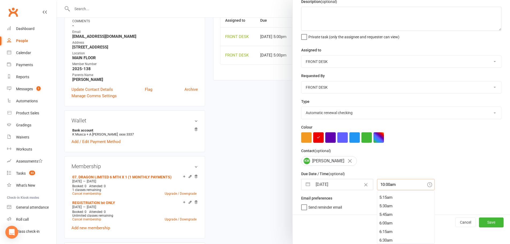
scroll to position [120, 0]
click at [392, 201] on div "3:45am" at bounding box center [406, 203] width 57 height 9
type input "3:45am"
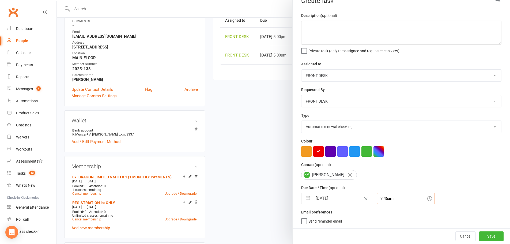
scroll to position [13, 0]
click at [486, 236] on button "Save" at bounding box center [491, 237] width 25 height 10
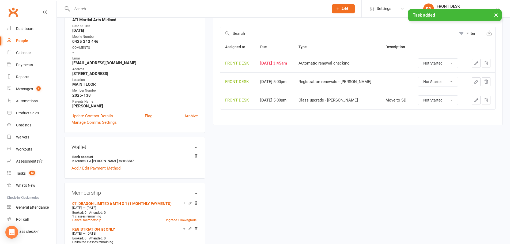
scroll to position [80, 0]
click at [476, 65] on icon "button" at bounding box center [476, 63] width 5 height 5
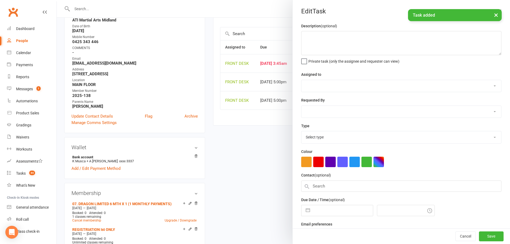
select select "4288"
type input "[DATE]"
type input "3:45am"
select select "35159"
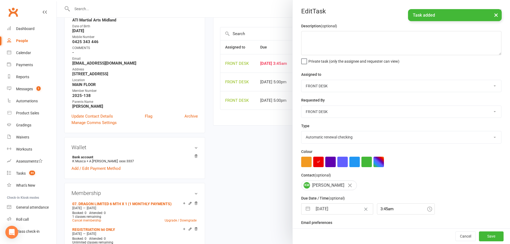
click at [321, 210] on input "[DATE]" at bounding box center [343, 209] width 60 height 11
select select "11"
select select "2024"
select select "2025"
select select "1"
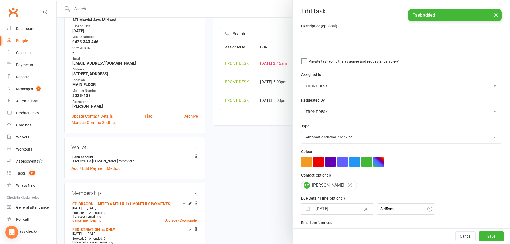
select select "2025"
click at [353, 233] on select "2035 2034 2033 2032 2031 2030 2029 2028 2027 2026 2025 2024 2023 2022 2021 2020…" at bounding box center [359, 230] width 16 height 6
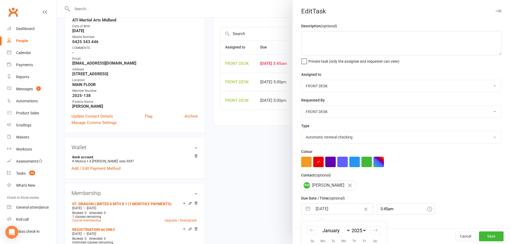
scroll to position [60, 0]
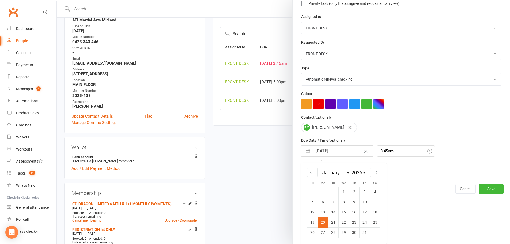
select select "11"
select select "2025"
select select "2026"
select select "1"
select select "2026"
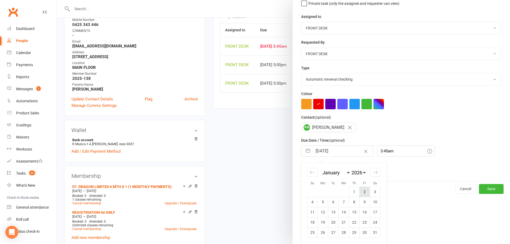
scroll to position [107, 0]
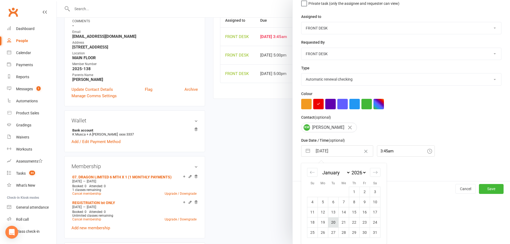
click at [333, 220] on td "20" at bounding box center [334, 222] width 10 height 10
type input "20 Jan 2026"
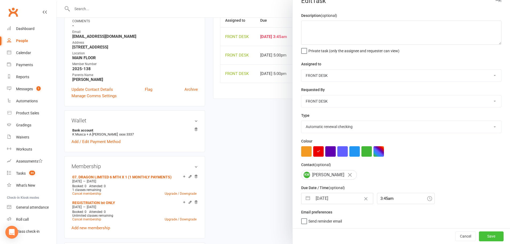
click at [480, 236] on button "Save" at bounding box center [491, 237] width 25 height 10
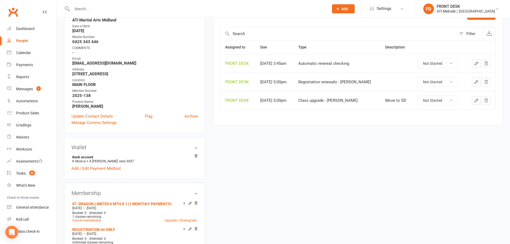
scroll to position [54, 0]
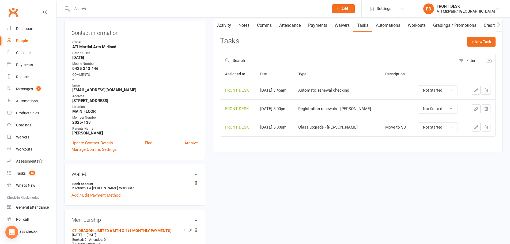
click at [479, 130] on icon "button" at bounding box center [476, 127] width 5 height 5
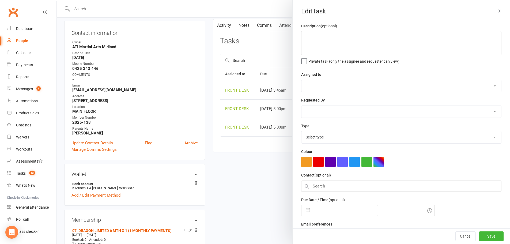
type textarea "Move to SD"
select select "4288"
type input "18 Sep 2026"
type input "5:00pm"
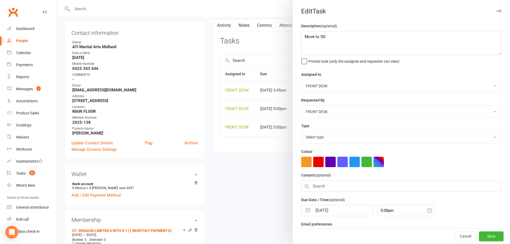
select select "22036"
click at [368, 46] on textarea "Move to SD" at bounding box center [401, 43] width 200 height 24
type textarea "Move to SD after sept grad"
click at [481, 233] on button "Save" at bounding box center [491, 237] width 25 height 10
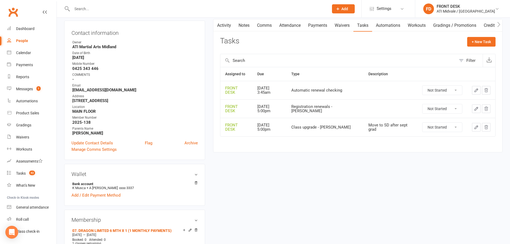
scroll to position [0, 0]
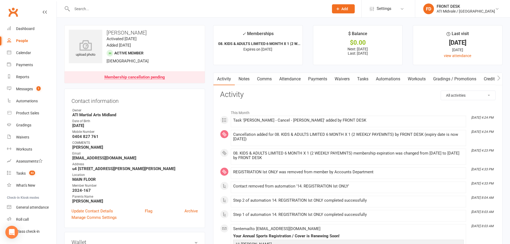
click at [372, 80] on link "Tasks" at bounding box center [363, 79] width 19 height 12
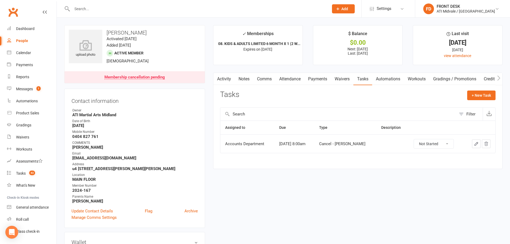
click at [221, 79] on link "Activity" at bounding box center [224, 79] width 21 height 12
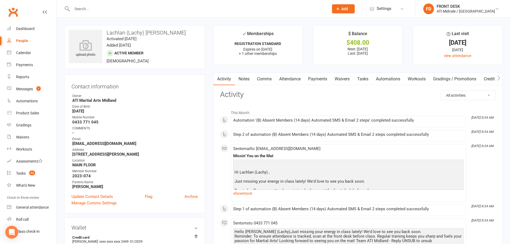
click at [370, 79] on link "Tasks" at bounding box center [363, 79] width 19 height 12
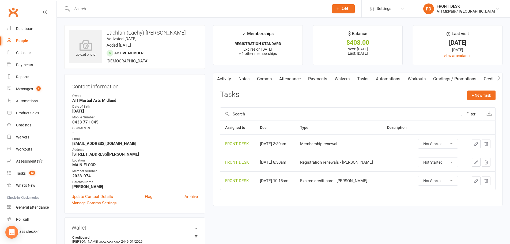
click at [311, 77] on link "Payments" at bounding box center [318, 79] width 27 height 12
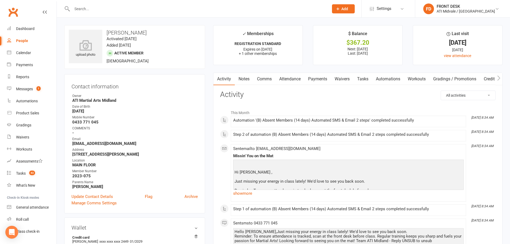
click at [360, 80] on link "Tasks" at bounding box center [363, 79] width 19 height 12
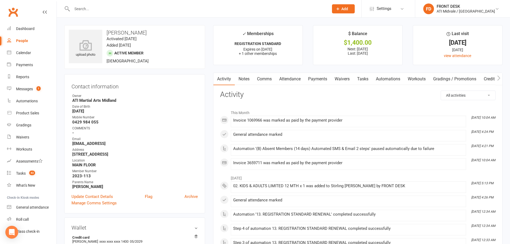
click at [363, 78] on link "Tasks" at bounding box center [363, 79] width 19 height 12
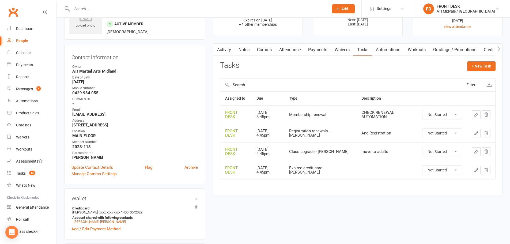
scroll to position [27, 0]
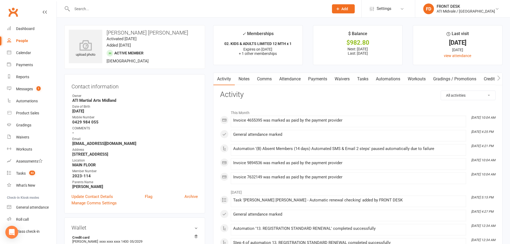
click at [364, 80] on link "Tasks" at bounding box center [363, 79] width 19 height 12
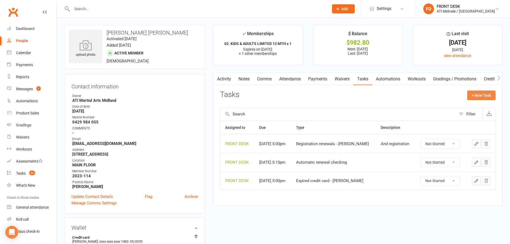
click at [482, 96] on button "+ New Task" at bounding box center [482, 96] width 28 height 10
select select "4288"
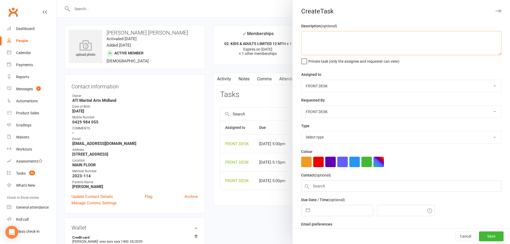
click at [326, 44] on textarea at bounding box center [401, 43] width 200 height 24
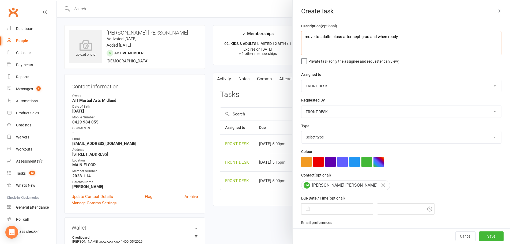
type textarea "move to adults class after sept grad and when ready"
click at [330, 137] on select "Select type Add info to task Automatic renewal checking Booked in for 1st trial…" at bounding box center [402, 137] width 200 height 12
select select "22036"
click at [302, 132] on select "Select type Add info to task Automatic renewal checking Booked in for 1st trial…" at bounding box center [402, 137] width 200 height 12
select select "8"
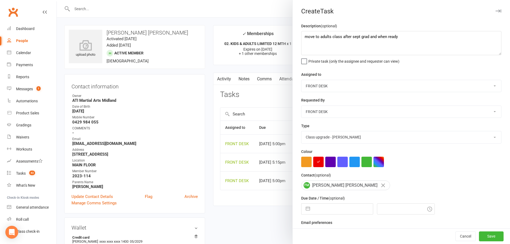
select select "2025"
select select "9"
select select "2025"
select select "10"
select select "2025"
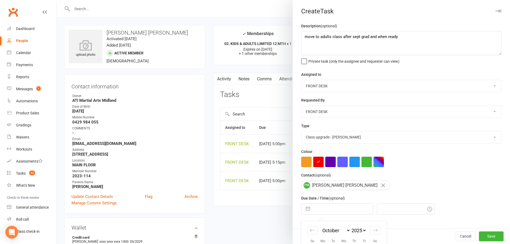
click at [322, 213] on input "text" at bounding box center [343, 209] width 60 height 11
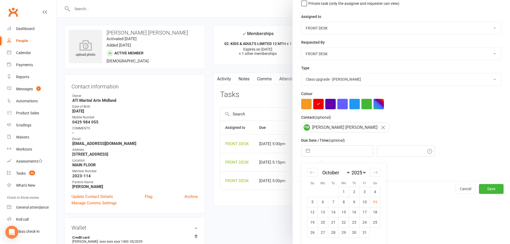
click at [327, 172] on select "January February March April May June July August September October November De…" at bounding box center [336, 173] width 29 height 6
click at [351, 170] on select "January February March April May June July August September October November De…" at bounding box center [336, 173] width 29 height 6
select select "9"
select select "7"
select select "2025"
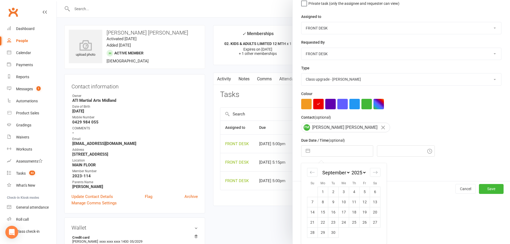
click at [356, 171] on select "2035 2034 2033 2032 2031 2030 2029 2028 2027 2026 2025 2024 2023 2022 2021 2020…" at bounding box center [359, 173] width 16 height 6
select select "7"
select select "2030"
select select "8"
select select "2030"
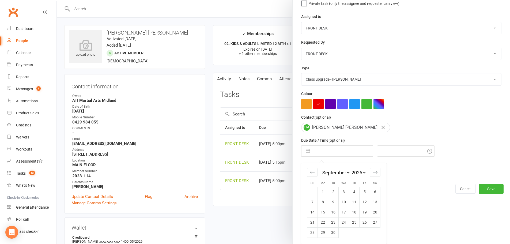
select select "9"
select select "2030"
click at [318, 193] on td "2" at bounding box center [323, 192] width 10 height 10
type input "02 Sep 2030"
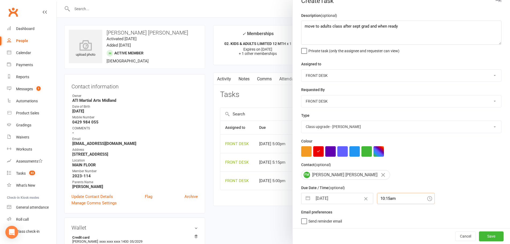
click at [403, 199] on div "10:15am" at bounding box center [406, 198] width 58 height 11
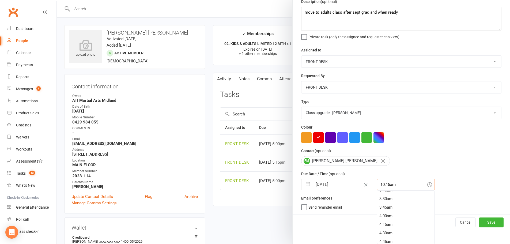
scroll to position [48, 0]
click at [401, 201] on div "1:30am" at bounding box center [406, 198] width 57 height 9
type input "1:30am"
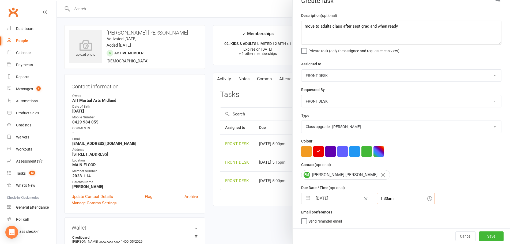
scroll to position [13, 0]
click at [483, 234] on button "Save" at bounding box center [491, 237] width 25 height 10
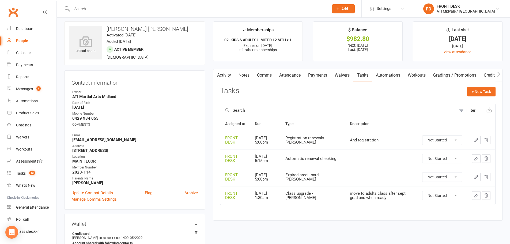
scroll to position [0, 0]
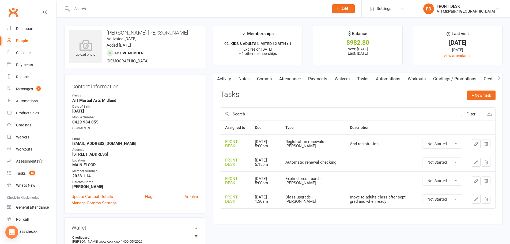
click at [318, 81] on link "Payments" at bounding box center [318, 79] width 27 height 12
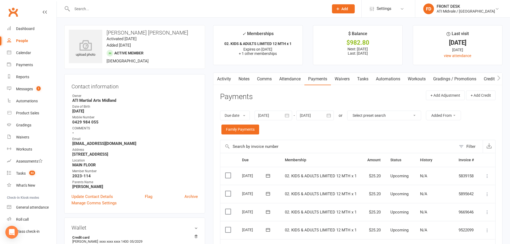
click at [225, 82] on link "Activity" at bounding box center [224, 79] width 21 height 12
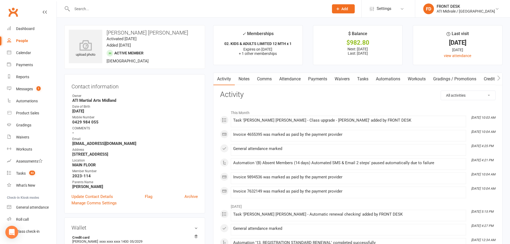
click at [362, 79] on link "Tasks" at bounding box center [363, 79] width 19 height 12
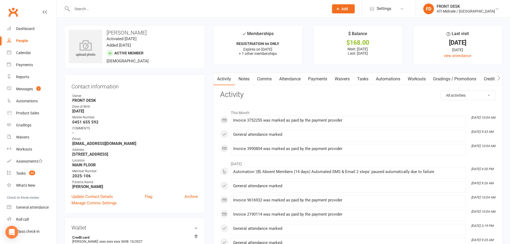
click at [362, 82] on link "Tasks" at bounding box center [363, 79] width 19 height 12
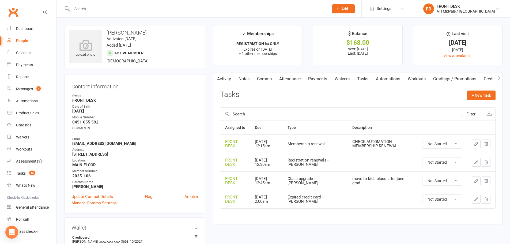
click at [313, 78] on link "Payments" at bounding box center [318, 79] width 27 height 12
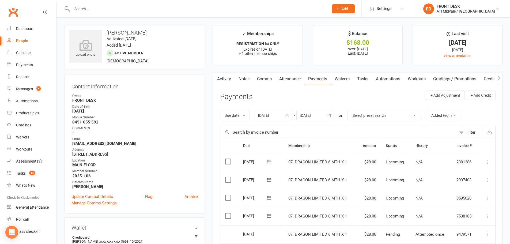
click at [361, 76] on link "Tasks" at bounding box center [363, 79] width 19 height 12
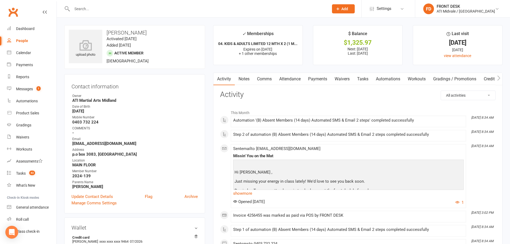
click at [323, 78] on link "Payments" at bounding box center [318, 79] width 27 height 12
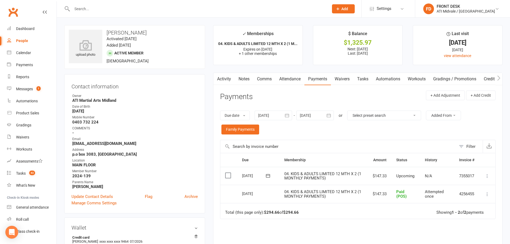
click at [368, 78] on link "Tasks" at bounding box center [363, 79] width 19 height 12
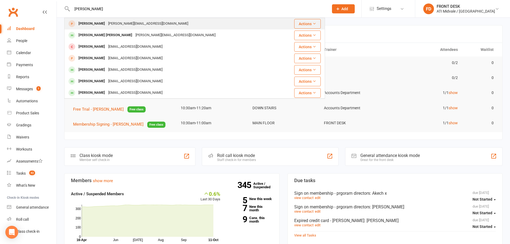
type input "[PERSON_NAME]"
click at [94, 28] on div "[PERSON_NAME]" at bounding box center [92, 24] width 30 height 8
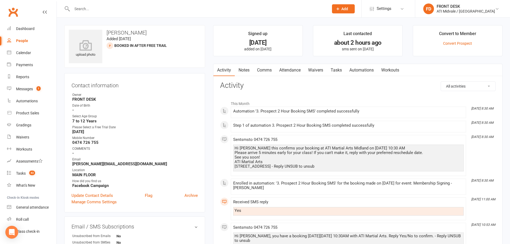
click at [248, 71] on link "Notes" at bounding box center [244, 70] width 18 height 12
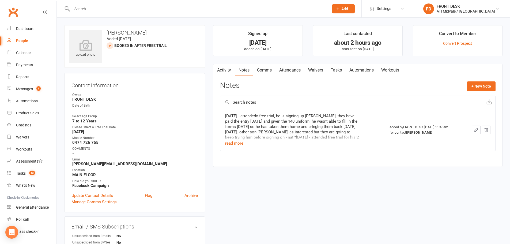
click at [476, 131] on icon "button" at bounding box center [476, 129] width 3 height 3
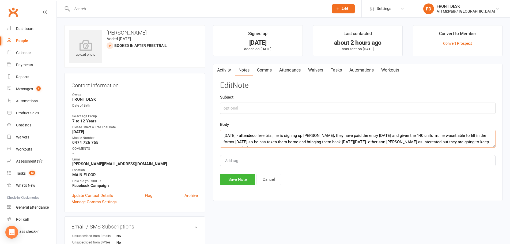
click at [225, 134] on textarea "[DATE] - attendedc free trial, he is signing up [PERSON_NAME], they have paid t…" at bounding box center [358, 139] width 276 height 18
click at [223, 135] on textarea "[DATE] - attendedc free trial, he is signing up [PERSON_NAME], they have paid t…" at bounding box center [358, 139] width 276 height 18
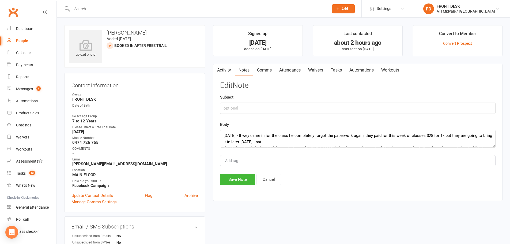
click at [242, 173] on div "Edit Note Subject Body [DATE] - thwey came in for the class he completely forgo…" at bounding box center [358, 133] width 276 height 104
click at [286, 145] on textarea "[DATE] - thwey came in for the class he completely forgot the paperwork again, …" at bounding box center [358, 139] width 276 height 18
drag, startPoint x: 260, startPoint y: 141, endPoint x: 261, endPoint y: 153, distance: 11.8
click at [260, 141] on textarea "[DATE] - thwey came in for the class he completely forgot the paperwork again, …" at bounding box center [358, 139] width 276 height 18
click at [370, 142] on textarea "[DATE] - thwey came in for the class he completely forgot the paperwork again, …" at bounding box center [358, 139] width 276 height 18
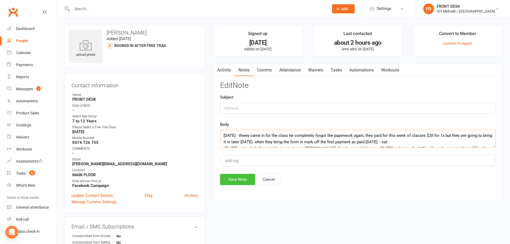
type textarea "[DATE] - thwey came in for the class he completely forgot the paperwork again, …"
click at [236, 180] on button "Save Note" at bounding box center [237, 179] width 35 height 11
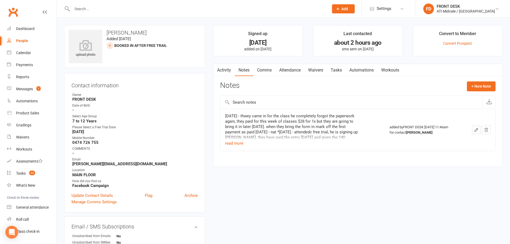
click at [106, 9] on input "text" at bounding box center [197, 9] width 255 height 8
drag, startPoint x: 106, startPoint y: 9, endPoint x: 50, endPoint y: 8, distance: 56.6
click at [50, 1] on header "[PERSON_NAME] No results Prospect Member Non-attending contact Class / event Ap…" at bounding box center [255, 1] width 510 height 0
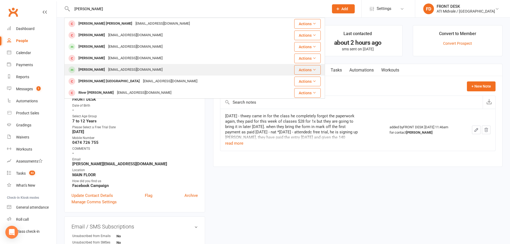
type input "[PERSON_NAME]"
click at [107, 69] on div "dallascooper28@hotmail.com" at bounding box center [136, 70] width 58 height 8
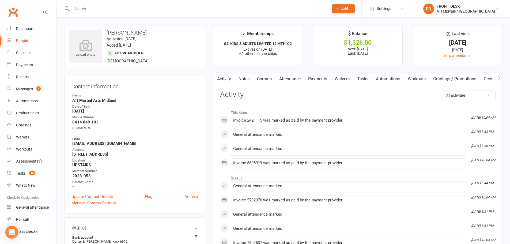
click at [368, 80] on link "Tasks" at bounding box center [363, 79] width 19 height 12
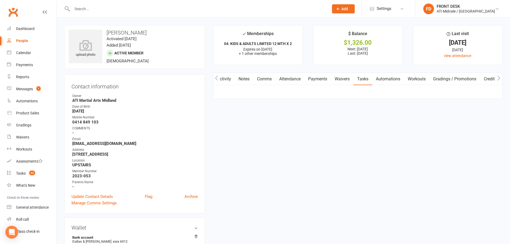
scroll to position [0, 0]
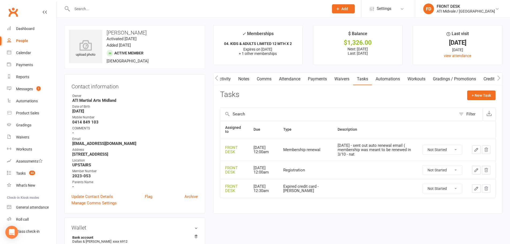
click at [386, 147] on div "11/10/25 - sent out auto renewal email ( membership was meant to be renewed in …" at bounding box center [375, 149] width 75 height 13
copy div "11/10/25 - sent out auto renewal email ( membership was meant to be renewed in …"
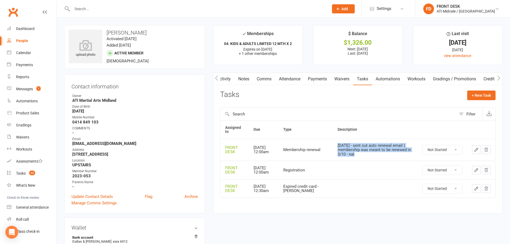
click at [249, 80] on link "Notes" at bounding box center [244, 79] width 18 height 12
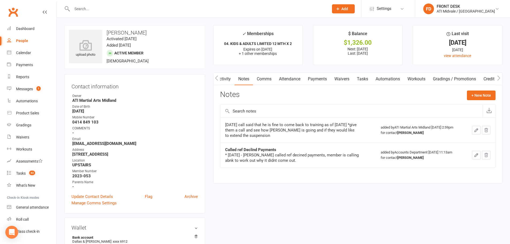
drag, startPoint x: 360, startPoint y: 76, endPoint x: 357, endPoint y: 79, distance: 3.8
click at [360, 76] on link "Tasks" at bounding box center [362, 79] width 19 height 12
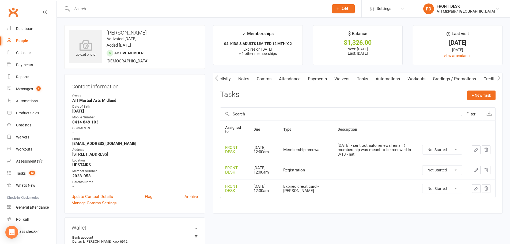
click at [343, 148] on div "11/10/25 - sent out auto renewal email ( membership was meant to be renewed in …" at bounding box center [375, 149] width 75 height 13
click at [344, 148] on div "11/10/25 - sent out auto renewal email ( membership was meant to be renewed in …" at bounding box center [375, 149] width 75 height 13
copy div "11/10/25 - sent out auto renewal email ( membership was meant to be renewed in …"
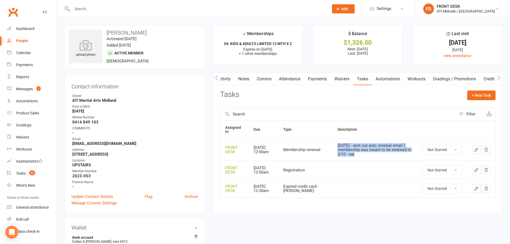
copy div "11/10/25 - sent out auto renewal email ( membership was meant to be renewed in …"
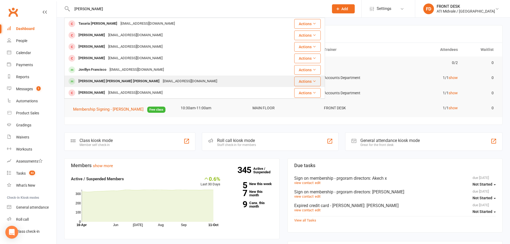
type input "[PERSON_NAME]"
click at [106, 77] on div "[PERSON_NAME] [PERSON_NAME] [PERSON_NAME] [EMAIL_ADDRESS][DOMAIN_NAME]" at bounding box center [173, 81] width 217 height 11
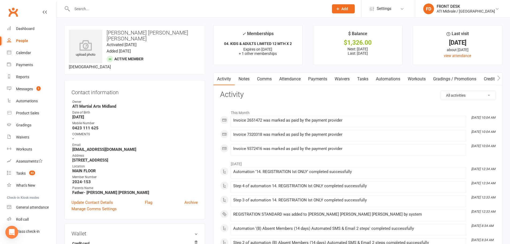
click at [314, 76] on link "Payments" at bounding box center [318, 79] width 27 height 12
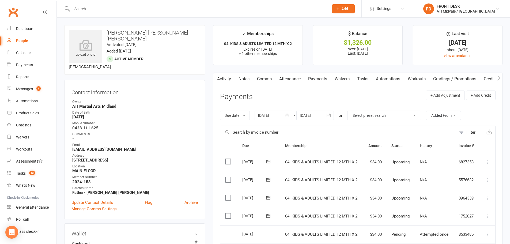
scroll to position [27, 0]
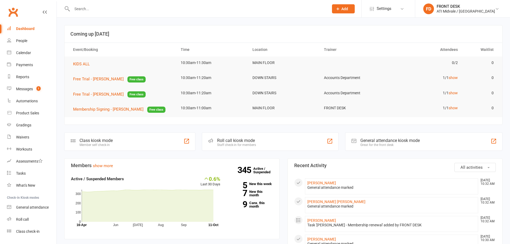
click at [115, 11] on input "text" at bounding box center [197, 9] width 255 height 8
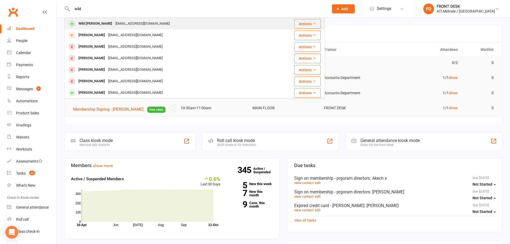
type input "wild"
click at [117, 21] on div "[EMAIL_ADDRESS][DOMAIN_NAME]" at bounding box center [143, 24] width 58 height 8
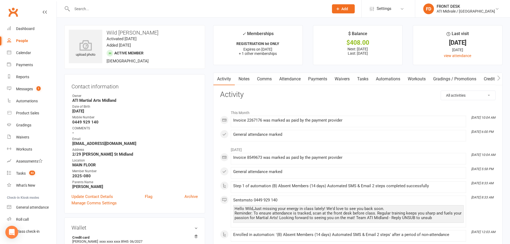
click at [376, 159] on div "Invoice 8549673 was marked as paid by the payment provider" at bounding box center [348, 157] width 231 height 5
click at [324, 80] on link "Payments" at bounding box center [318, 79] width 27 height 12
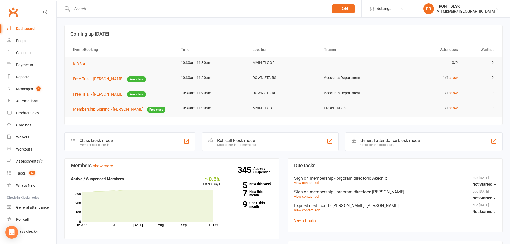
click at [104, 12] on input "text" at bounding box center [197, 9] width 255 height 8
drag, startPoint x: 105, startPoint y: 11, endPoint x: 73, endPoint y: 11, distance: 31.9
click at [73, 11] on input "dfinn" at bounding box center [197, 9] width 255 height 8
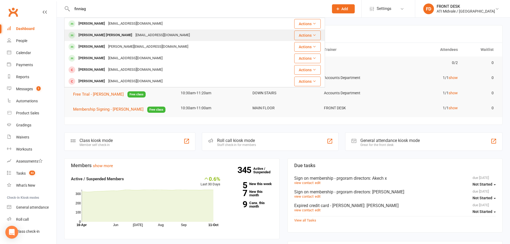
type input "finniag"
click at [134, 32] on div "Skyepinfold@gmail.com" at bounding box center [163, 35] width 58 height 8
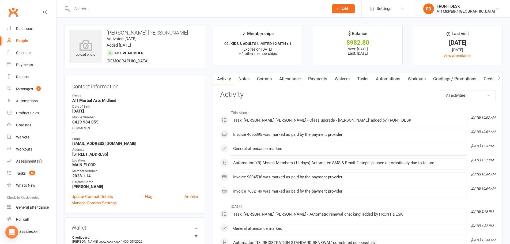
click at [312, 76] on link "Payments" at bounding box center [318, 79] width 27 height 12
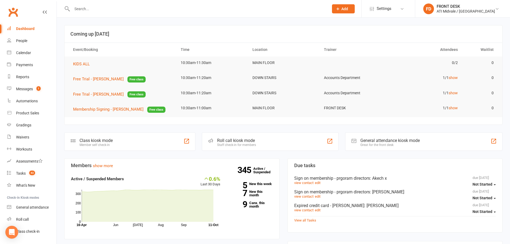
click at [89, 7] on input "text" at bounding box center [197, 9] width 255 height 8
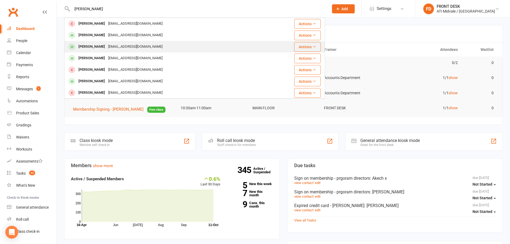
type input "[PERSON_NAME]"
click at [132, 48] on div "[EMAIL_ADDRESS][DOMAIN_NAME]" at bounding box center [136, 47] width 58 height 8
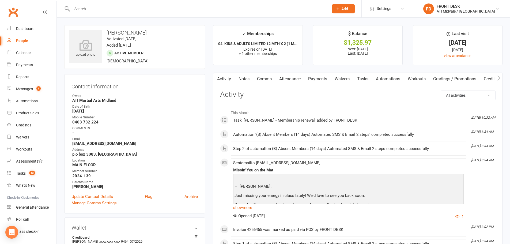
click at [322, 80] on link "Payments" at bounding box center [318, 79] width 27 height 12
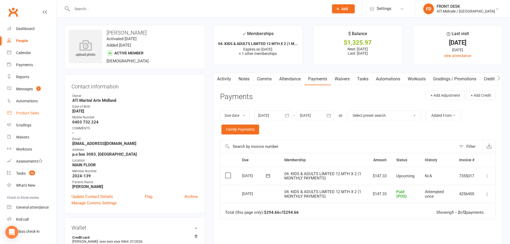
click at [27, 113] on div "Product Sales" at bounding box center [27, 113] width 23 height 4
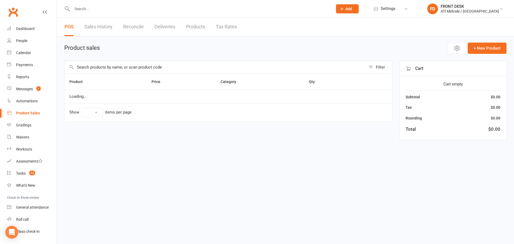
select select "100"
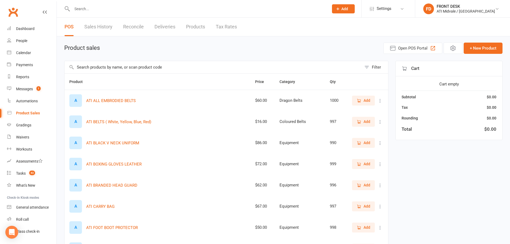
click at [135, 65] on input "text" at bounding box center [213, 67] width 297 height 12
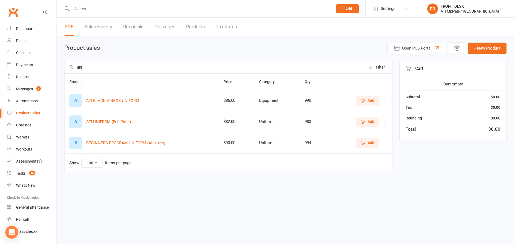
type input "uni"
click at [122, 12] on input "text" at bounding box center [199, 9] width 259 height 8
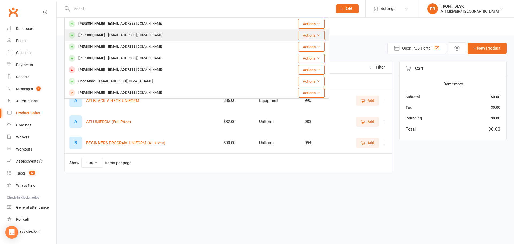
type input "conall"
click at [118, 35] on div "[EMAIL_ADDRESS][DOMAIN_NAME]" at bounding box center [136, 35] width 58 height 8
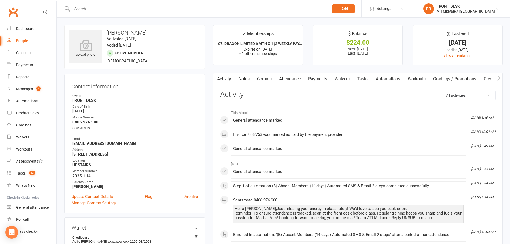
scroll to position [107, 0]
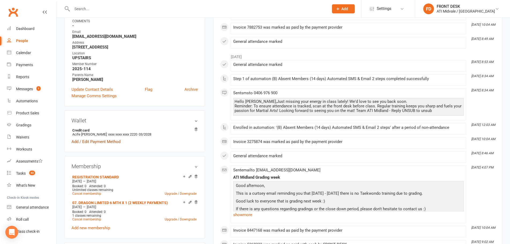
click at [89, 139] on link "Add / Edit Payment Method" at bounding box center [96, 142] width 49 height 6
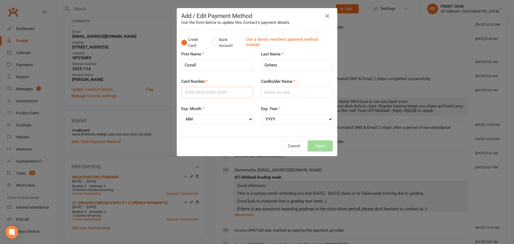
click at [214, 94] on input "Card Number" at bounding box center [217, 92] width 72 height 11
click at [214, 43] on button "Bank Account" at bounding box center [227, 43] width 30 height 16
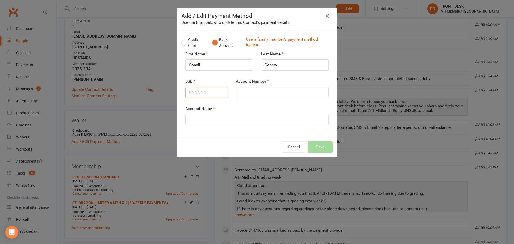
click at [201, 97] on input "BSB" at bounding box center [206, 92] width 43 height 11
type input "736078"
click at [289, 95] on input "Account Number" at bounding box center [282, 92] width 93 height 11
type input "866631"
click at [282, 125] on input "Account Name" at bounding box center [257, 119] width 144 height 11
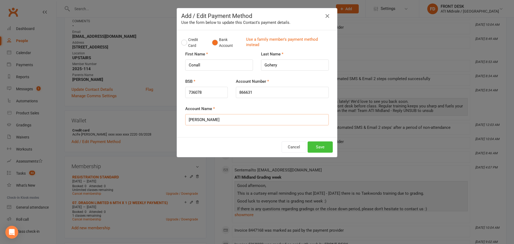
type input "Aoife C Griffin"
click at [317, 145] on button "Save" at bounding box center [320, 146] width 25 height 11
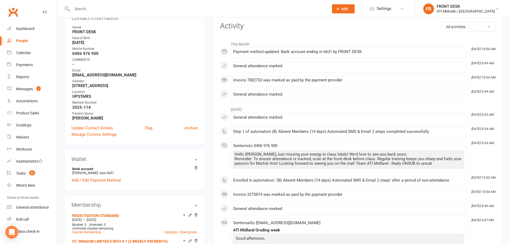
scroll to position [0, 0]
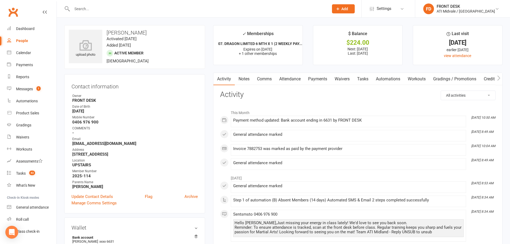
click at [149, 11] on input "text" at bounding box center [197, 9] width 255 height 8
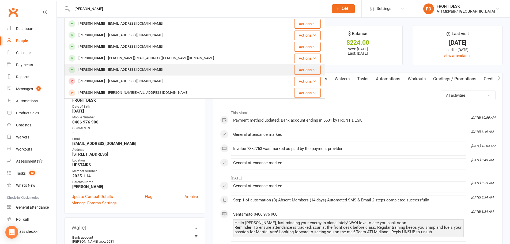
type input "jacob"
click at [136, 71] on div "jacobkallinkal@yahoo.com" at bounding box center [136, 70] width 58 height 8
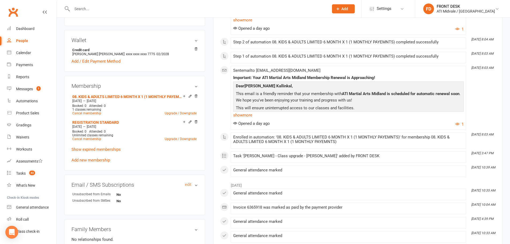
scroll to position [295, 0]
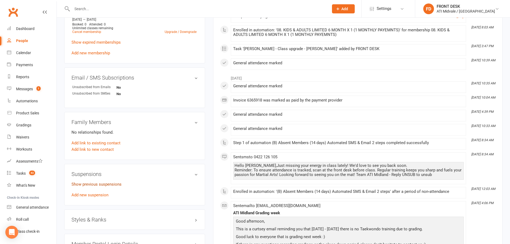
click at [89, 182] on link "Show previous suspensions" at bounding box center [97, 184] width 50 height 5
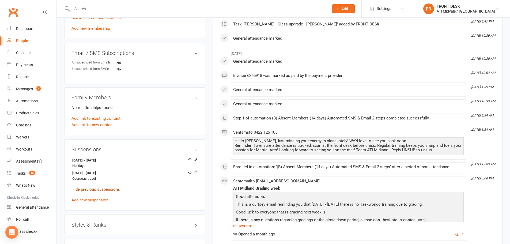
scroll to position [348, 0]
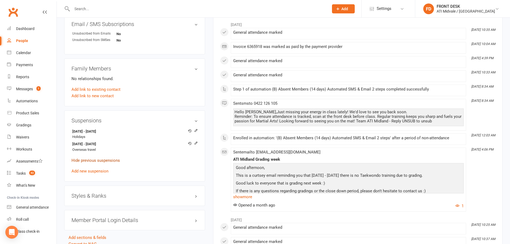
click at [104, 159] on link "Hide previous suspensions" at bounding box center [96, 160] width 48 height 5
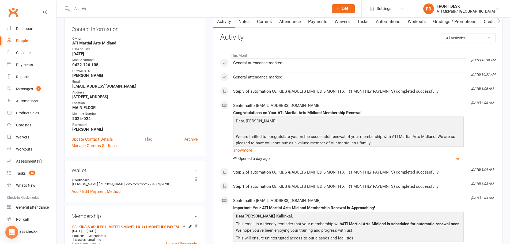
scroll to position [54, 0]
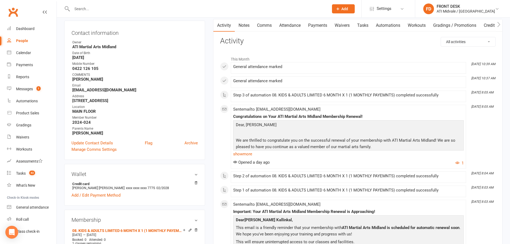
click at [296, 26] on link "Attendance" at bounding box center [290, 25] width 29 height 12
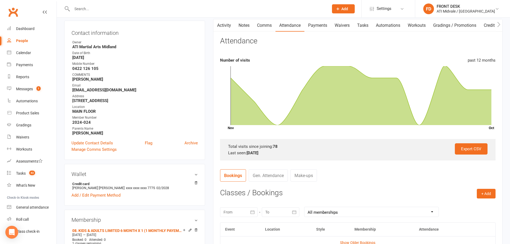
click at [313, 22] on link "Payments" at bounding box center [318, 25] width 27 height 12
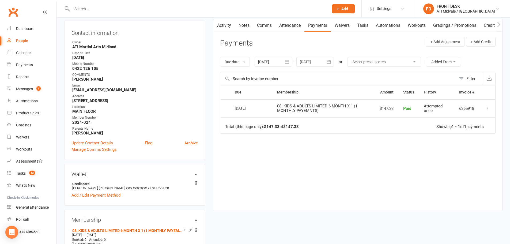
click at [249, 25] on link "Notes" at bounding box center [244, 25] width 18 height 12
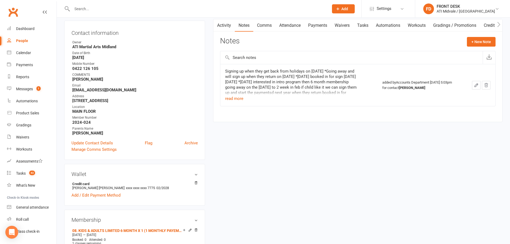
click at [237, 95] on div "Signing up when they get back from holidays on Feb 15th 2024 *Going away and wi…" at bounding box center [292, 82] width 134 height 27
click at [239, 99] on button "read more" at bounding box center [234, 98] width 18 height 6
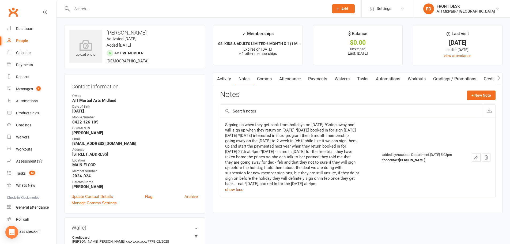
click at [357, 77] on link "Tasks" at bounding box center [363, 79] width 19 height 12
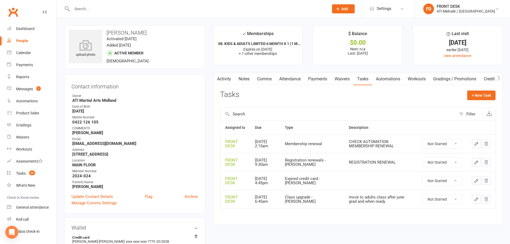
click at [223, 76] on link "Activity" at bounding box center [224, 79] width 21 height 12
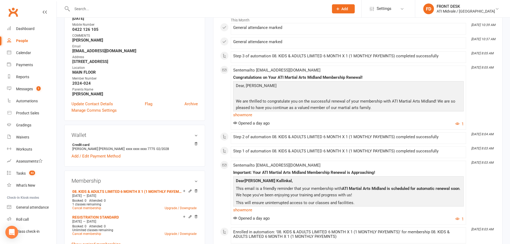
scroll to position [27, 0]
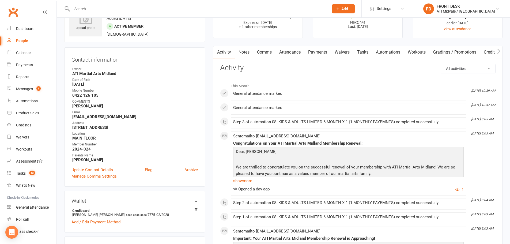
click at [326, 53] on link "Payments" at bounding box center [318, 52] width 27 height 12
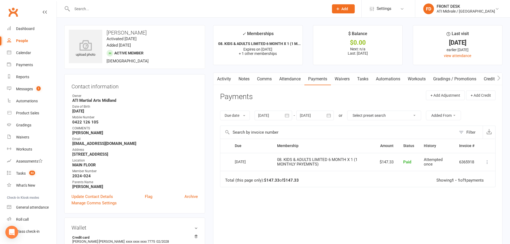
click at [367, 78] on link "Tasks" at bounding box center [363, 79] width 19 height 12
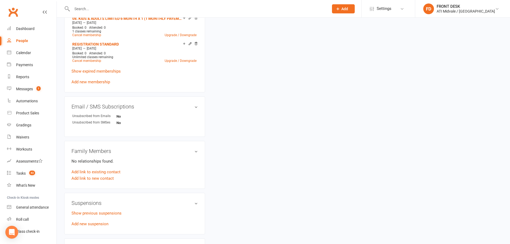
scroll to position [295, 0]
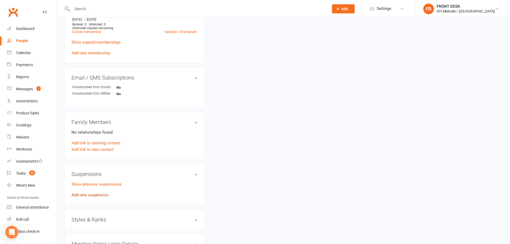
click at [98, 193] on link "Add new suspension" at bounding box center [90, 195] width 37 height 5
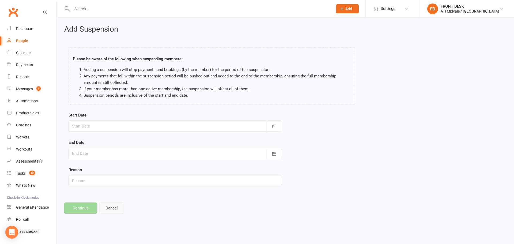
click at [119, 209] on button "Cancel" at bounding box center [111, 208] width 25 height 11
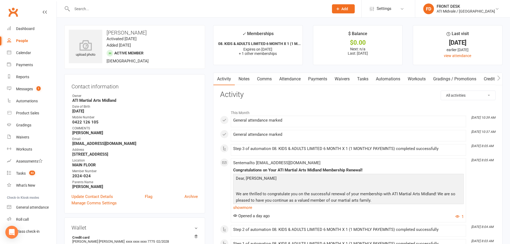
click at [321, 80] on link "Payments" at bounding box center [318, 79] width 27 height 12
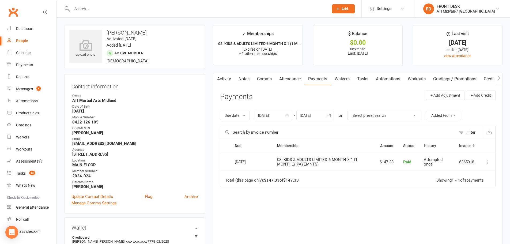
click at [325, 120] on div at bounding box center [316, 116] width 38 height 10
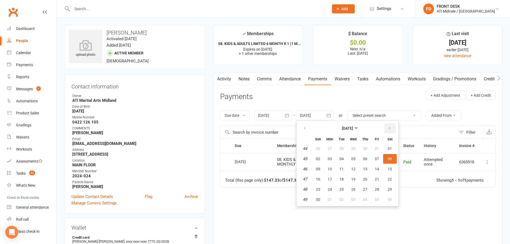
click at [389, 125] on button "button" at bounding box center [391, 129] width 12 height 10
click at [386, 174] on button "17" at bounding box center [390, 169] width 14 height 10
type input "17 Jan 2026"
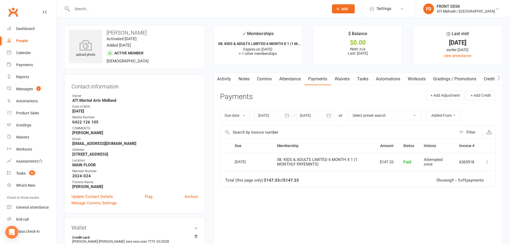
click at [379, 79] on link "Automations" at bounding box center [388, 79] width 32 height 12
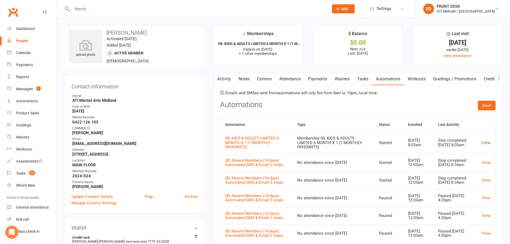
click at [486, 144] on link "View" at bounding box center [486, 142] width 9 height 5
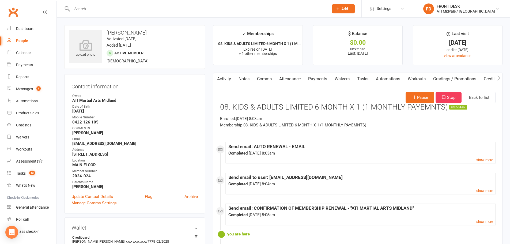
click at [362, 77] on link "Tasks" at bounding box center [363, 79] width 19 height 12
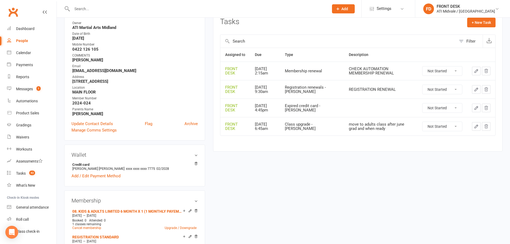
scroll to position [134, 0]
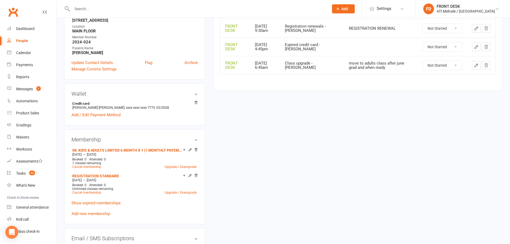
click at [351, 197] on div "upload photo Edwin Kallinkal Activated 23 February, 2024 Added 19 October, 2023…" at bounding box center [283, 161] width 447 height 541
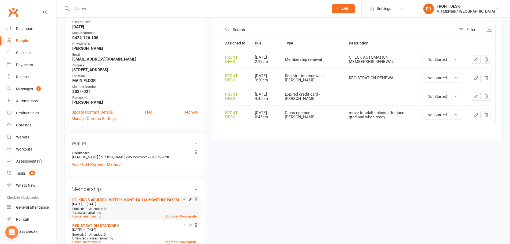
scroll to position [107, 0]
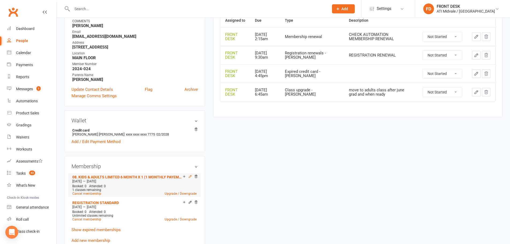
click at [191, 175] on icon at bounding box center [190, 177] width 4 height 4
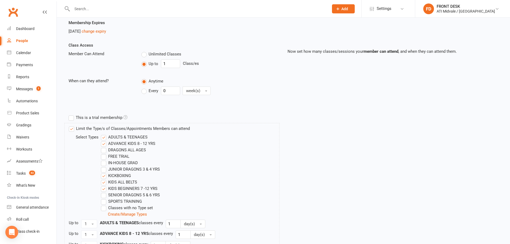
scroll to position [54, 0]
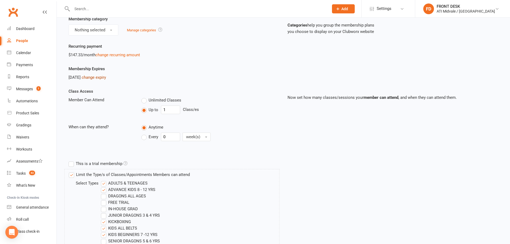
click at [106, 78] on link "change expiry" at bounding box center [94, 77] width 24 height 5
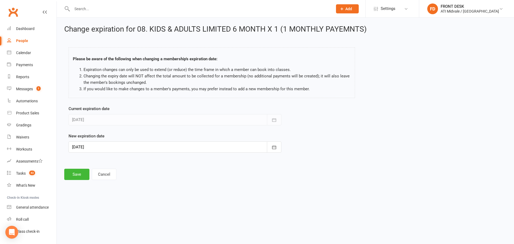
click at [249, 149] on div at bounding box center [175, 146] width 213 height 11
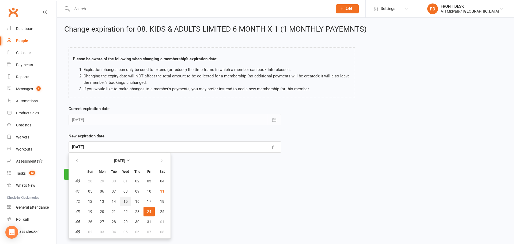
click at [127, 201] on span "15" at bounding box center [126, 201] width 4 height 4
type input "15 Oct 2025"
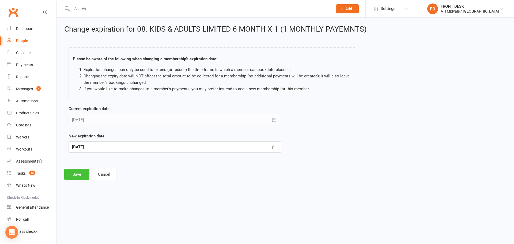
click at [76, 177] on button "Save" at bounding box center [76, 174] width 25 height 11
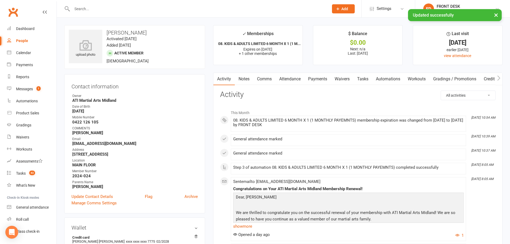
click at [361, 77] on link "Tasks" at bounding box center [363, 79] width 19 height 12
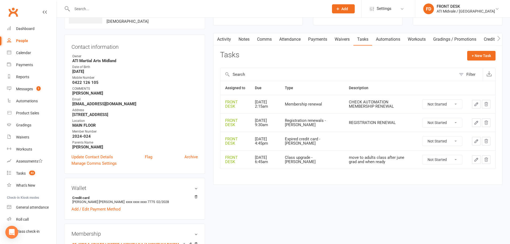
scroll to position [27, 0]
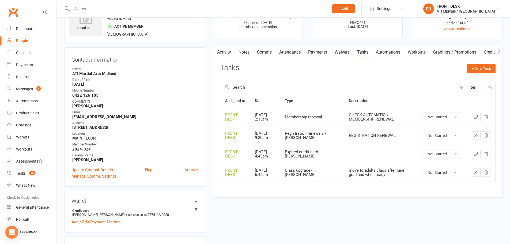
click at [479, 116] on button "button" at bounding box center [476, 117] width 9 height 9
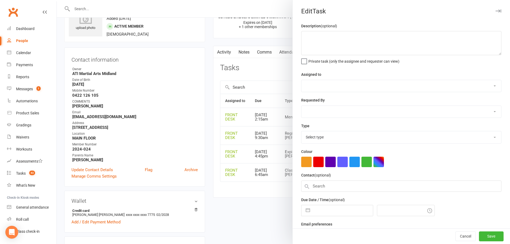
type textarea "CHECK AUTOMATION MEMBERSHIP RENEWAL"
select select "4288"
type input "25 Oct 2025"
type input "2:15am"
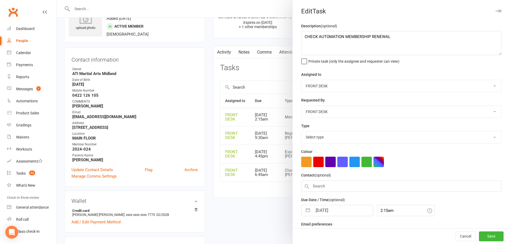
select select "21245"
select select "8"
select select "2025"
select select "9"
select select "2025"
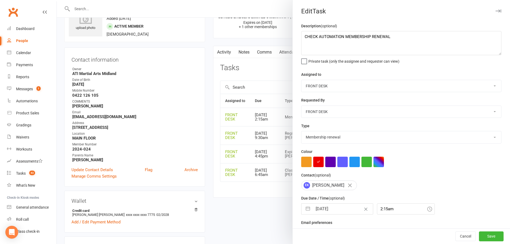
select select "10"
select select "2025"
click at [314, 211] on input "25 Oct 2025" at bounding box center [343, 209] width 60 height 11
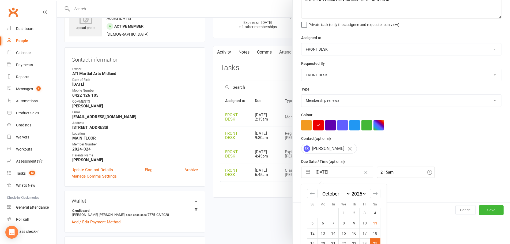
scroll to position [60, 0]
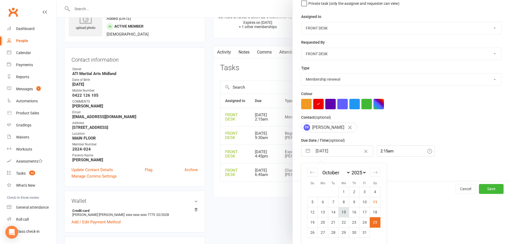
click at [340, 215] on td "15" at bounding box center [344, 212] width 10 height 10
type input "15 Oct 2025"
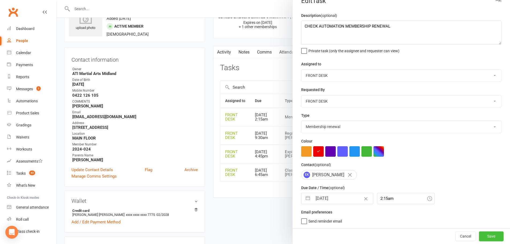
click at [479, 234] on button "Save" at bounding box center [491, 237] width 25 height 10
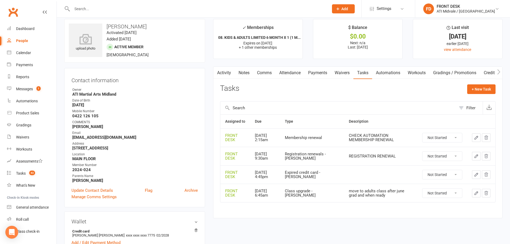
scroll to position [0, 0]
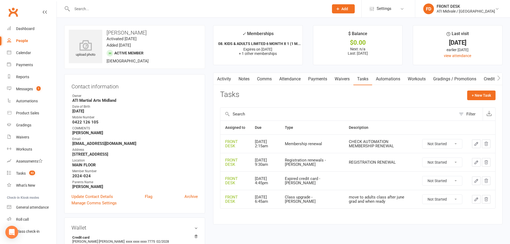
click at [178, 6] on input "text" at bounding box center [197, 9] width 255 height 8
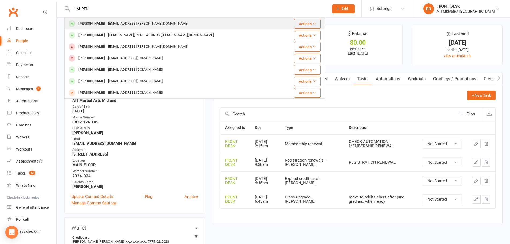
type input "LAUREN"
click at [139, 25] on div "lauren.bubb@outlook.com" at bounding box center [148, 24] width 83 height 8
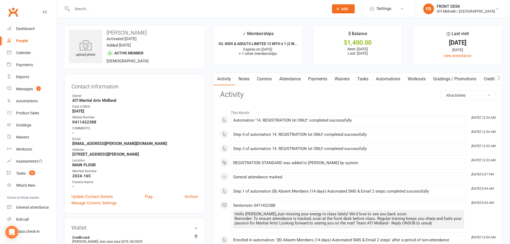
click at [318, 78] on link "Payments" at bounding box center [318, 79] width 27 height 12
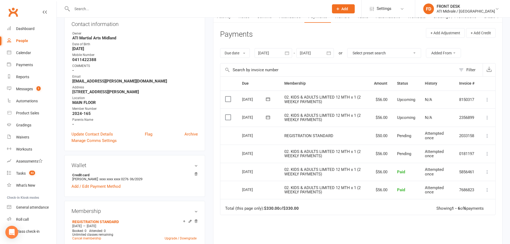
scroll to position [80, 0]
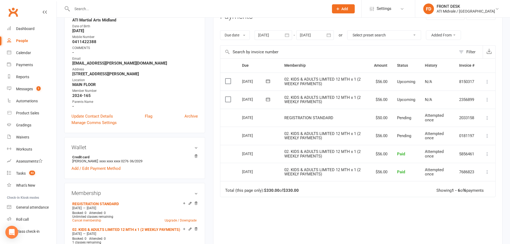
click at [345, 203] on div "Due Contact Membership Amount Status History Invoice # Select this 06 Nov 2025 …" at bounding box center [358, 162] width 276 height 208
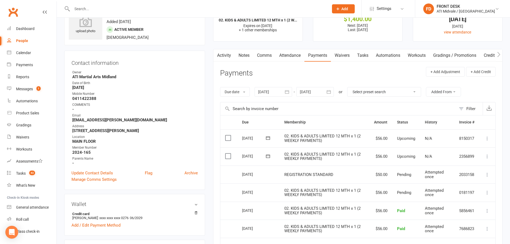
scroll to position [0, 0]
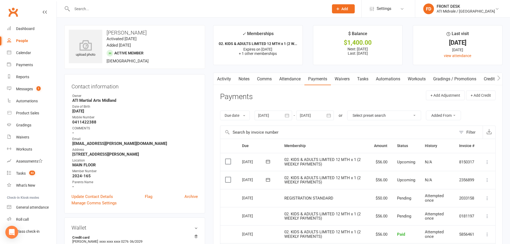
click at [160, 8] on input "text" at bounding box center [197, 9] width 255 height 8
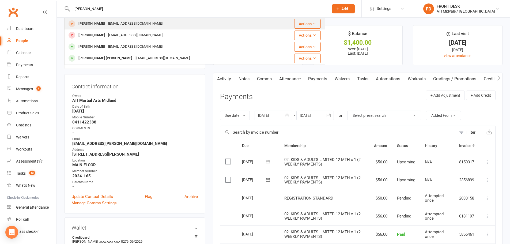
type input "adam"
click at [114, 20] on div "hodoelmi@gmail.com" at bounding box center [136, 24] width 58 height 8
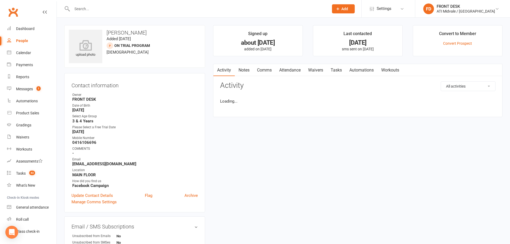
click at [246, 69] on link "Notes" at bounding box center [244, 70] width 18 height 12
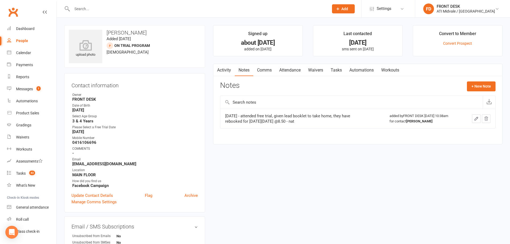
click at [474, 115] on button "button" at bounding box center [476, 118] width 9 height 9
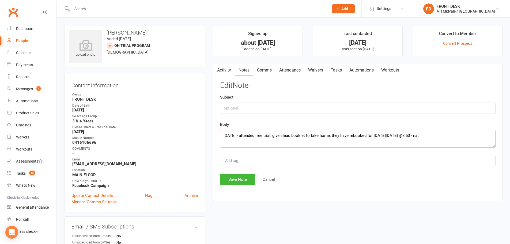
click at [222, 136] on textarea "30/8/25 - attended free trial, given lead booklet to take home, they have reboo…" at bounding box center [358, 139] width 276 height 18
type textarea "11/10/25 - came in for the last class today and left halfway through. His mum c…"
click at [231, 182] on button "Save Note" at bounding box center [237, 179] width 35 height 11
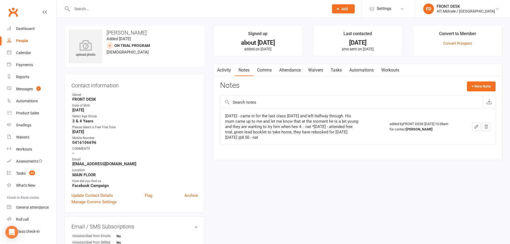
click at [332, 69] on link "Tasks" at bounding box center [336, 70] width 19 height 12
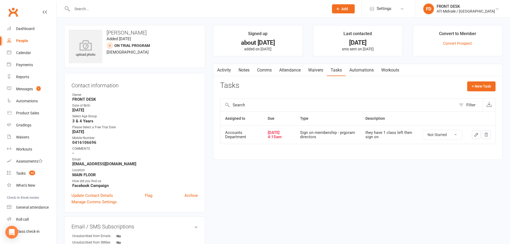
click at [441, 135] on select "Not Started In Progress Waiting Complete" at bounding box center [443, 134] width 40 height 9
click at [423, 130] on select "Not Started In Progress Waiting Complete" at bounding box center [443, 134] width 40 height 9
select select "unstarted"
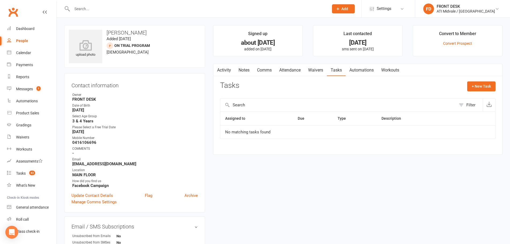
click at [221, 69] on link "Activity" at bounding box center [224, 70] width 21 height 12
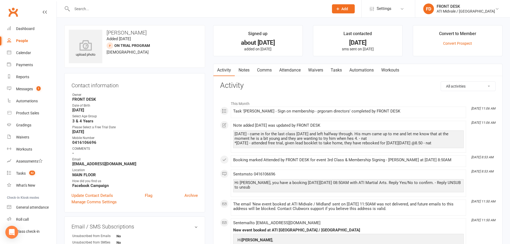
click at [298, 70] on link "Attendance" at bounding box center [290, 70] width 29 height 12
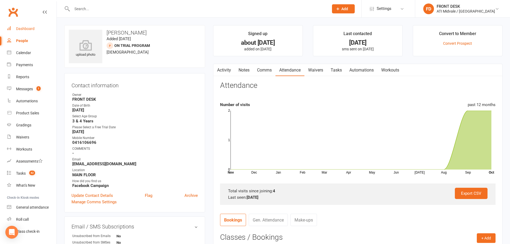
click at [13, 25] on link "Dashboard" at bounding box center [32, 29] width 50 height 12
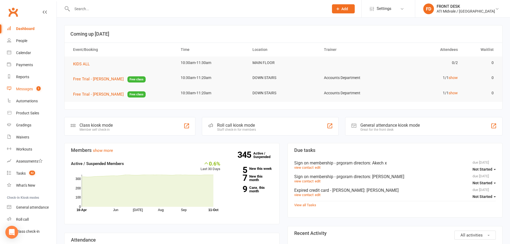
click at [35, 93] on link "Messages 1" at bounding box center [32, 89] width 50 height 12
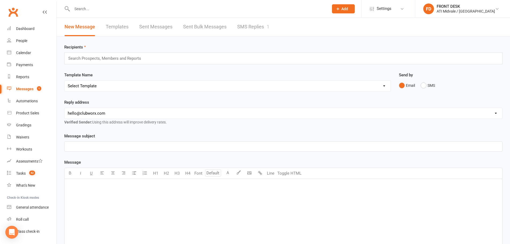
click at [242, 27] on link "SMS Replies 1" at bounding box center [253, 27] width 32 height 18
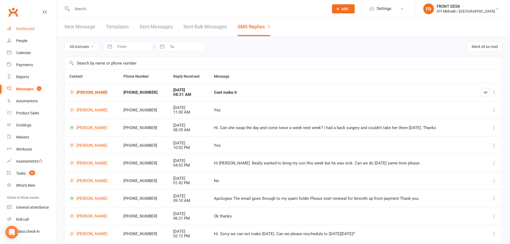
click at [29, 29] on div "Dashboard" at bounding box center [25, 29] width 18 height 4
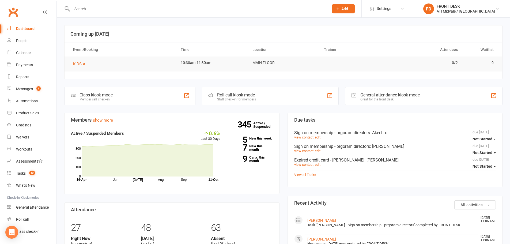
click at [166, 10] on input "text" at bounding box center [197, 9] width 255 height 8
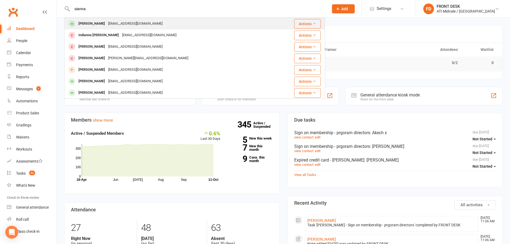
type input "sianna"
click at [143, 23] on div "nicoledsouza121@gmail.com" at bounding box center [136, 24] width 58 height 8
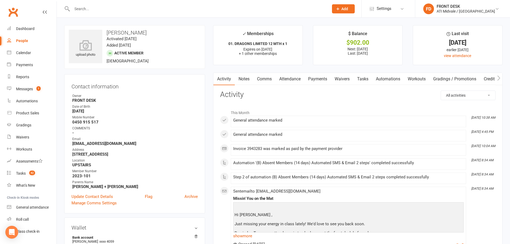
click at [370, 79] on link "Tasks" at bounding box center [363, 79] width 19 height 12
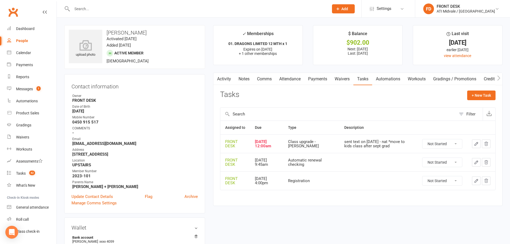
click at [478, 145] on icon "button" at bounding box center [476, 143] width 5 height 5
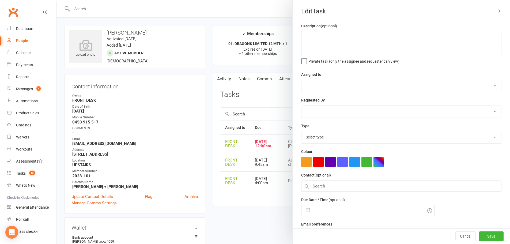
type textarea "sent text on 16/9/25 - nat *move to kids class after sept grad"
select select "4288"
type input "04 Oct 2025"
type input "12:00am"
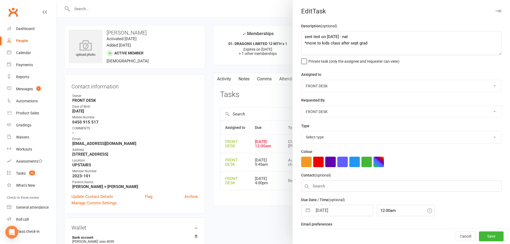
select select "22036"
drag, startPoint x: 389, startPoint y: 46, endPoint x: 300, endPoint y: 36, distance: 89.5
click at [301, 36] on textarea "sent text on 16/9/25 - nat *move to kids class after sept grad" at bounding box center [401, 43] width 200 height 24
click at [364, 38] on textarea "Move to adults class adfter" at bounding box center [401, 43] width 200 height 24
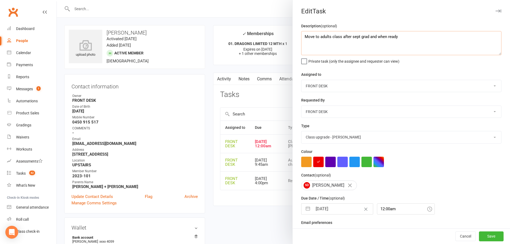
type textarea "Move to adults class after sept grad and when ready"
select select "8"
select select "2025"
select select "9"
select select "2025"
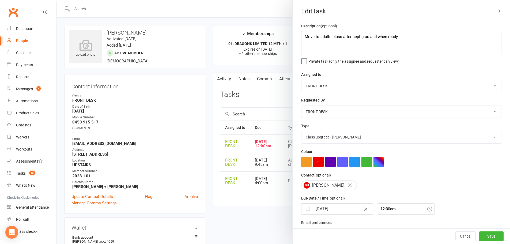
select select "10"
select select "2025"
click at [351, 213] on input "04 Oct 2025" at bounding box center [343, 209] width 60 height 11
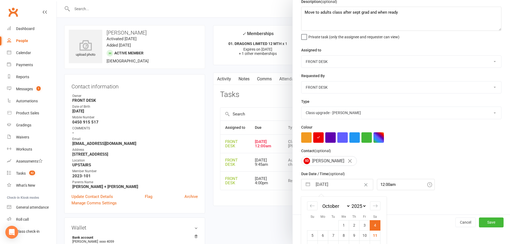
scroll to position [54, 0]
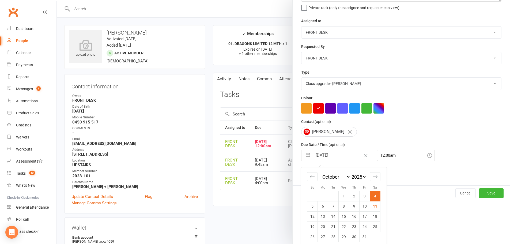
click at [326, 179] on select "January February March April May June July August September October November De…" at bounding box center [336, 177] width 29 height 6
click at [351, 176] on select "January February March April May June July August September October November De…" at bounding box center [336, 177] width 29 height 6
select select "9"
select select "7"
select select "2025"
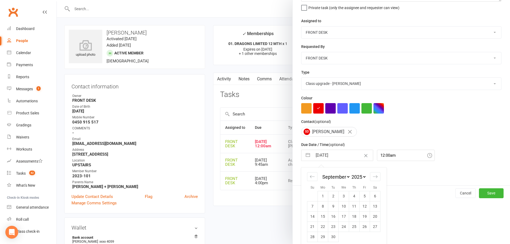
click at [360, 180] on select "2035 2034 2033 2032 2031 2030 2029 2028 2027 2026 2025 2024 2023 2022 2021 2020…" at bounding box center [359, 177] width 16 height 6
select select "7"
select select "2031"
select select "8"
select select "2031"
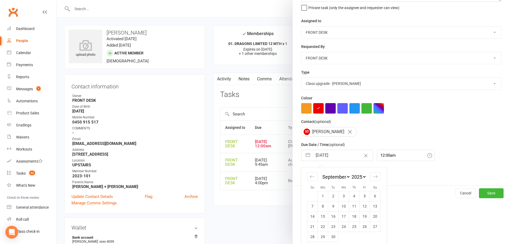
select select "9"
select select "2031"
click at [330, 201] on td "2" at bounding box center [334, 196] width 10 height 10
type input "02 Sep 2031"
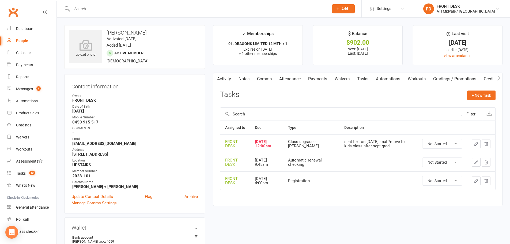
click at [475, 145] on div at bounding box center [284, 122] width 454 height 244
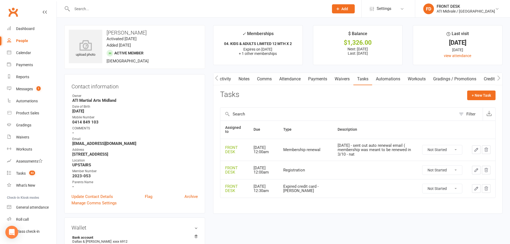
click at [85, 6] on input "text" at bounding box center [197, 9] width 255 height 8
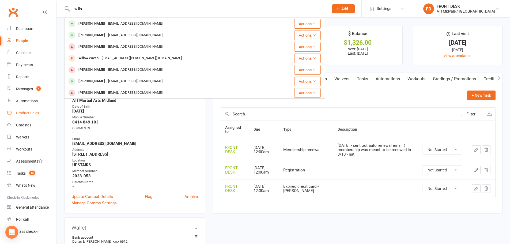
type input "willo"
click at [29, 118] on link "Product Sales" at bounding box center [32, 113] width 50 height 12
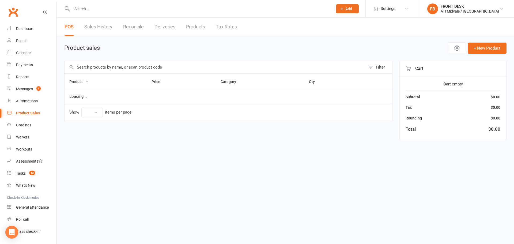
select select "100"
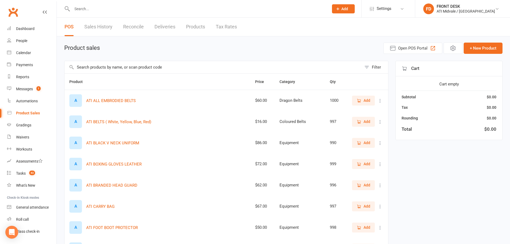
click at [137, 70] on input "text" at bounding box center [213, 67] width 297 height 12
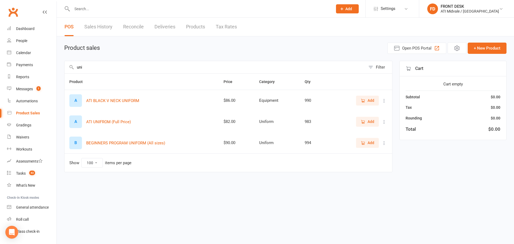
drag, startPoint x: 95, startPoint y: 67, endPoint x: 72, endPoint y: 69, distance: 23.4
click at [72, 69] on div "uni Filter" at bounding box center [228, 67] width 329 height 13
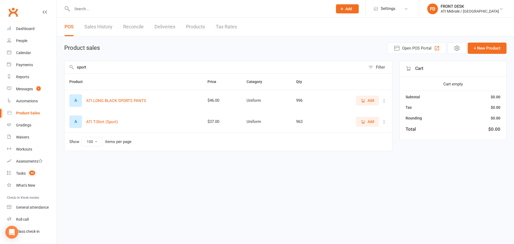
type input "sport"
click at [371, 123] on span "Add" at bounding box center [371, 122] width 7 height 6
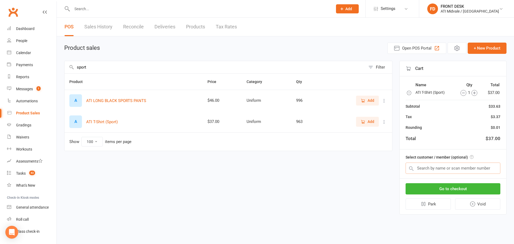
click at [445, 164] on input "text" at bounding box center [453, 168] width 95 height 11
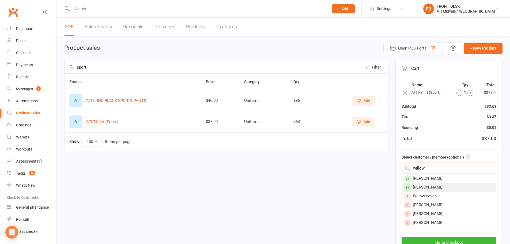
type input "willow"
click at [440, 187] on div "[PERSON_NAME]" at bounding box center [449, 187] width 94 height 9
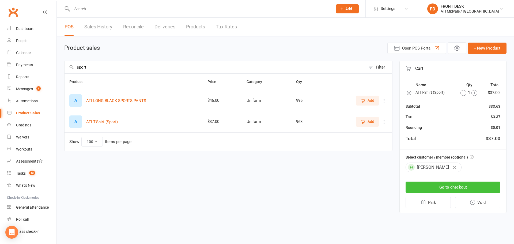
click at [444, 186] on button "Go to checkout" at bounding box center [453, 187] width 95 height 11
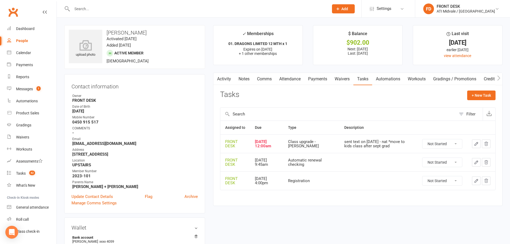
click at [476, 145] on icon "button" at bounding box center [476, 143] width 5 height 5
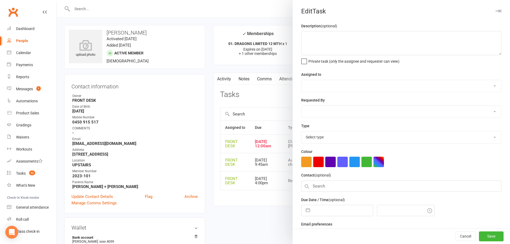
type textarea "sent text on [DATE] - nat *move to kids class after sept grad"
select select "4288"
type input "[DATE]"
type input "12:00am"
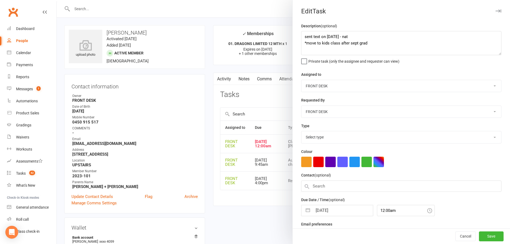
select select "22036"
drag, startPoint x: 380, startPoint y: 48, endPoint x: 289, endPoint y: 33, distance: 92.3
click at [57, 0] on react-component "Edit Task Description (optional) sent text on [DATE] - nat *move to kids class …" at bounding box center [57, 0] width 0 height 0
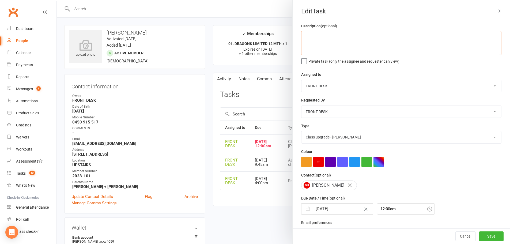
type textarea "N"
click at [381, 34] on textarea "Move to adults" at bounding box center [401, 43] width 200 height 24
type textarea "Move to adults class after sept grad zand when ready"
click at [330, 211] on input "[DATE]" at bounding box center [343, 209] width 60 height 11
select select "8"
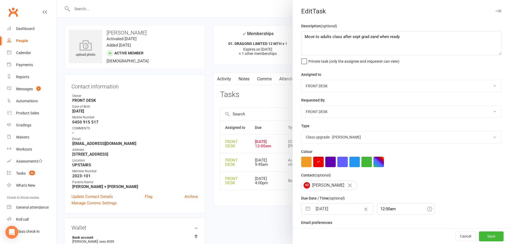
select select "2025"
select select "9"
select select "2025"
select select "10"
select select "2025"
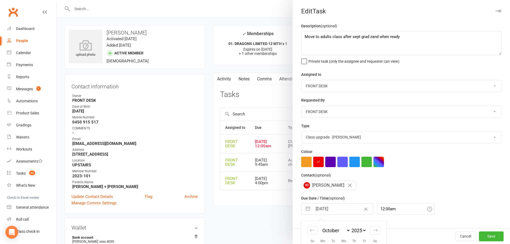
scroll to position [60, 0]
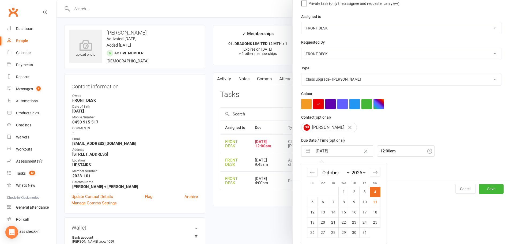
click at [334, 170] on select "January February March April May June July August September October November De…" at bounding box center [336, 173] width 29 height 6
click at [351, 170] on select "January February March April May June July August September October November De…" at bounding box center [336, 173] width 29 height 6
select select "9"
select select "7"
select select "2025"
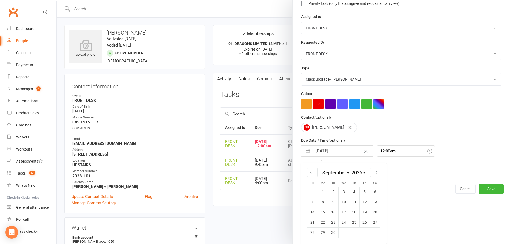
click at [361, 171] on select "2035 2034 2033 2032 2031 2030 2029 2028 2027 2026 2025 2024 2023 2022 2021 2020…" at bounding box center [359, 173] width 16 height 6
select select "7"
select select "2031"
select select "8"
select select "2031"
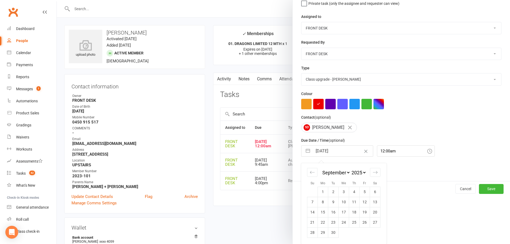
select select "9"
select select "2031"
click at [322, 190] on td "1" at bounding box center [323, 192] width 10 height 10
type input "[DATE]"
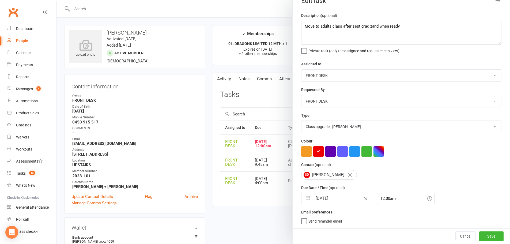
scroll to position [13, 0]
click at [491, 233] on button "Save" at bounding box center [491, 237] width 25 height 10
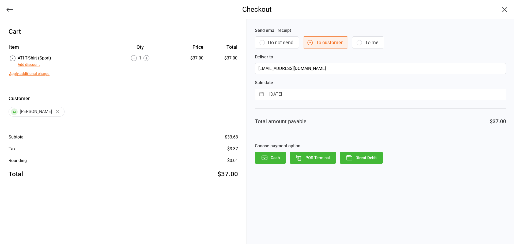
click at [267, 44] on button "Do not send" at bounding box center [277, 42] width 44 height 12
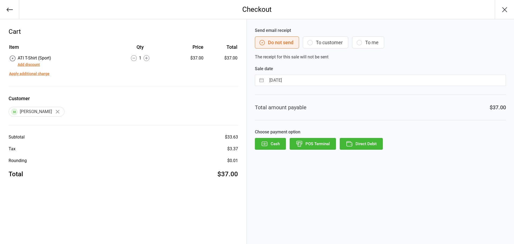
click at [324, 144] on button "POS Terminal" at bounding box center [313, 144] width 46 height 12
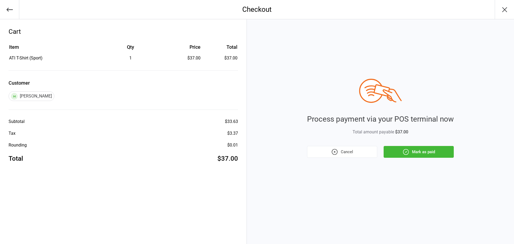
click at [430, 147] on button "Mark as paid" at bounding box center [419, 152] width 70 height 12
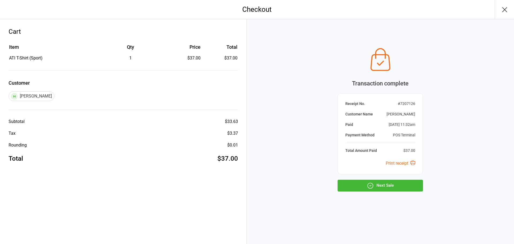
click at [506, 8] on icon "button" at bounding box center [505, 9] width 9 height 9
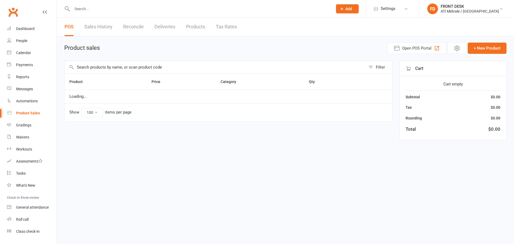
select select "100"
